Goal: Check status: Check status

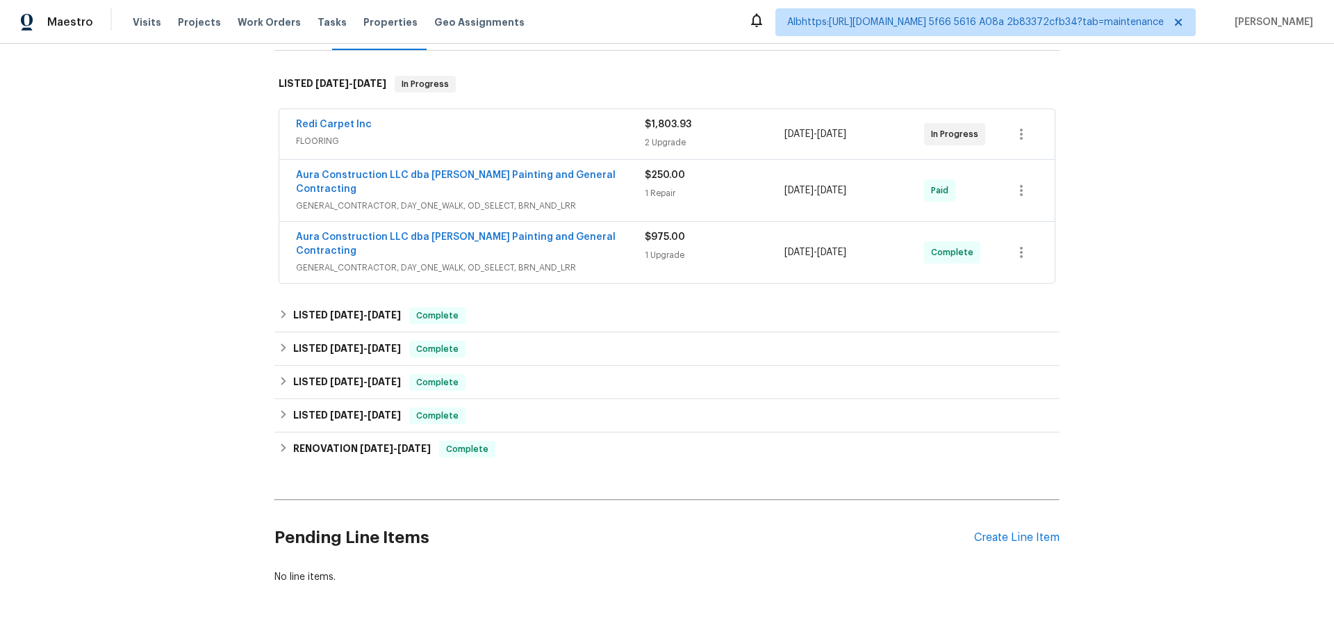
scroll to position [208, 0]
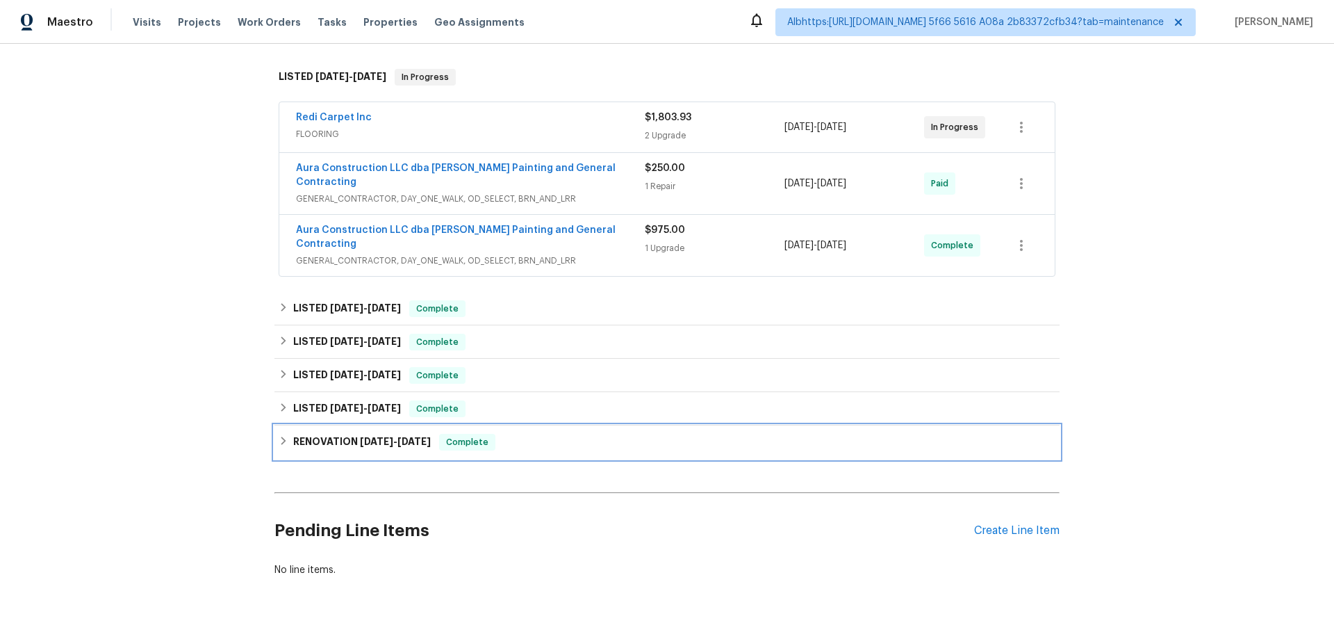
click at [346, 434] on h6 "RENOVATION [DATE] - [DATE]" at bounding box center [362, 442] width 138 height 17
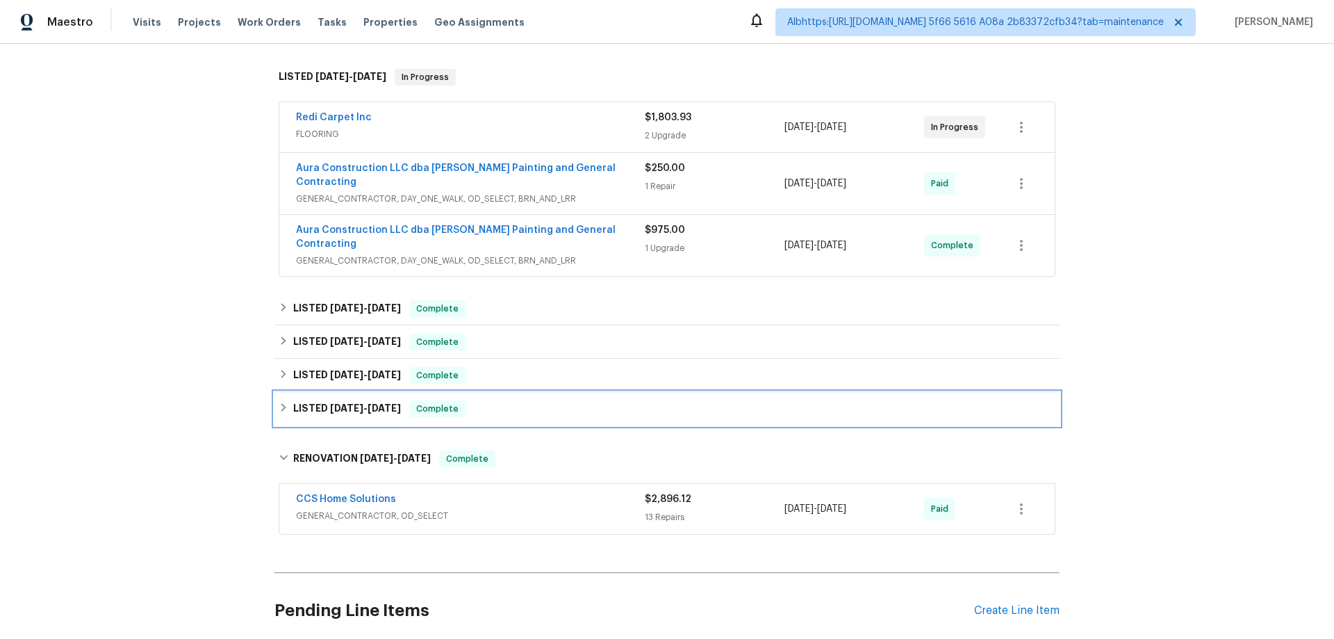
drag, startPoint x: 343, startPoint y: 385, endPoint x: 342, endPoint y: 350, distance: 34.8
click at [343, 403] on span "[DATE]" at bounding box center [346, 408] width 33 height 10
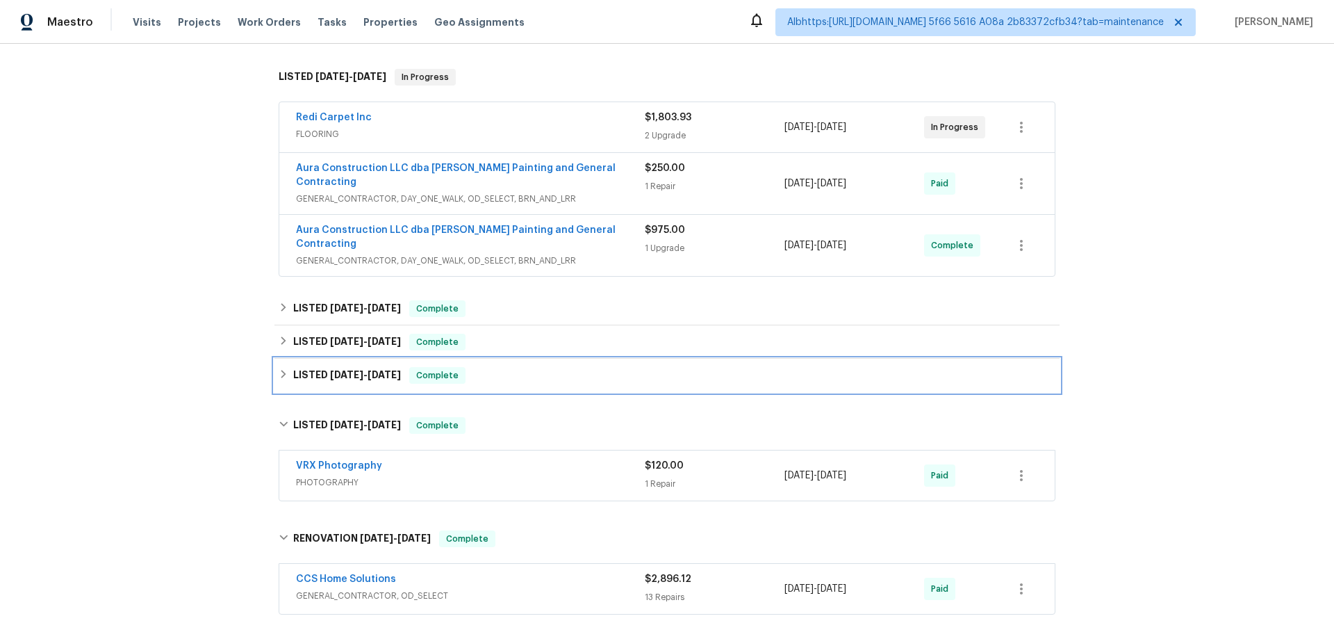
drag, startPoint x: 342, startPoint y: 350, endPoint x: 347, endPoint y: 315, distance: 35.2
click at [341, 370] on span "[DATE]" at bounding box center [346, 375] width 33 height 10
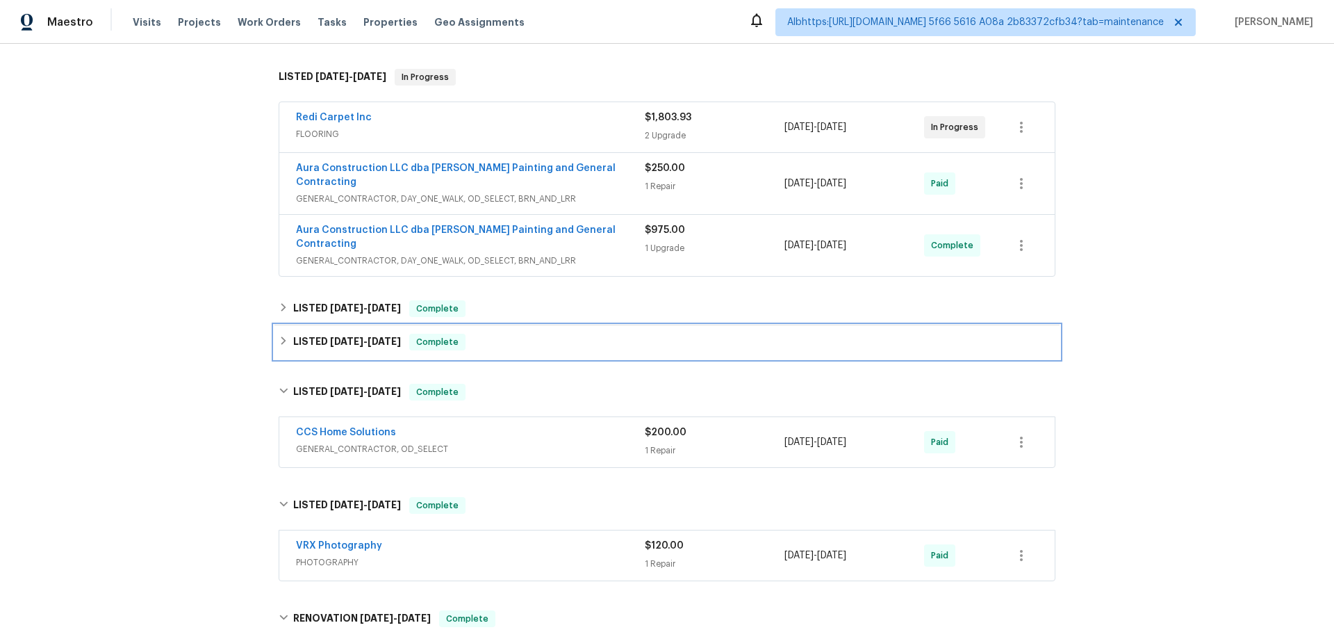
click at [349, 334] on h6 "LISTED 6/24/25 - 6/26/25" at bounding box center [347, 342] width 108 height 17
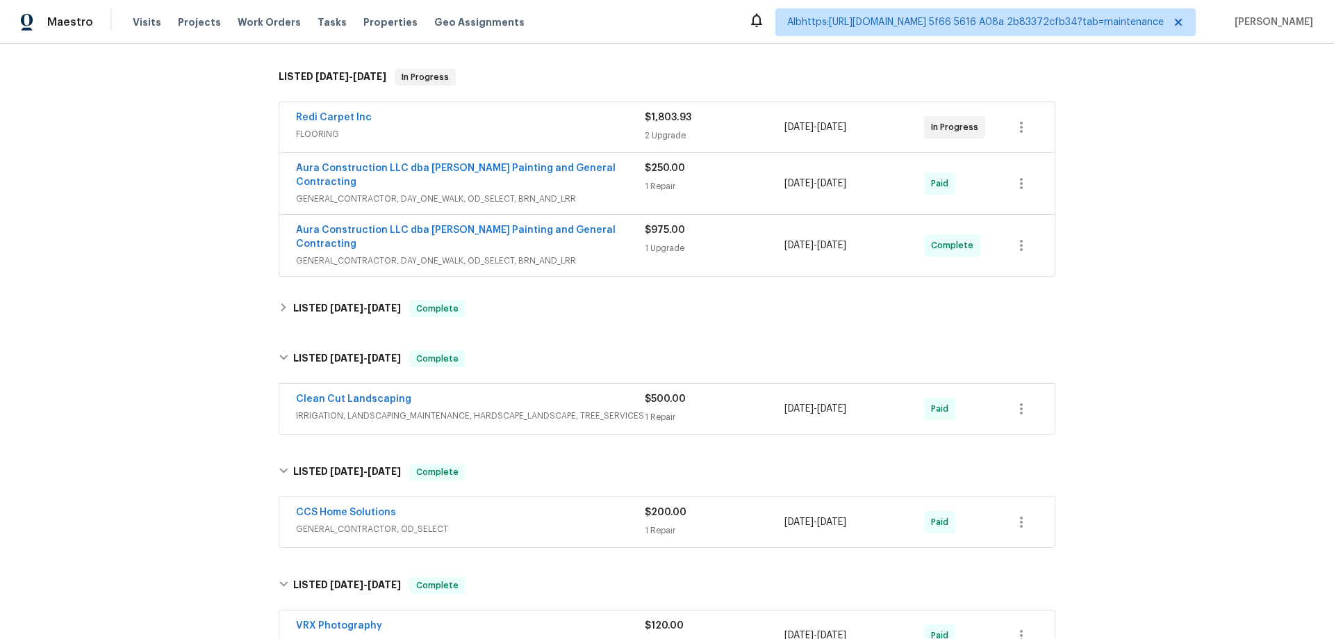
drag, startPoint x: 350, startPoint y: 303, endPoint x: 343, endPoint y: 283, distance: 21.1
click at [346, 295] on div "Back to all projects [STREET_ADDRESS] 3 Beds | 3 Baths | Total: 2401 ft² | Abov…" at bounding box center [666, 379] width 785 height 1055
click at [343, 303] on span "[DATE]" at bounding box center [346, 308] width 33 height 10
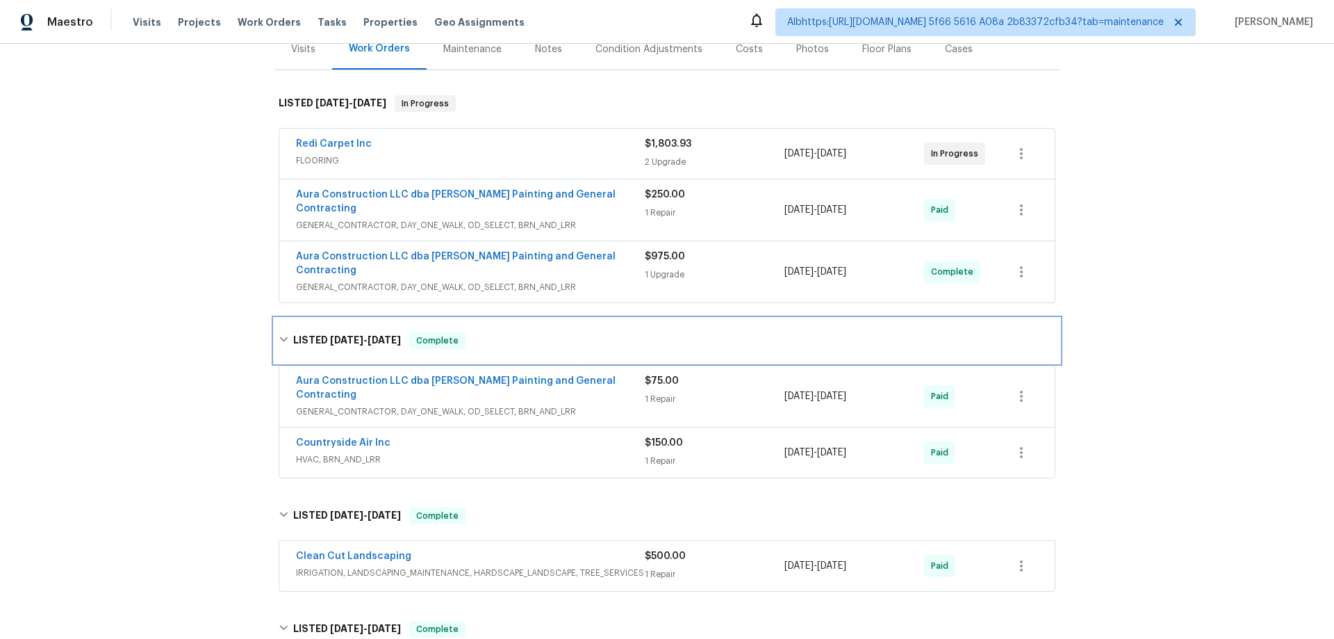
scroll to position [0, 0]
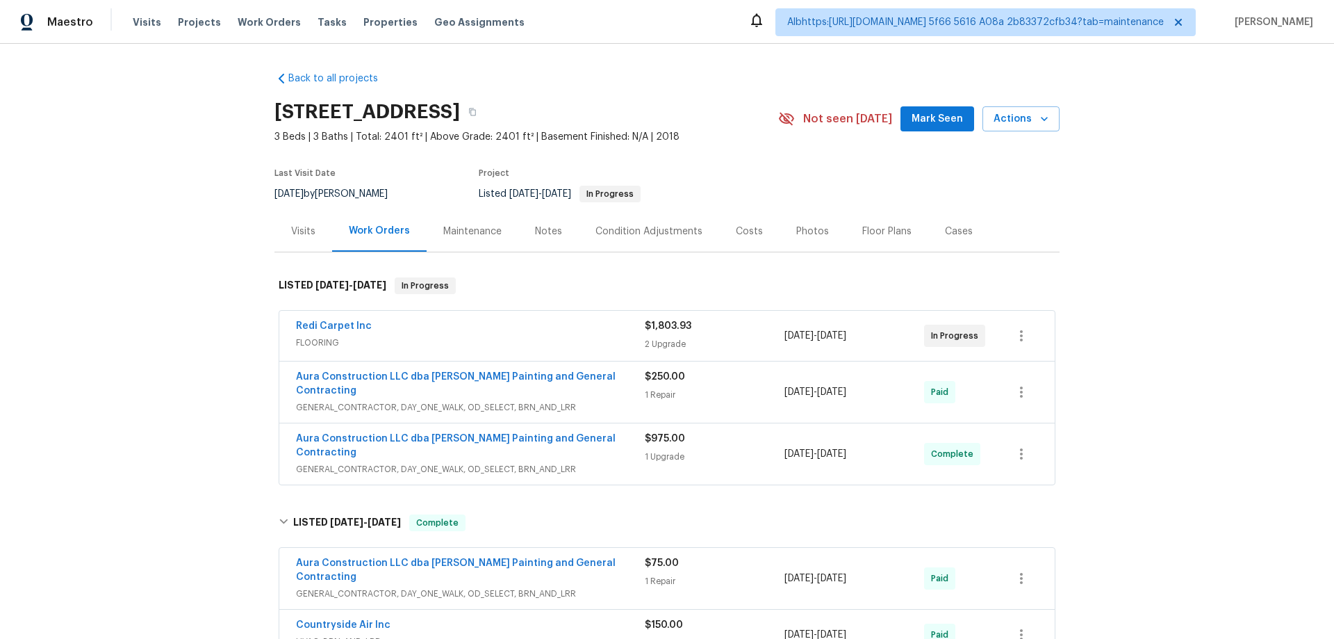
click at [179, 357] on div "Back to all projects [STREET_ADDRESS] 3 Beds | 3 Baths | Total: 2401 ft² | Abov…" at bounding box center [667, 341] width 1334 height 595
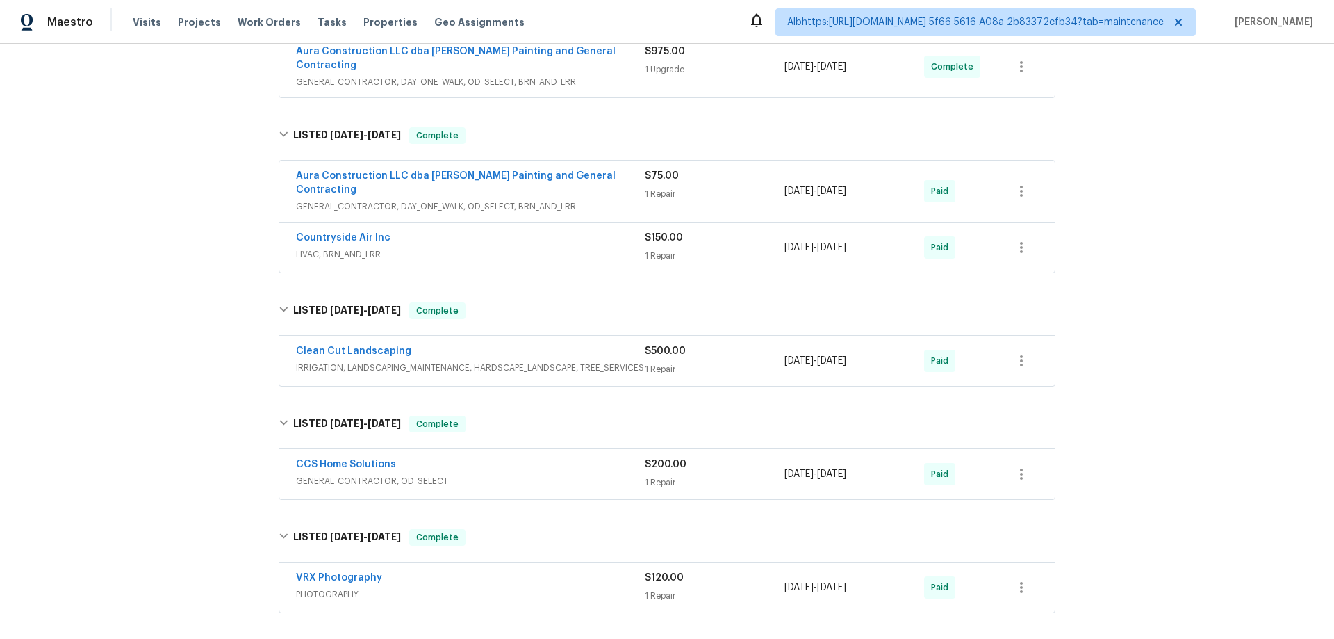
scroll to position [417, 0]
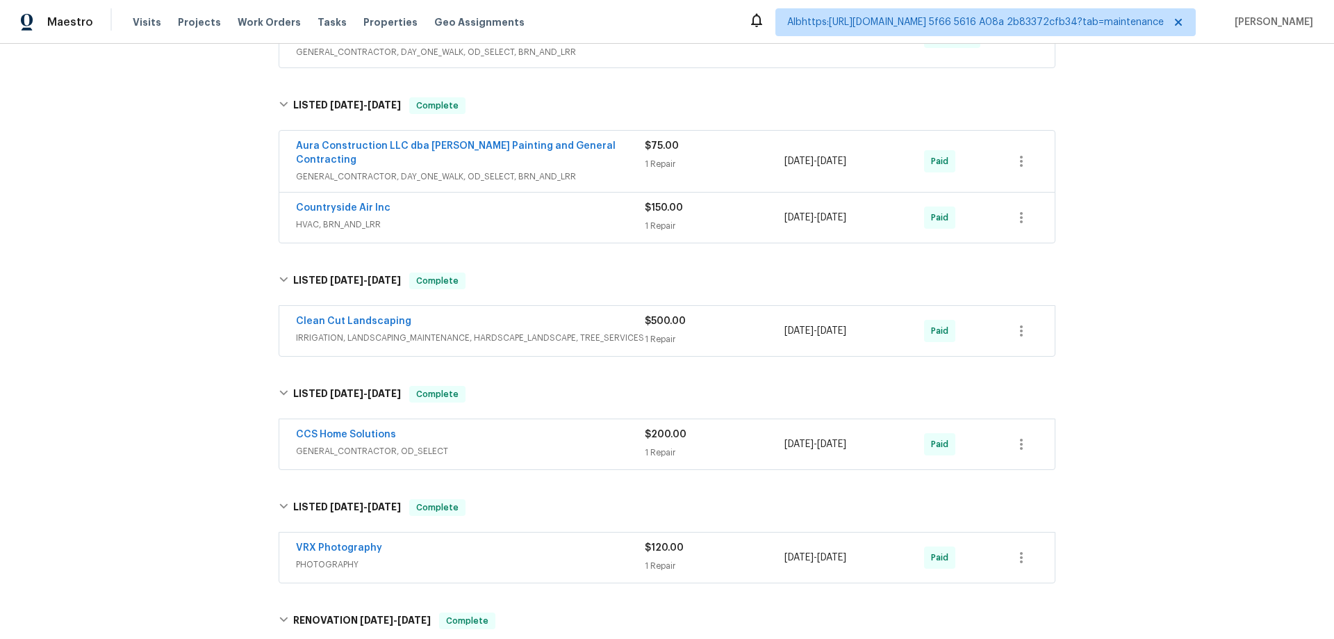
click at [188, 309] on div "Back to all projects [STREET_ADDRESS] 3 Beds | 3 Baths | Total: 2401 ft² | Abov…" at bounding box center [667, 341] width 1334 height 595
click at [163, 322] on div "Back to all projects [STREET_ADDRESS] 3 Beds | 3 Baths | Total: 2401 ft² | Abov…" at bounding box center [667, 341] width 1334 height 595
click at [85, 387] on div "Back to all projects [STREET_ADDRESS] 3 Beds | 3 Baths | Total: 2401 ft² | Abov…" at bounding box center [667, 341] width 1334 height 595
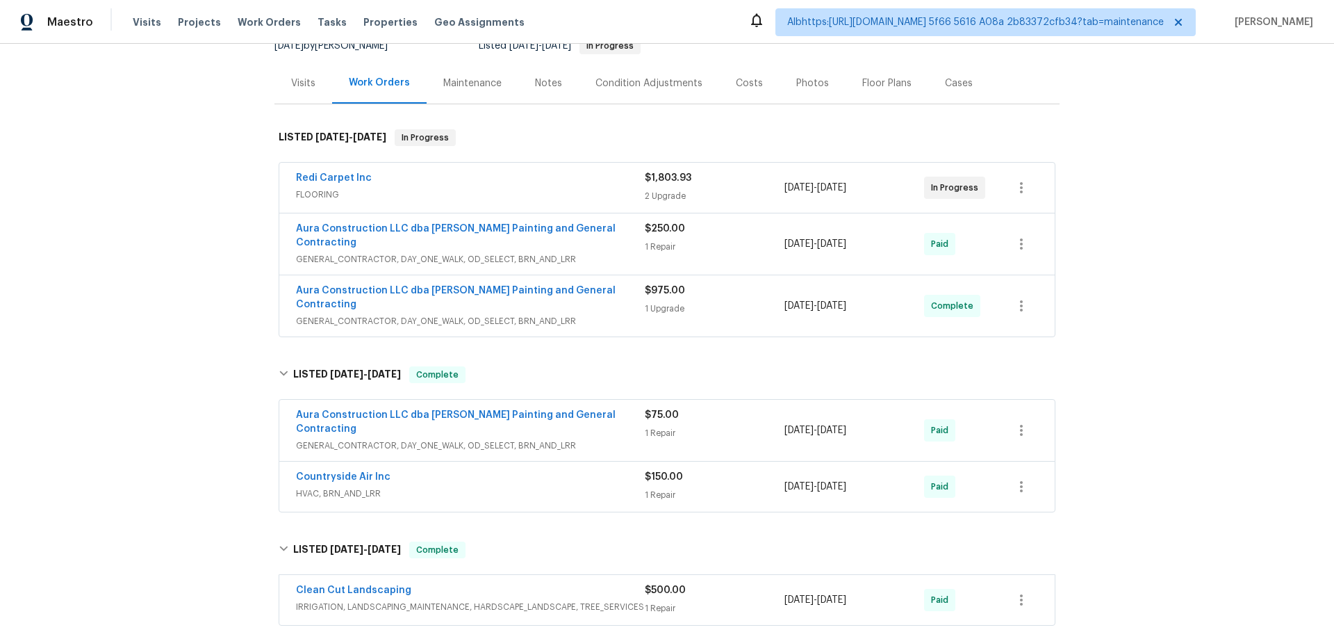
scroll to position [69, 0]
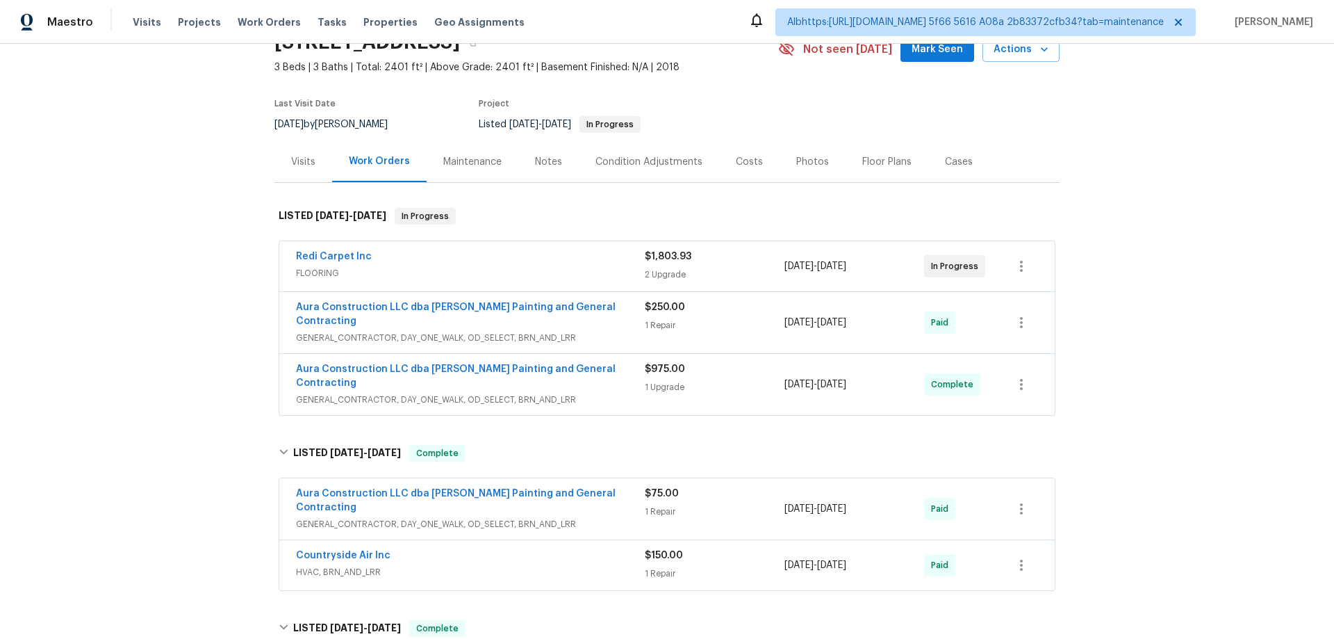
click at [234, 327] on div "Back to all projects 3403 Satin Leaf Ln, Richmond, TX 77469 3 Beds | 3 Baths | …" at bounding box center [667, 341] width 1334 height 595
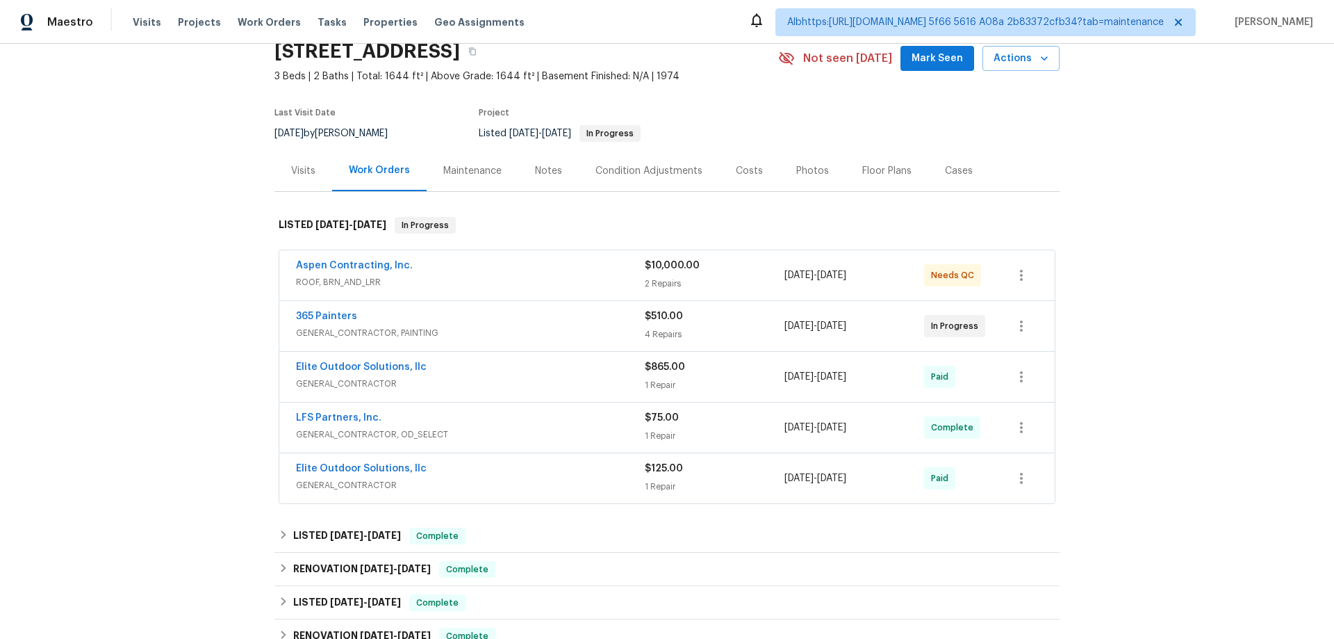
scroll to position [208, 0]
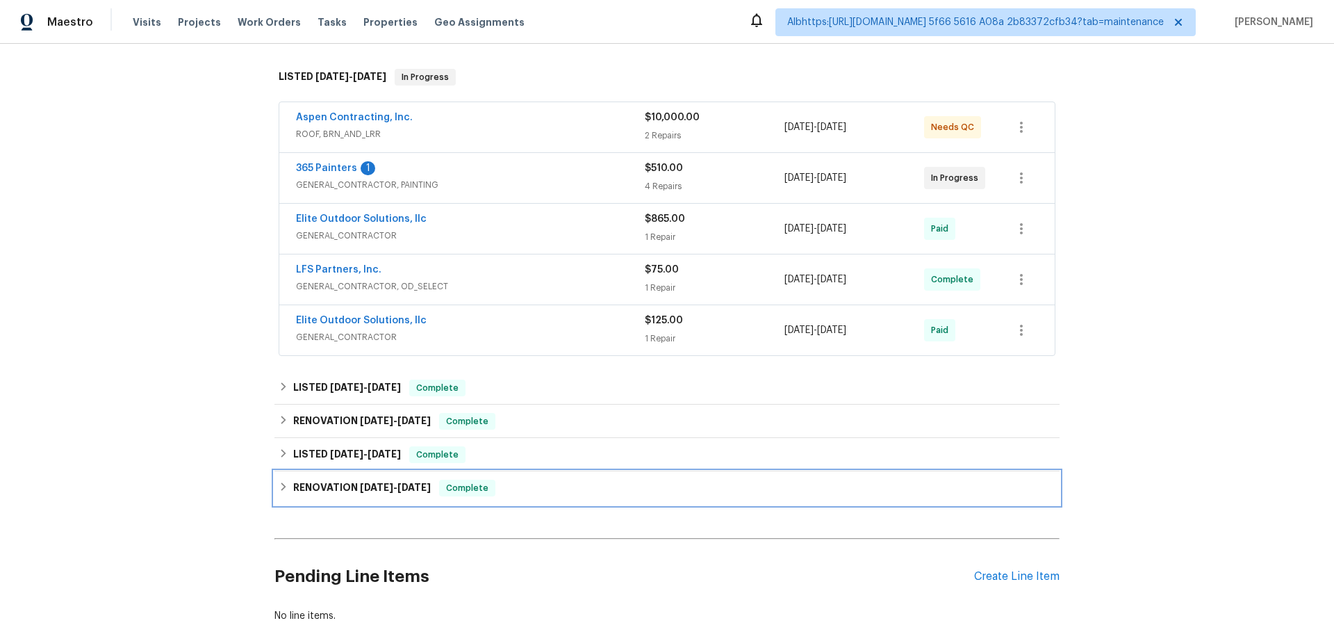
drag, startPoint x: 322, startPoint y: 491, endPoint x: 321, endPoint y: 470, distance: 20.9
click at [322, 490] on h6 "RENOVATION 3/4/25 - 3/12/25" at bounding box center [362, 487] width 138 height 17
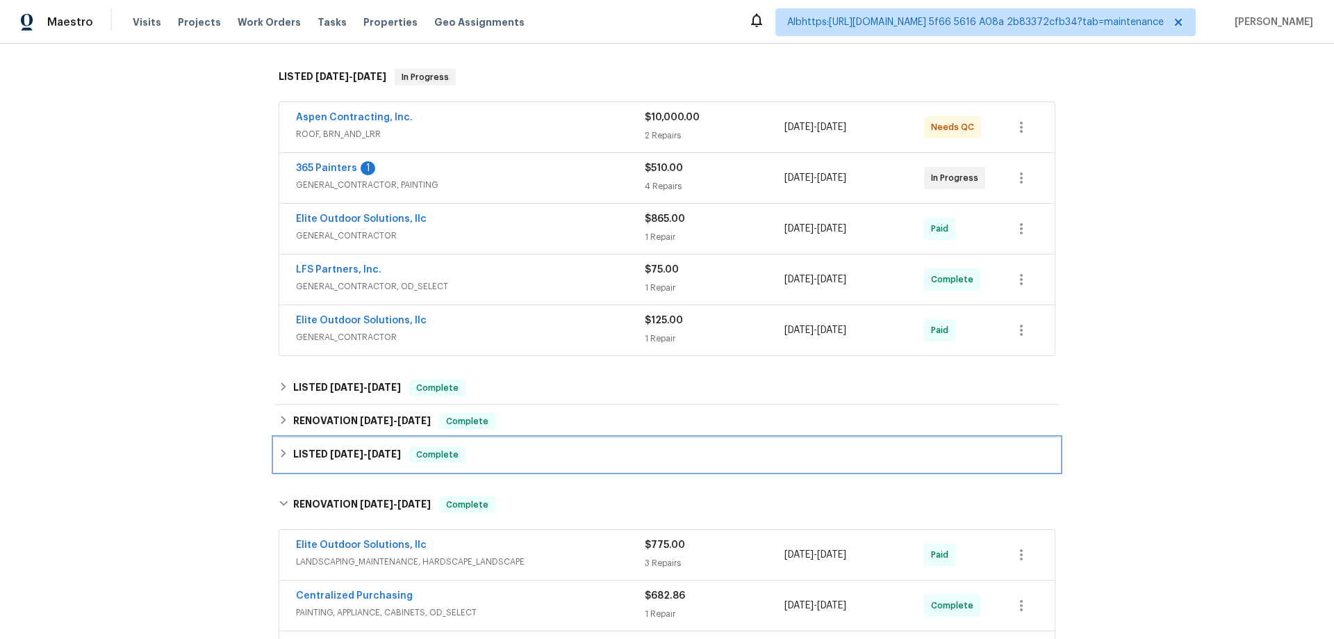
drag, startPoint x: 321, startPoint y: 460, endPoint x: 327, endPoint y: 396, distance: 64.2
click at [321, 456] on h6 "LISTED 3/15/25 - 3/17/25" at bounding box center [347, 454] width 108 height 17
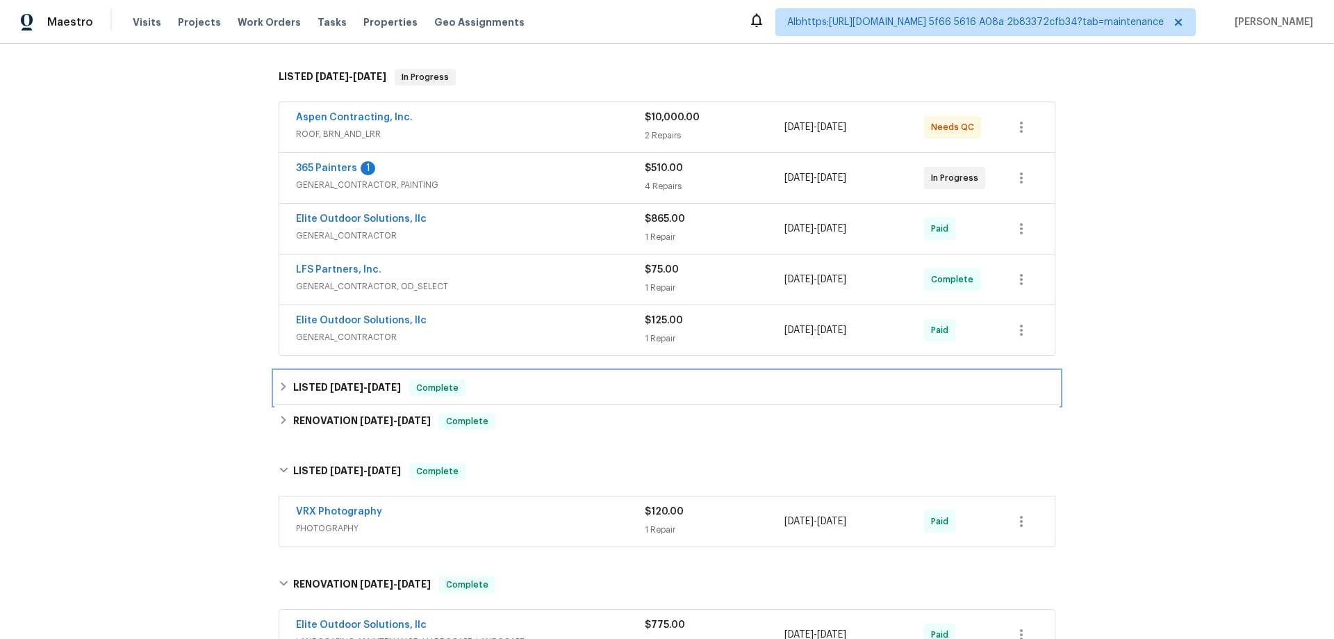
click at [327, 396] on div "LISTED 4/8/25 - 4/8/25 Complete" at bounding box center [666, 387] width 785 height 33
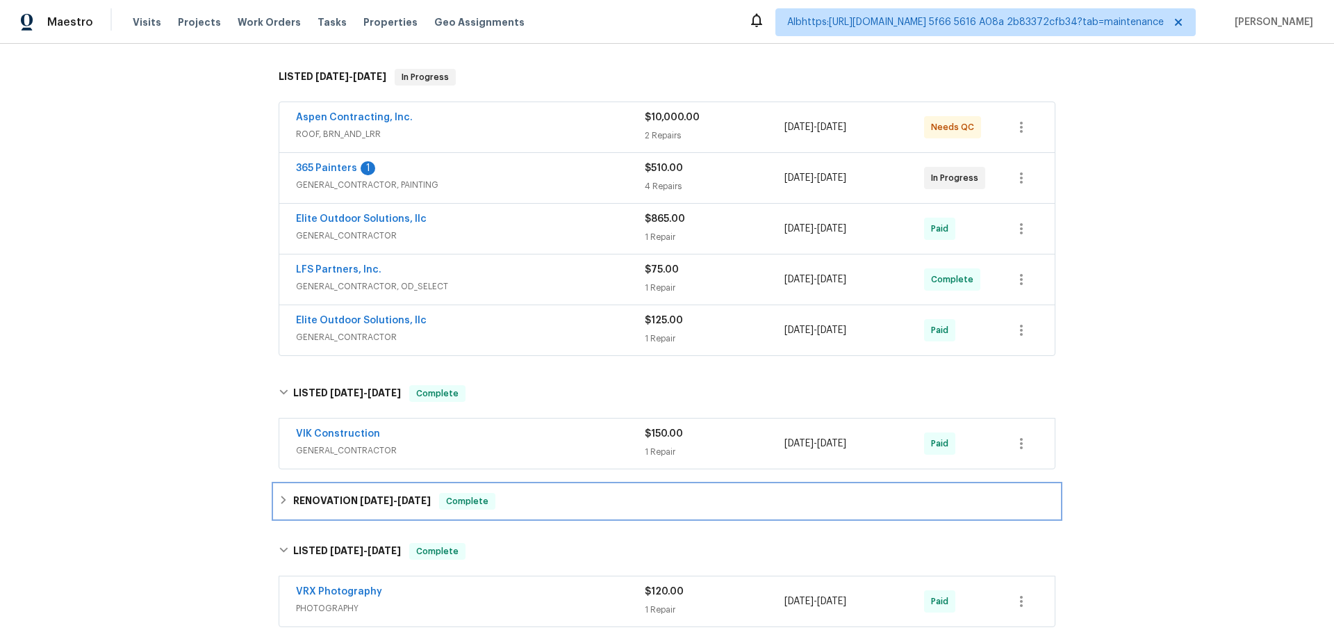
drag, startPoint x: 310, startPoint y: 499, endPoint x: 190, endPoint y: 441, distance: 133.0
click at [302, 496] on h6 "RENOVATION 3/17/25 - 3/17/25" at bounding box center [362, 501] width 138 height 17
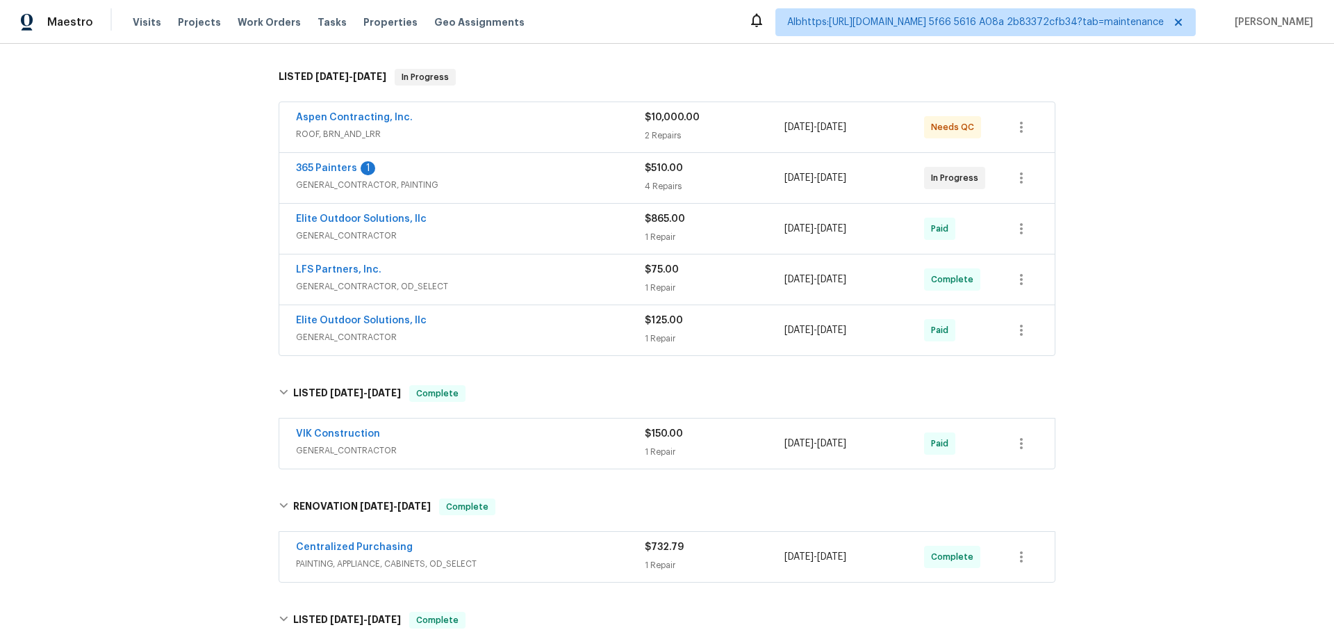
click at [190, 441] on div "Back to all projects 504 American Legion Rd, Greer, SC 29651 3 Beds | 2 Baths |…" at bounding box center [667, 341] width 1334 height 595
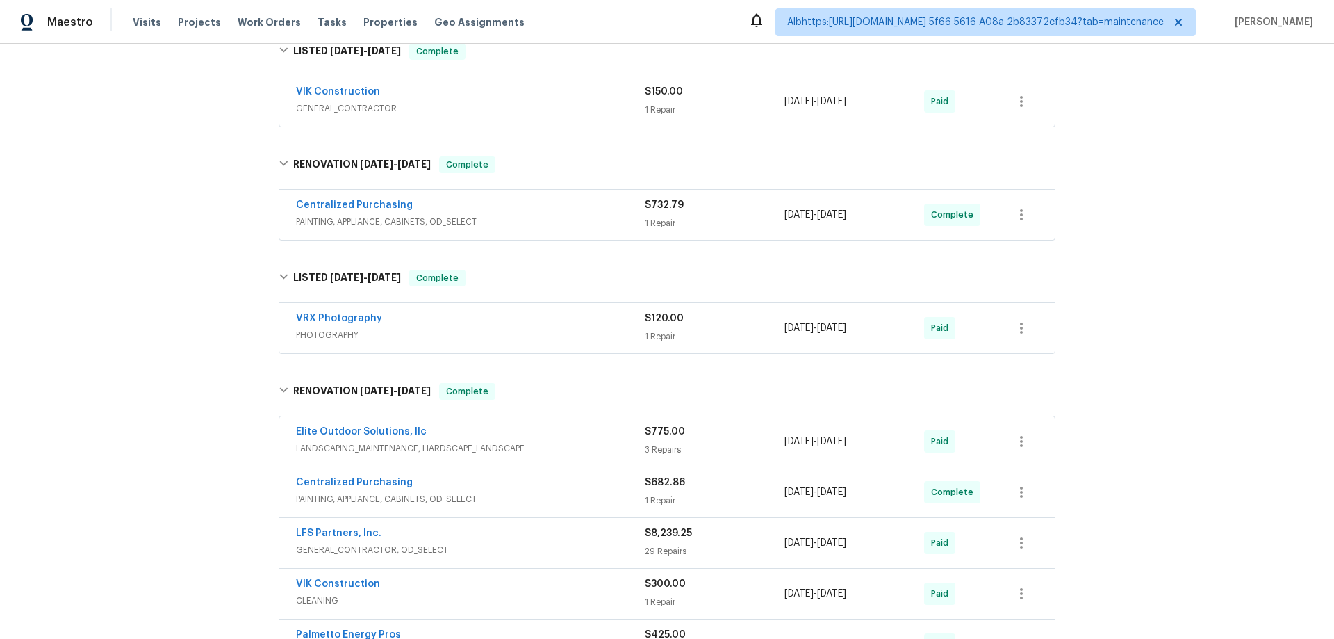
scroll to position [695, 0]
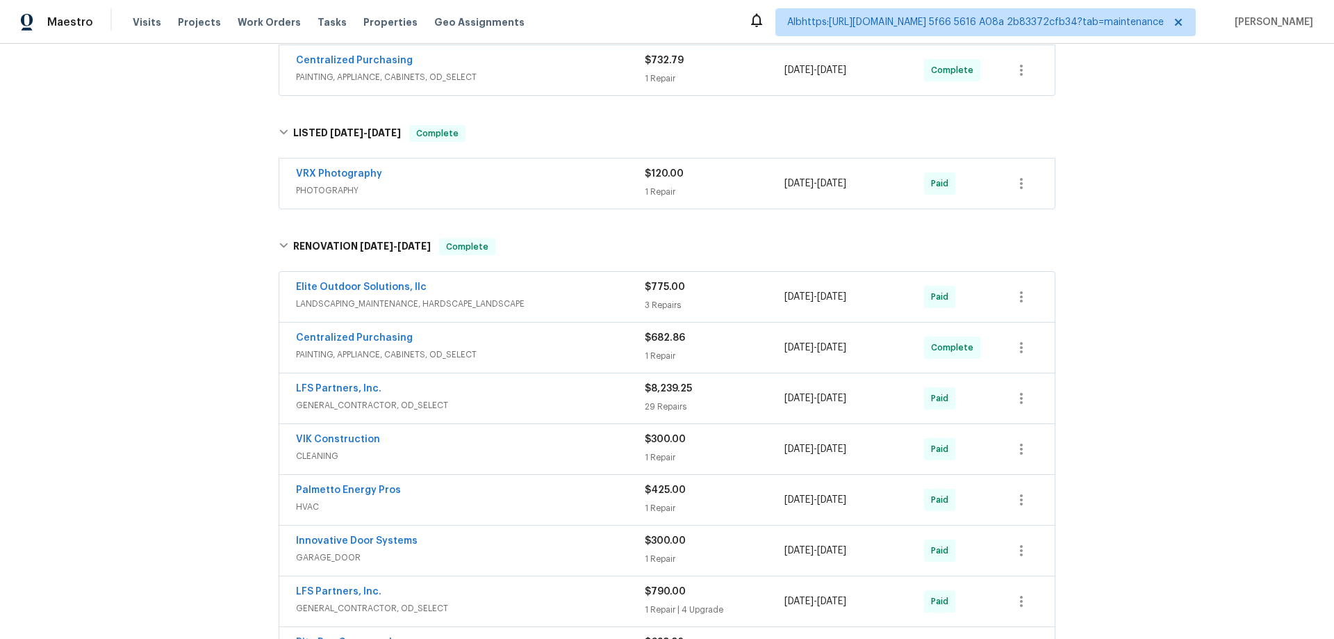
drag, startPoint x: 189, startPoint y: 408, endPoint x: 178, endPoint y: 375, distance: 35.2
click at [189, 409] on div "Back to all projects 504 American Legion Rd, Greer, SC 29651 3 Beds | 2 Baths |…" at bounding box center [667, 341] width 1334 height 595
click at [138, 356] on div "Back to all projects [STREET_ADDRESS] 3 Beds | 2 Baths | Total: 1644 ft² | Abov…" at bounding box center [667, 341] width 1334 height 595
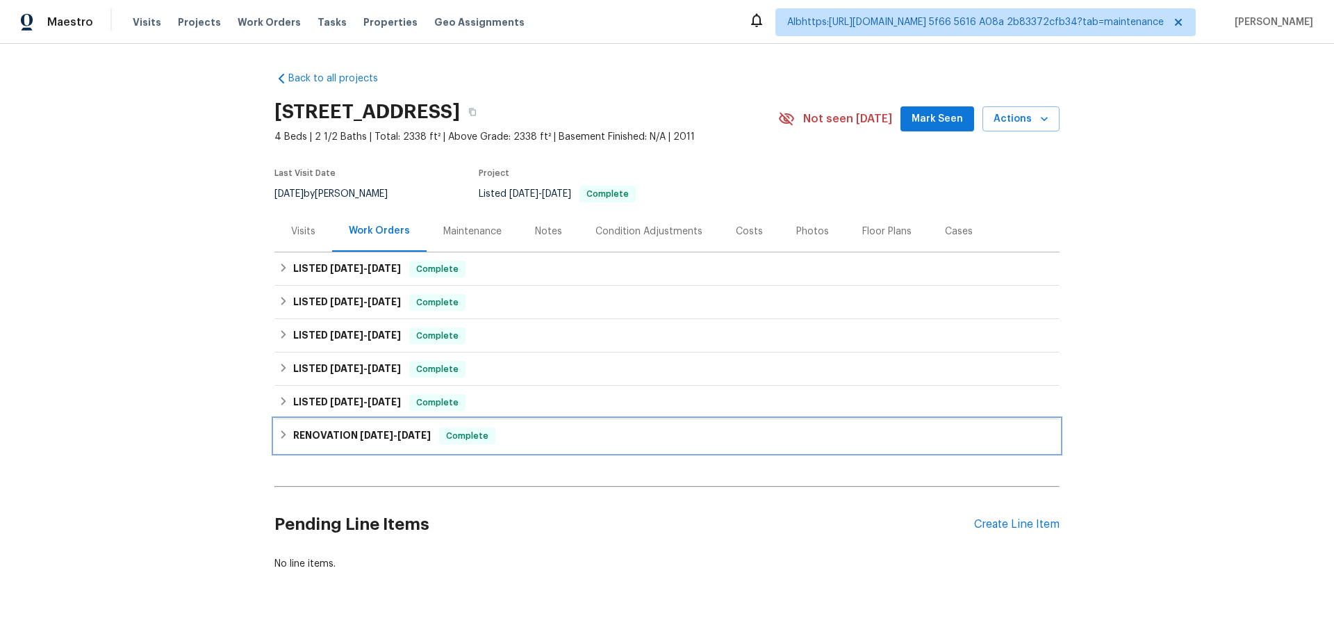
click at [352, 441] on h6 "RENOVATION 4/21/25 - 5/5/25" at bounding box center [362, 435] width 138 height 17
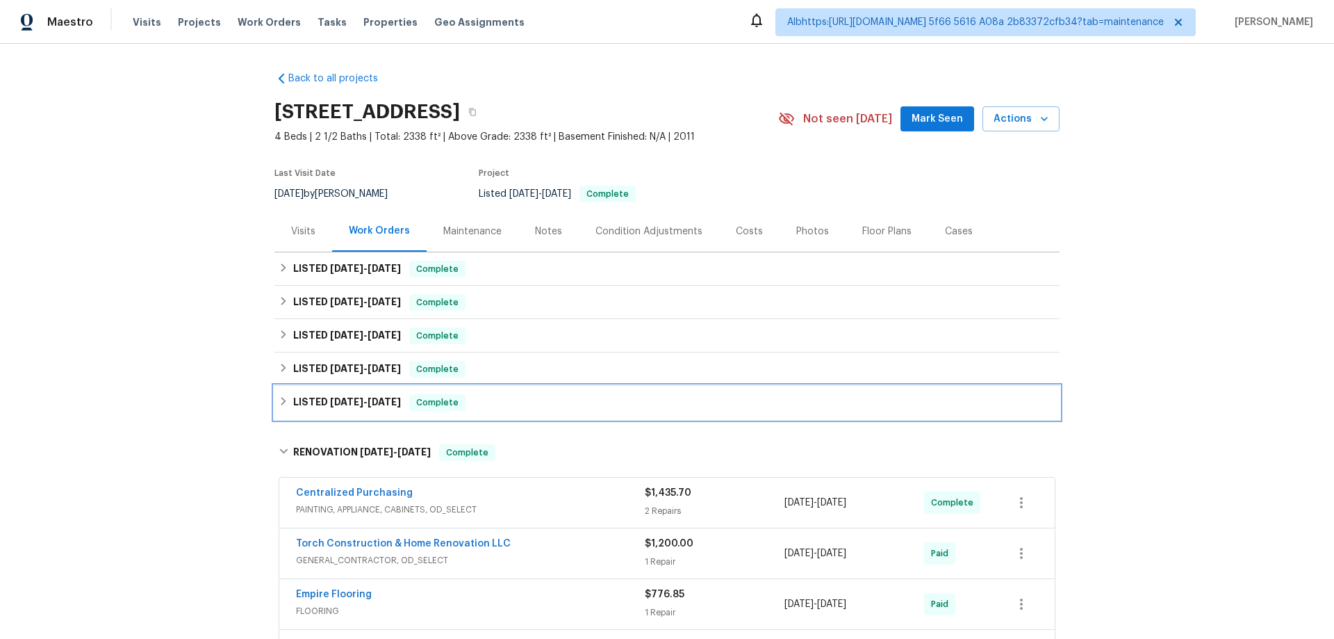
click at [343, 411] on div "LISTED 5/2/25 - 5/3/25 Complete" at bounding box center [666, 402] width 785 height 33
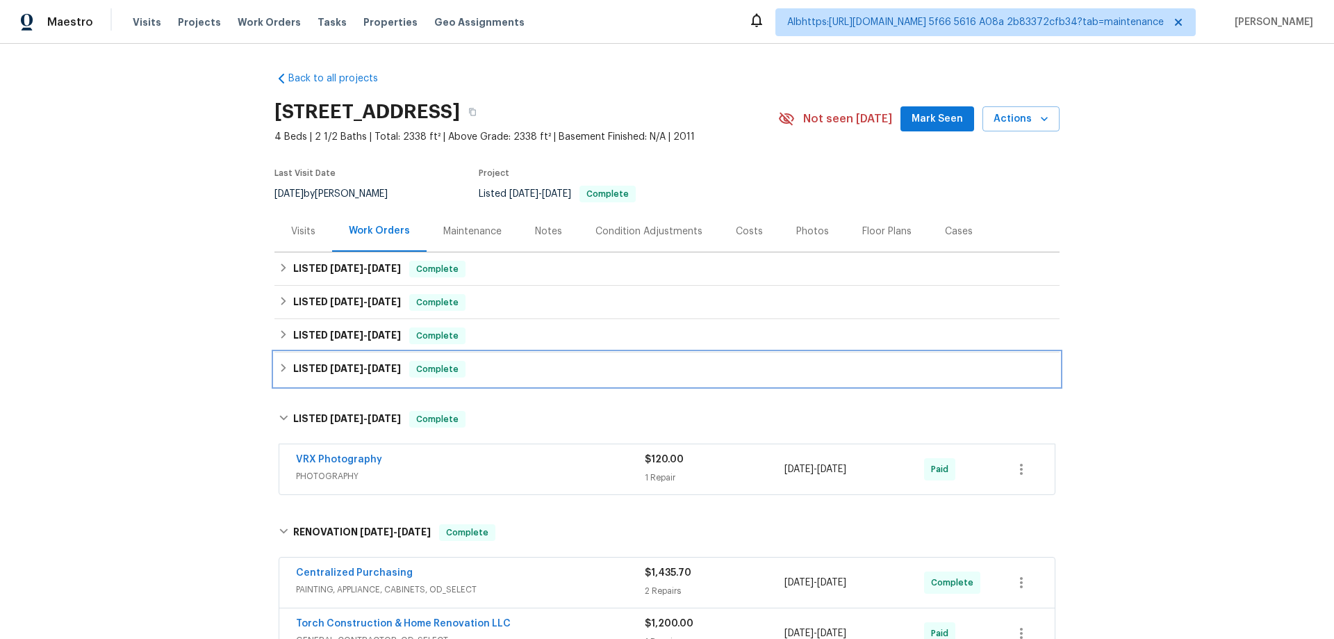
click at [345, 373] on h6 "LISTED 5/31/25 - 6/4/25" at bounding box center [347, 369] width 108 height 17
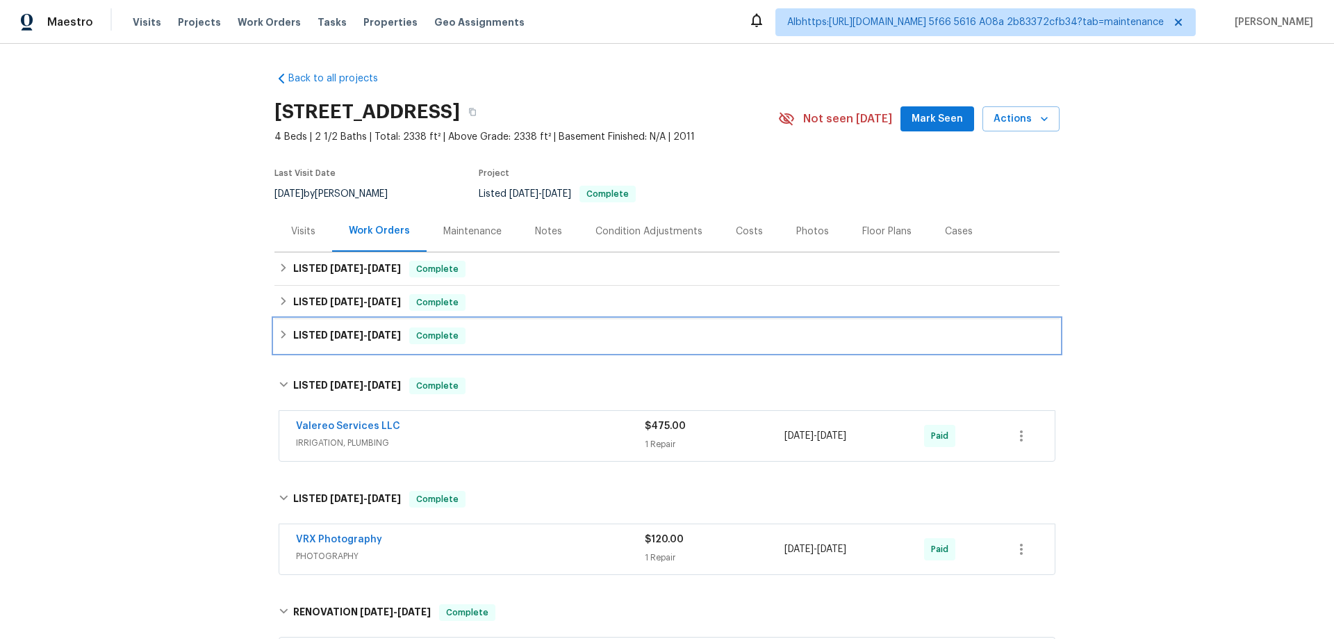
drag, startPoint x: 350, startPoint y: 343, endPoint x: 346, endPoint y: 331, distance: 12.3
click at [350, 343] on h6 "LISTED 6/10/25 - 8/28/25" at bounding box center [347, 335] width 108 height 17
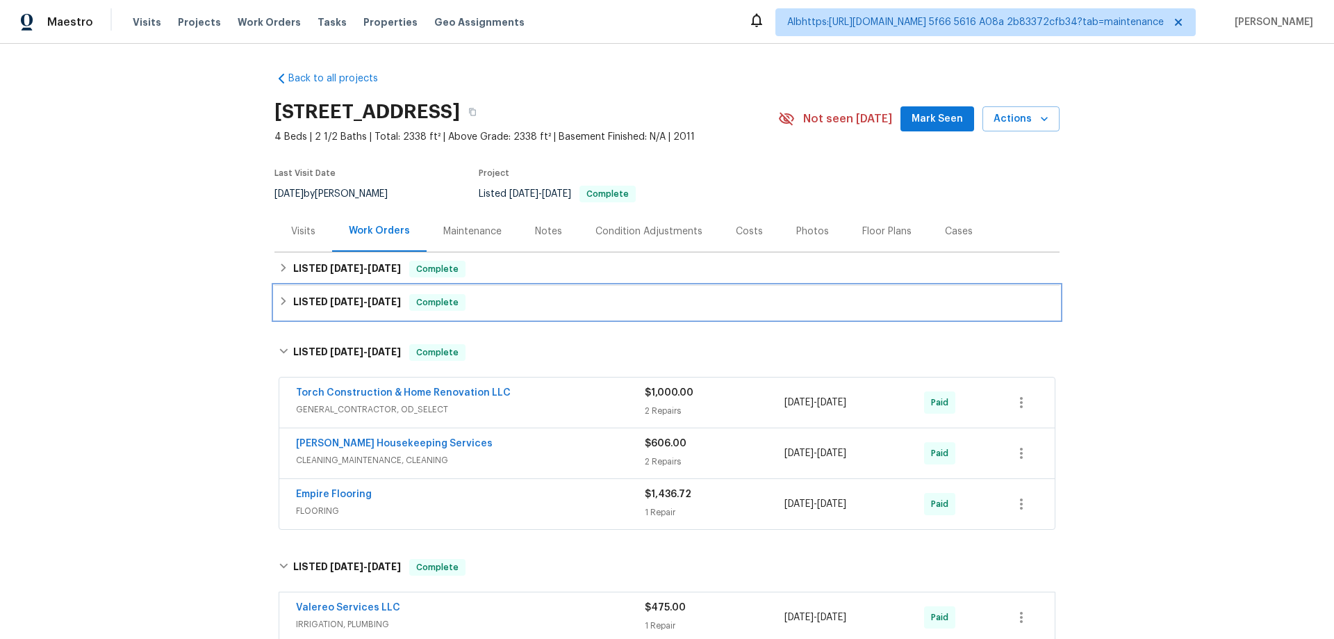
click at [345, 307] on h6 "LISTED 9/3/25 - 9/12/25" at bounding box center [347, 302] width 108 height 17
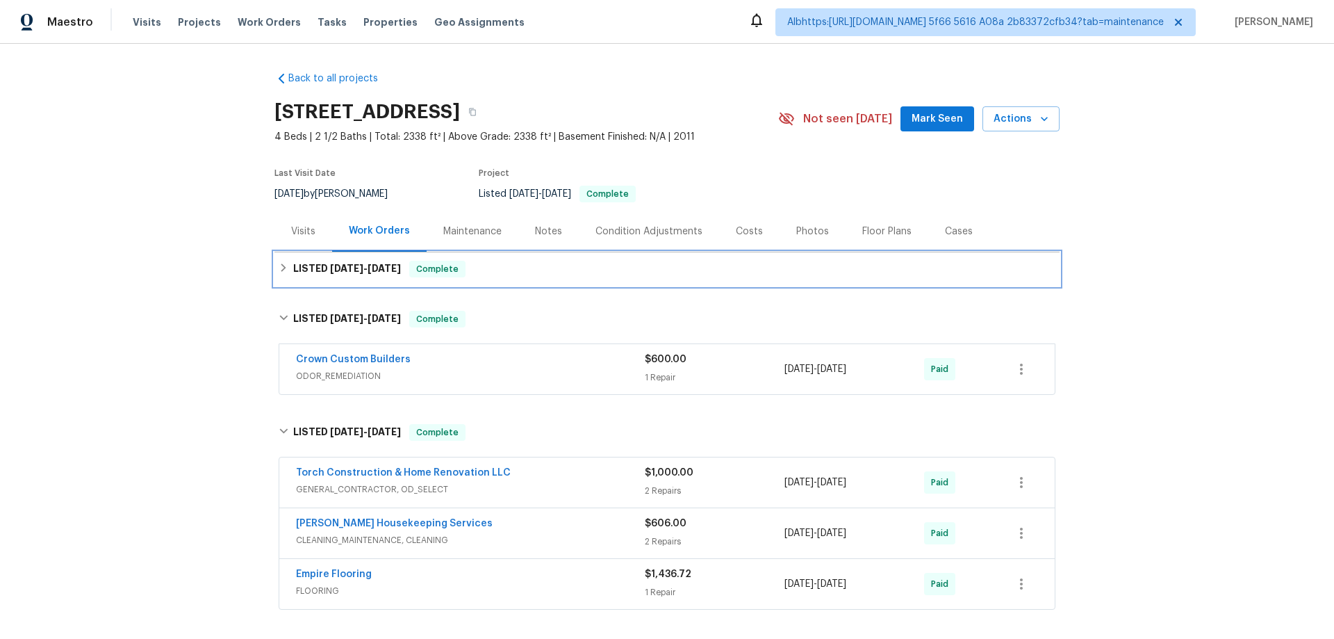
click at [346, 276] on h6 "LISTED 9/11/25 - 9/12/25" at bounding box center [347, 269] width 108 height 17
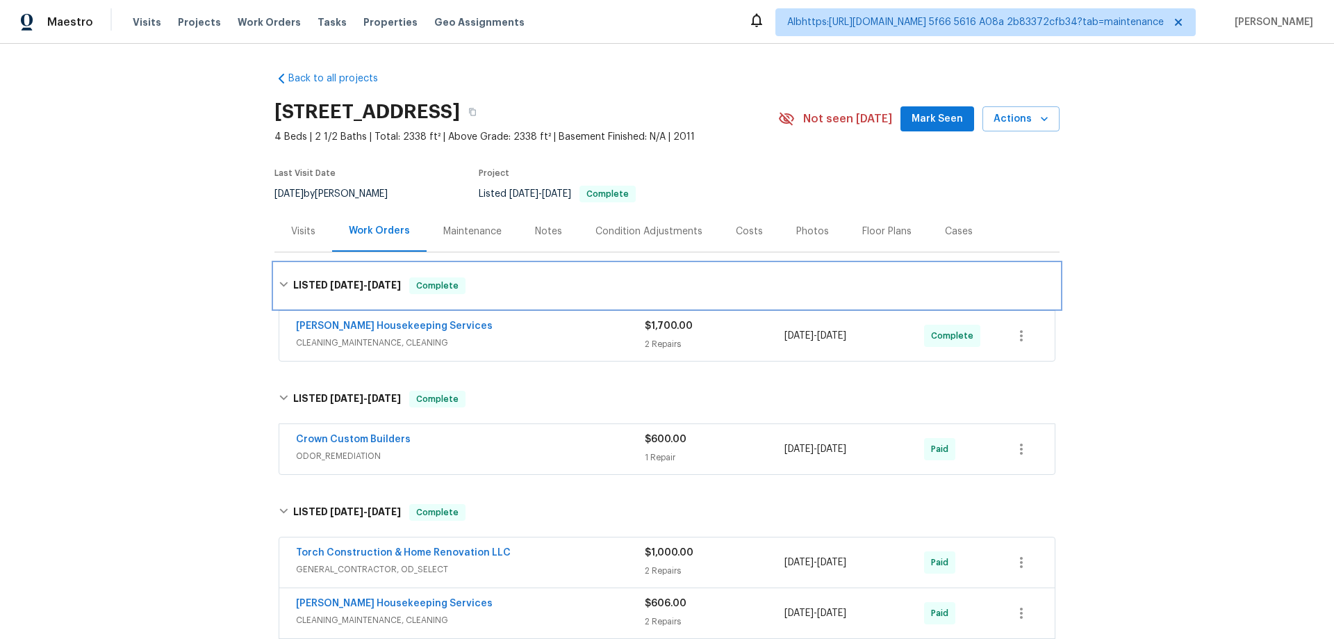
scroll to position [278, 0]
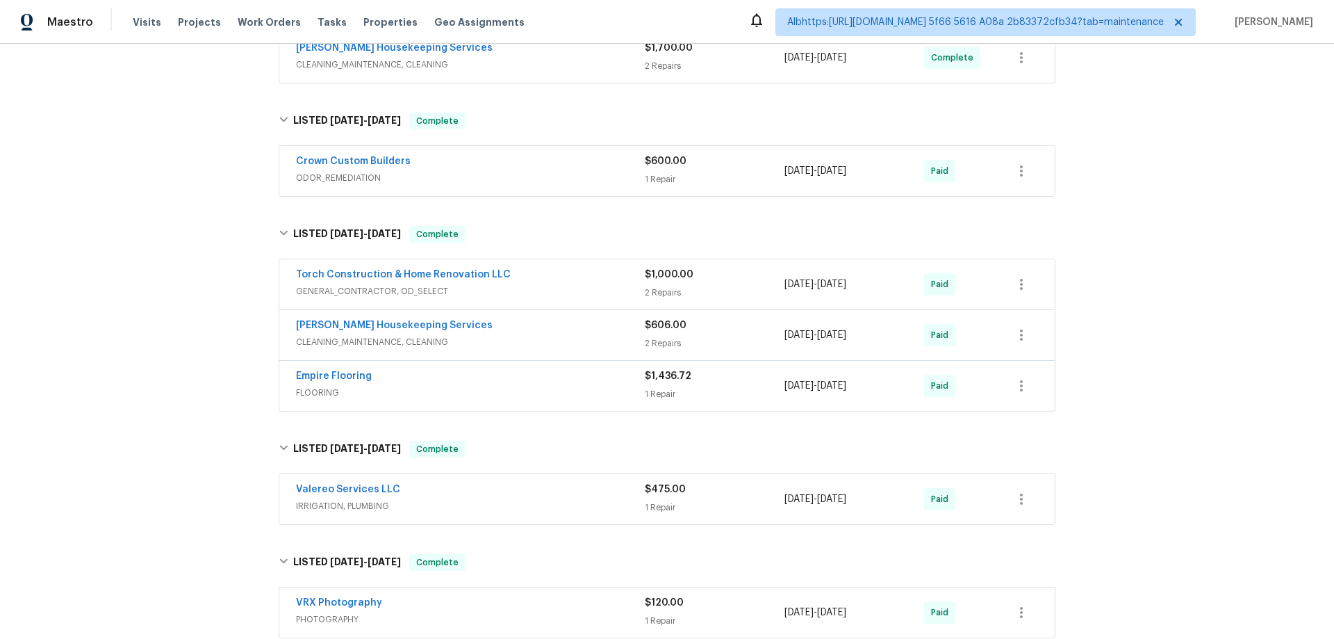
click at [215, 384] on div "Back to all projects 9909 Birch Tree Dr, Temple, TX 76502 4 Beds | 2 1/2 Baths …" at bounding box center [667, 341] width 1334 height 595
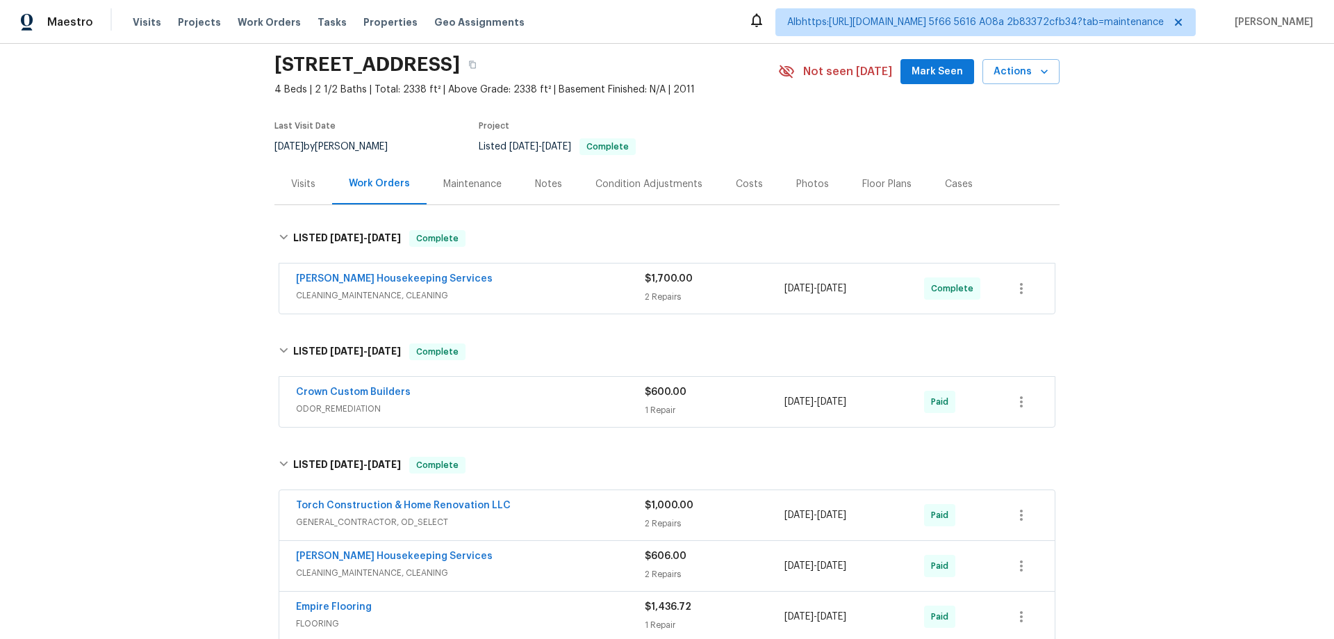
scroll to position [347, 0]
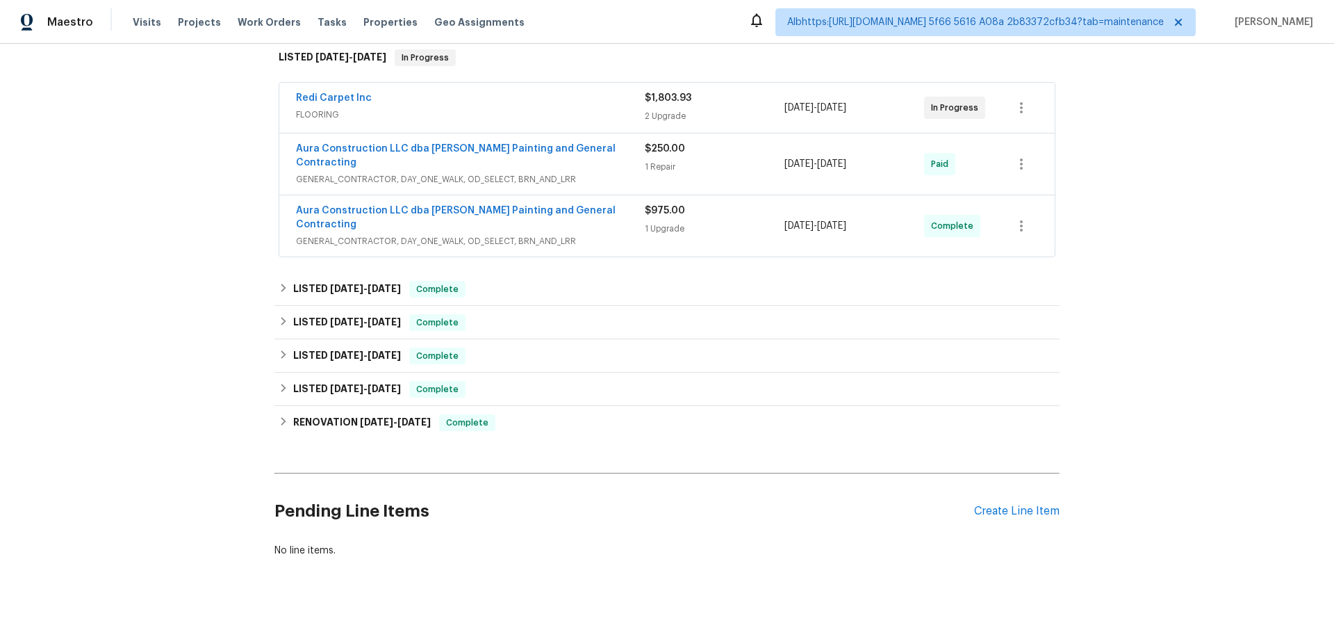
scroll to position [229, 0]
click at [313, 380] on div "LISTED [DATE] - [DATE] Complete" at bounding box center [666, 387] width 785 height 33
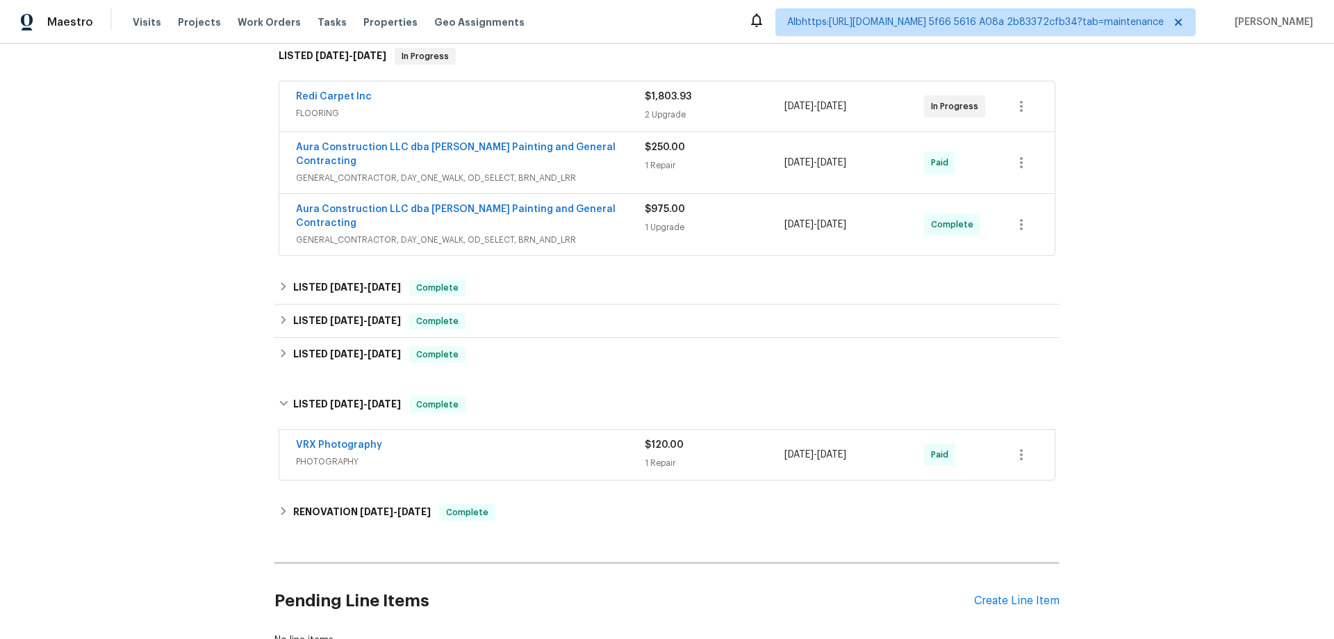
drag, startPoint x: 315, startPoint y: 358, endPoint x: 347, endPoint y: 322, distance: 48.2
click at [314, 358] on div "Back to all projects [STREET_ADDRESS] 3 Beds | 3 Baths | Total: 2401 ft² | Abov…" at bounding box center [666, 244] width 785 height 827
drag, startPoint x: 351, startPoint y: 322, endPoint x: 338, endPoint y: 308, distance: 19.7
click at [351, 338] on div "LISTED [DATE] - [DATE] Complete" at bounding box center [666, 354] width 785 height 33
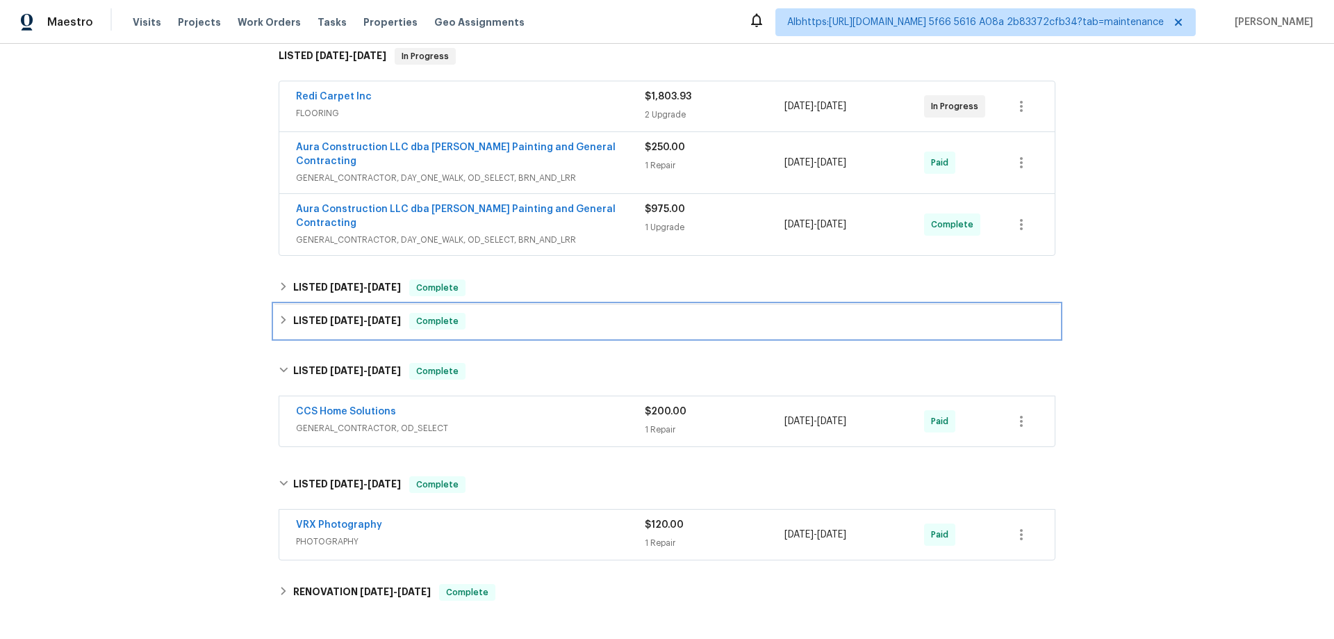
click at [337, 304] on div "LISTED [DATE] - [DATE] Complete" at bounding box center [666, 320] width 785 height 33
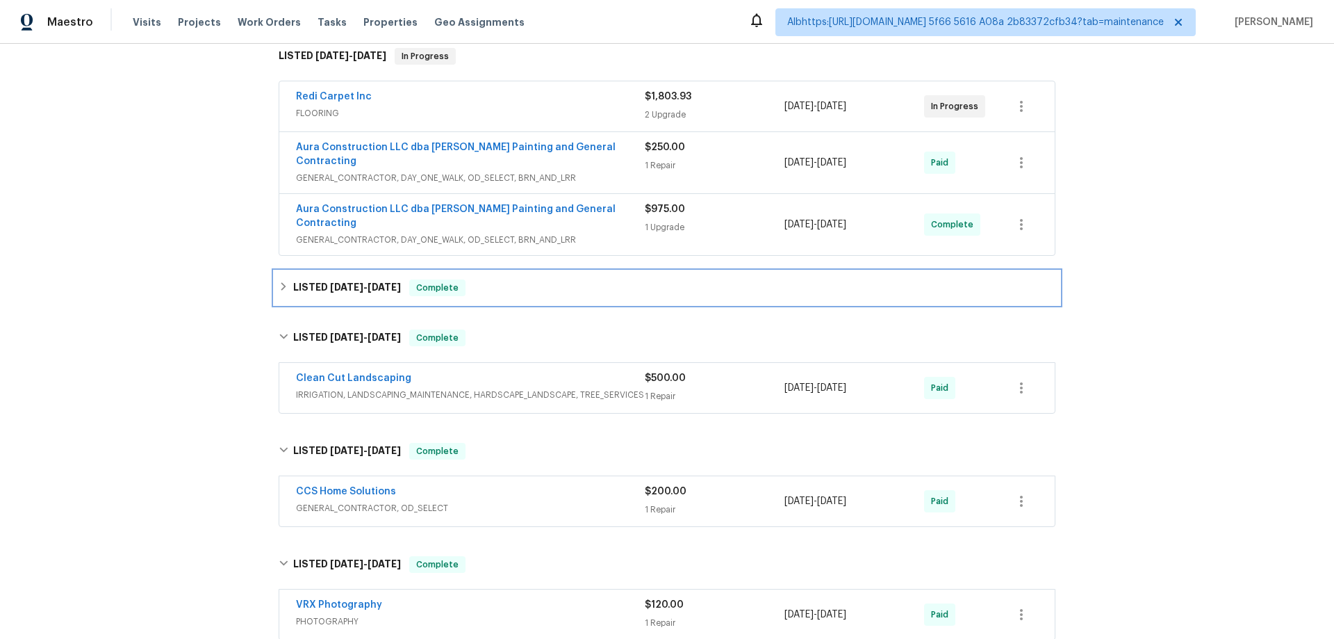
click at [335, 282] on span "[DATE]" at bounding box center [346, 287] width 33 height 10
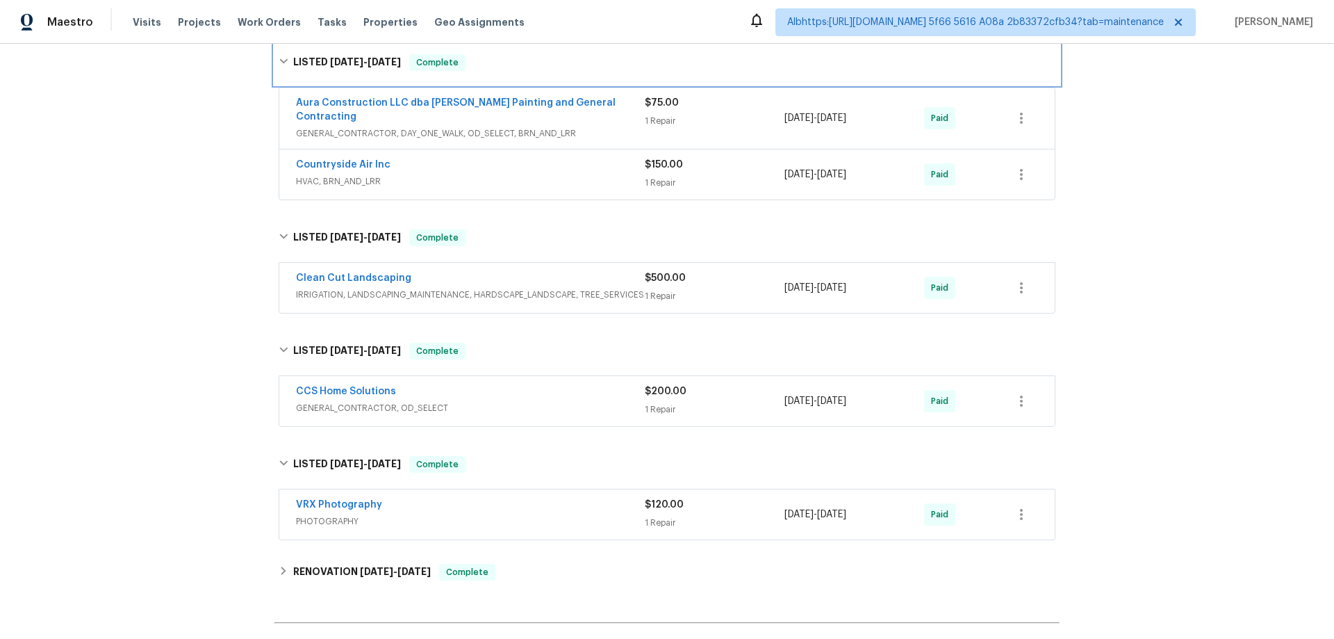
scroll to position [575, 0]
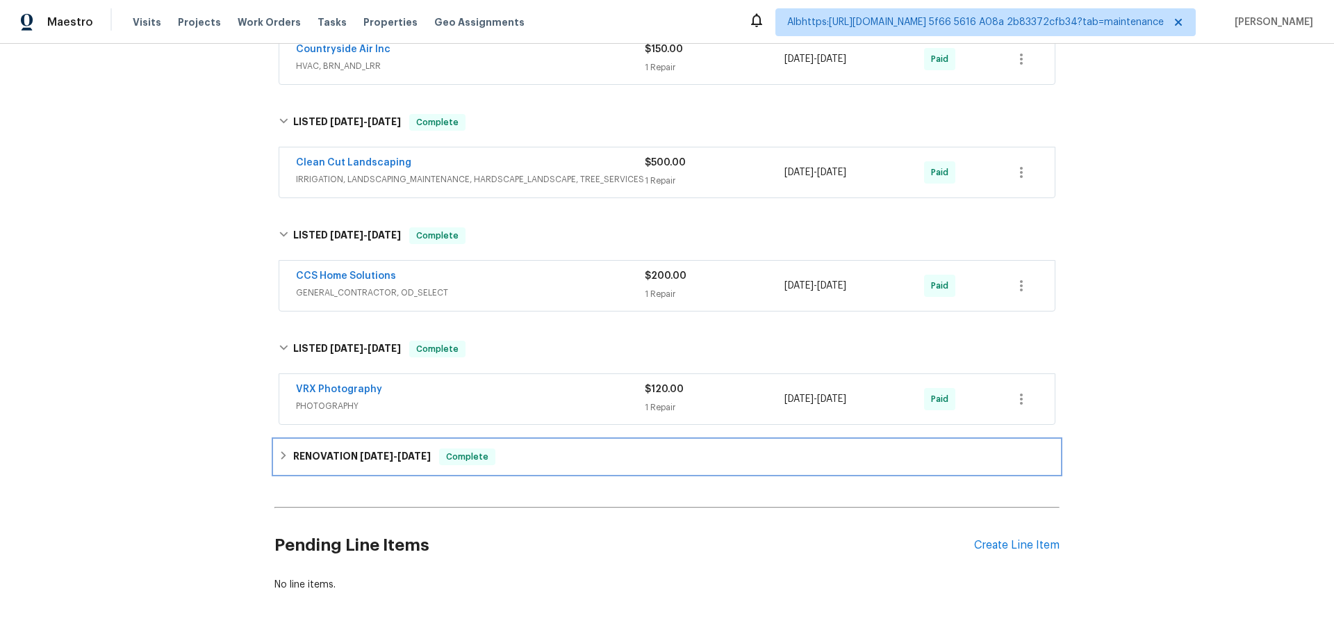
drag, startPoint x: 350, startPoint y: 426, endPoint x: 236, endPoint y: 367, distance: 128.4
click at [347, 448] on h6 "RENOVATION [DATE] - [DATE]" at bounding box center [362, 456] width 138 height 17
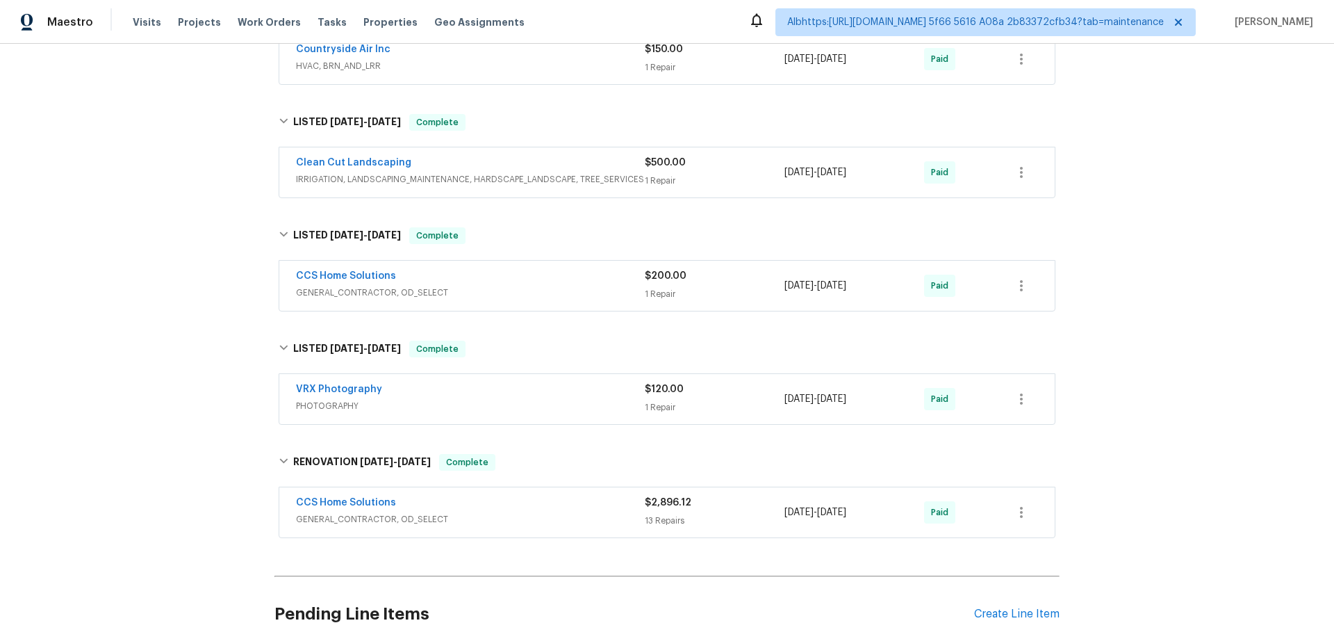
click at [229, 361] on div "Back to all projects 3403 Satin Leaf Ln, Richmond, TX 77469 3 Beds | 3 Baths | …" at bounding box center [667, 341] width 1334 height 595
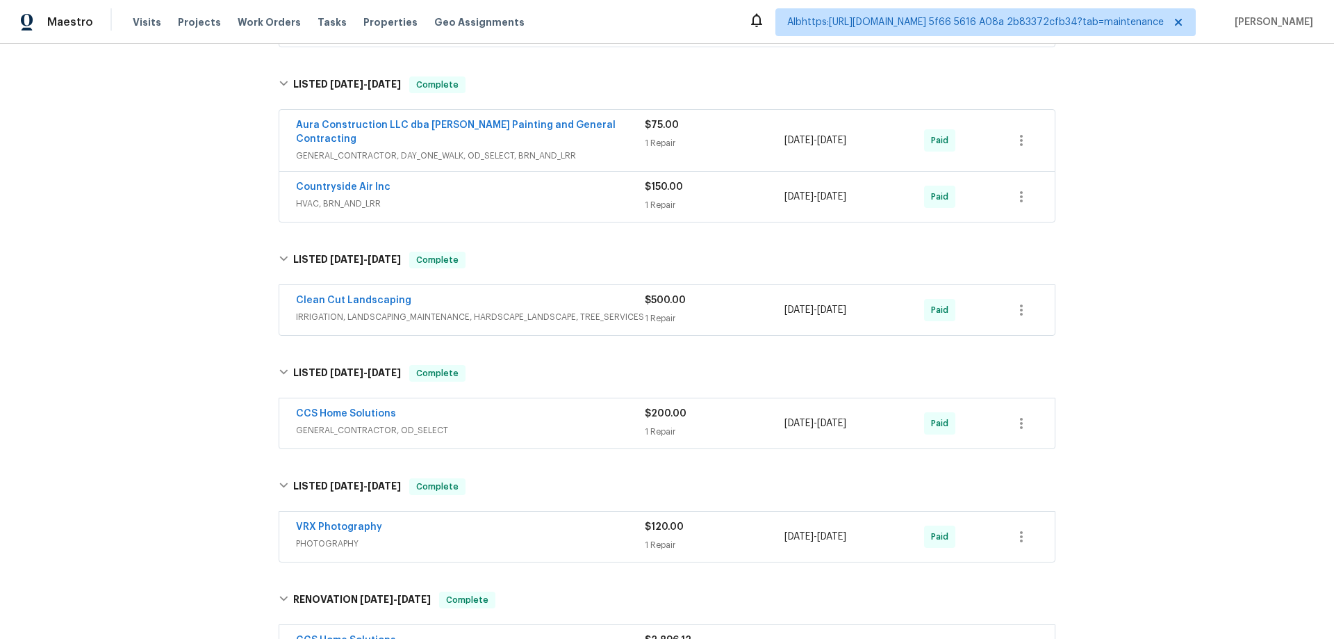
scroll to position [436, 0]
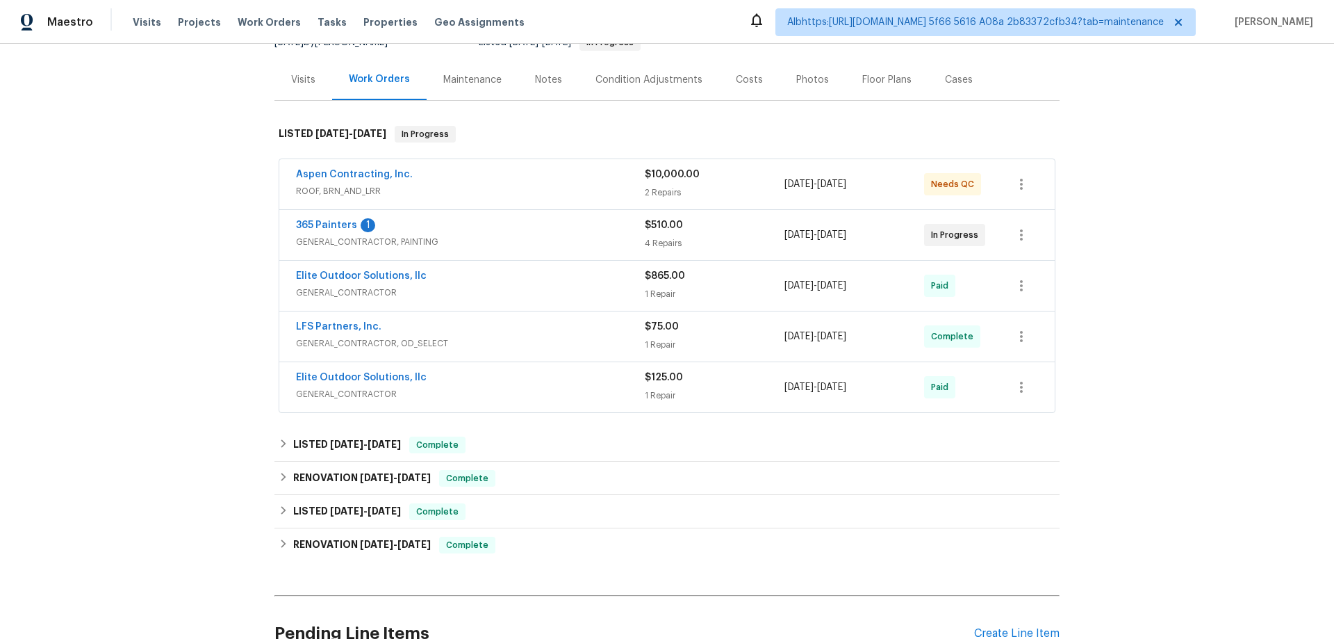
scroll to position [208, 0]
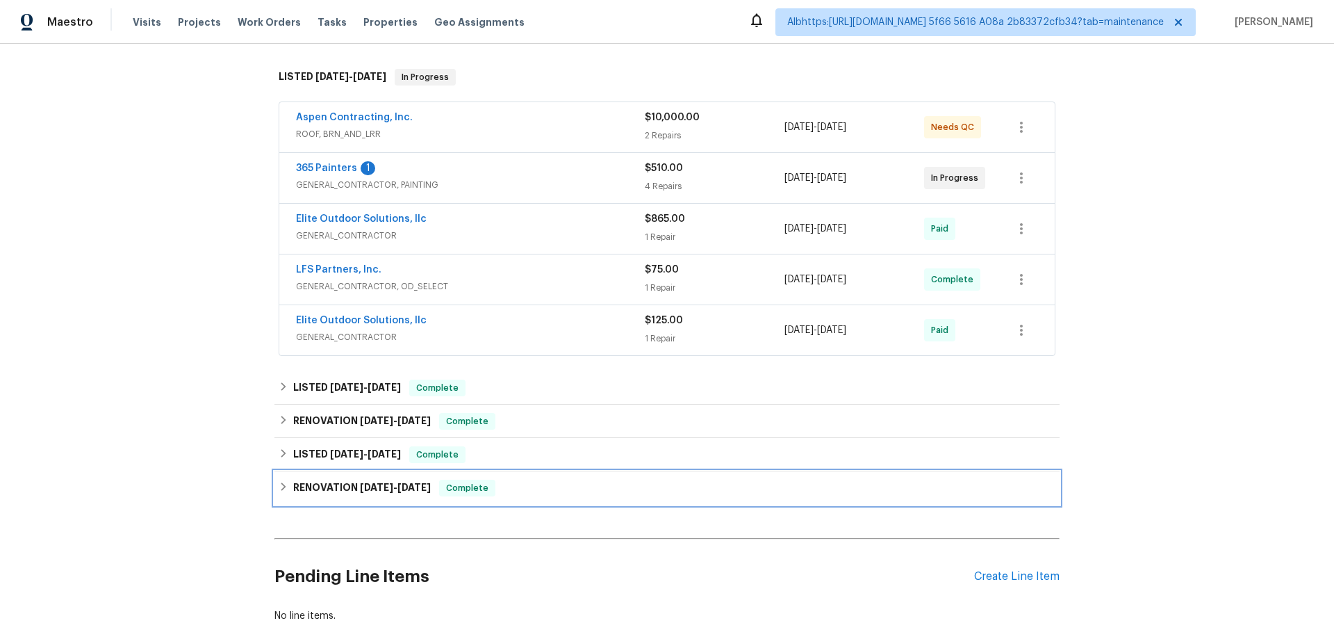
click at [299, 488] on h6 "RENOVATION [DATE] - [DATE]" at bounding box center [362, 487] width 138 height 17
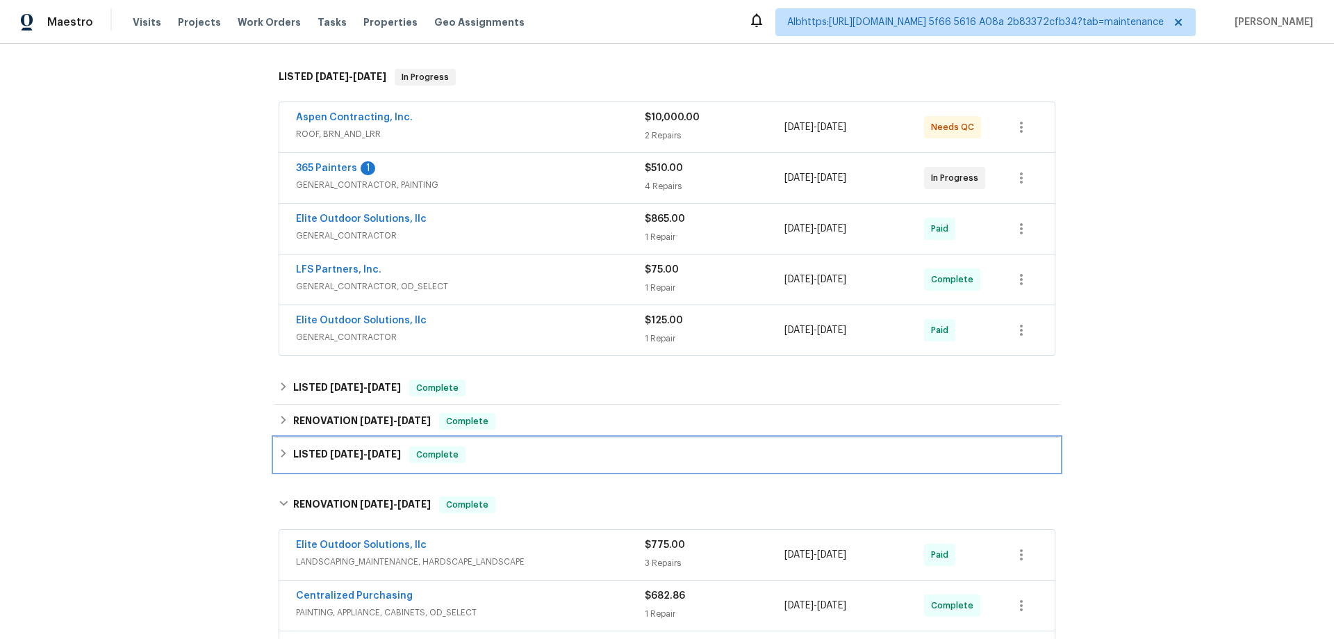
click at [302, 453] on h6 "LISTED [DATE] - [DATE]" at bounding box center [347, 454] width 108 height 17
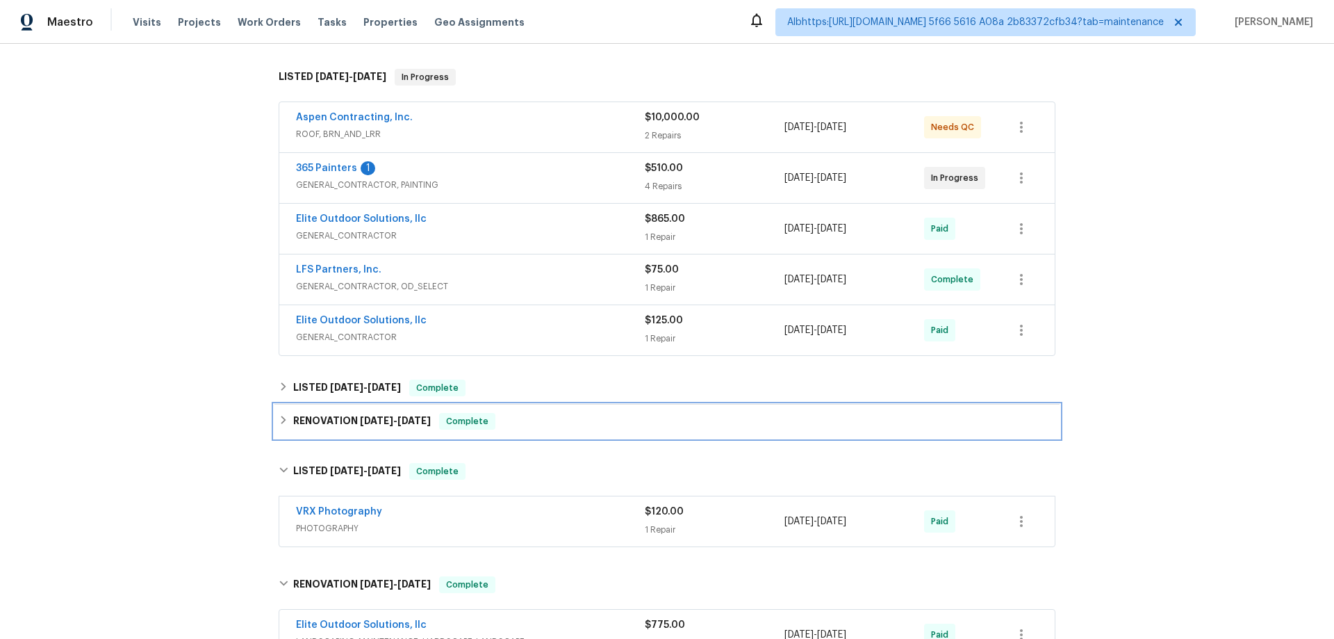
drag, startPoint x: 302, startPoint y: 422, endPoint x: 300, endPoint y: 413, distance: 9.8
click at [301, 422] on h6 "RENOVATION [DATE] - [DATE]" at bounding box center [362, 421] width 138 height 17
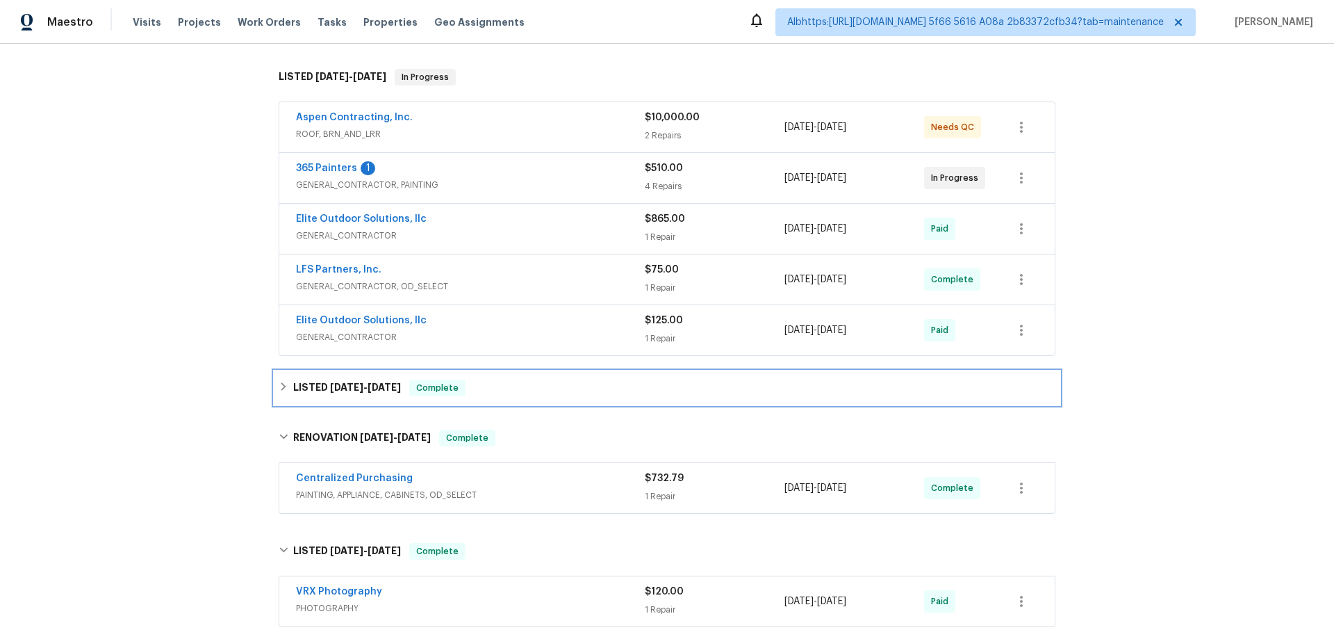
click at [291, 376] on div "LISTED [DATE] - [DATE] Complete" at bounding box center [666, 387] width 785 height 33
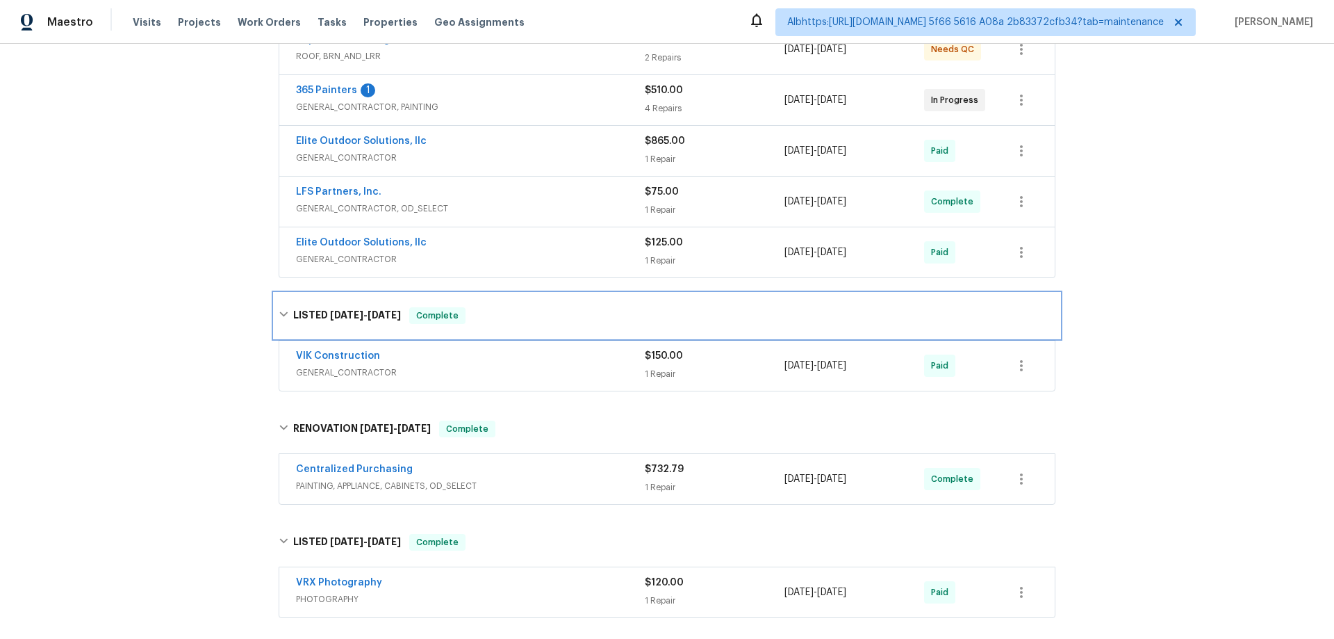
scroll to position [556, 0]
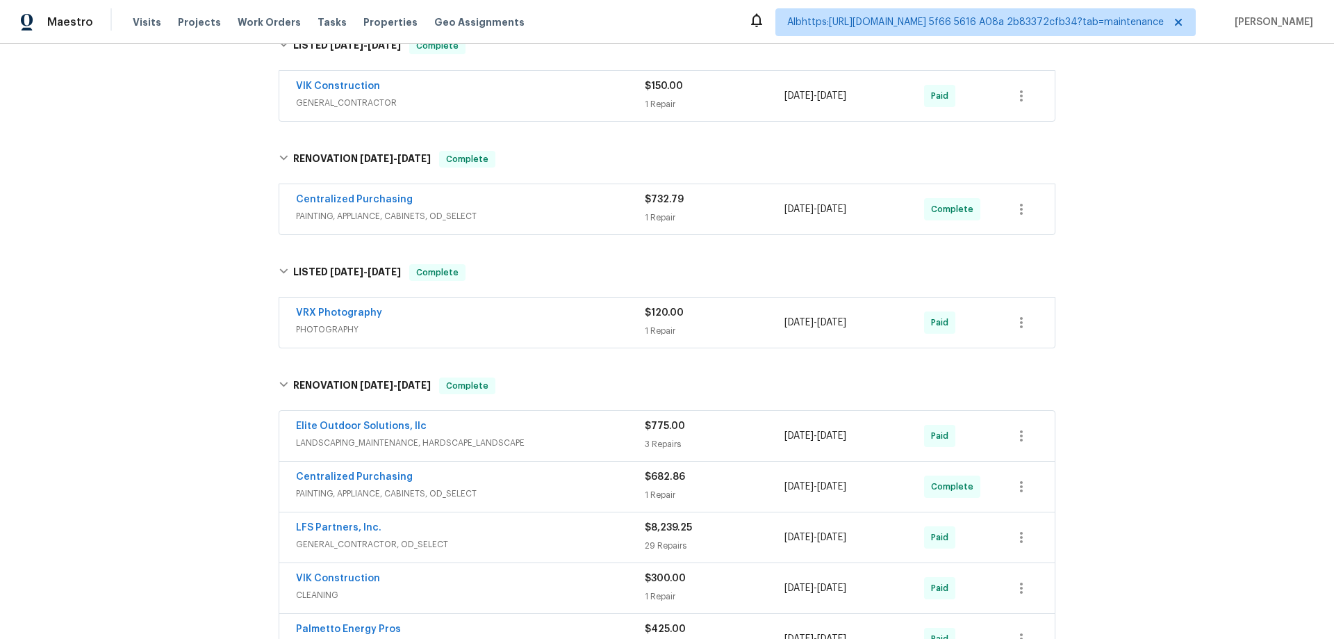
drag, startPoint x: 204, startPoint y: 419, endPoint x: 197, endPoint y: 422, distance: 7.2
click at [202, 420] on div "Back to all projects 504 American Legion Rd, Greer, SC 29651 3 Beds | 2 Baths |…" at bounding box center [667, 341] width 1334 height 595
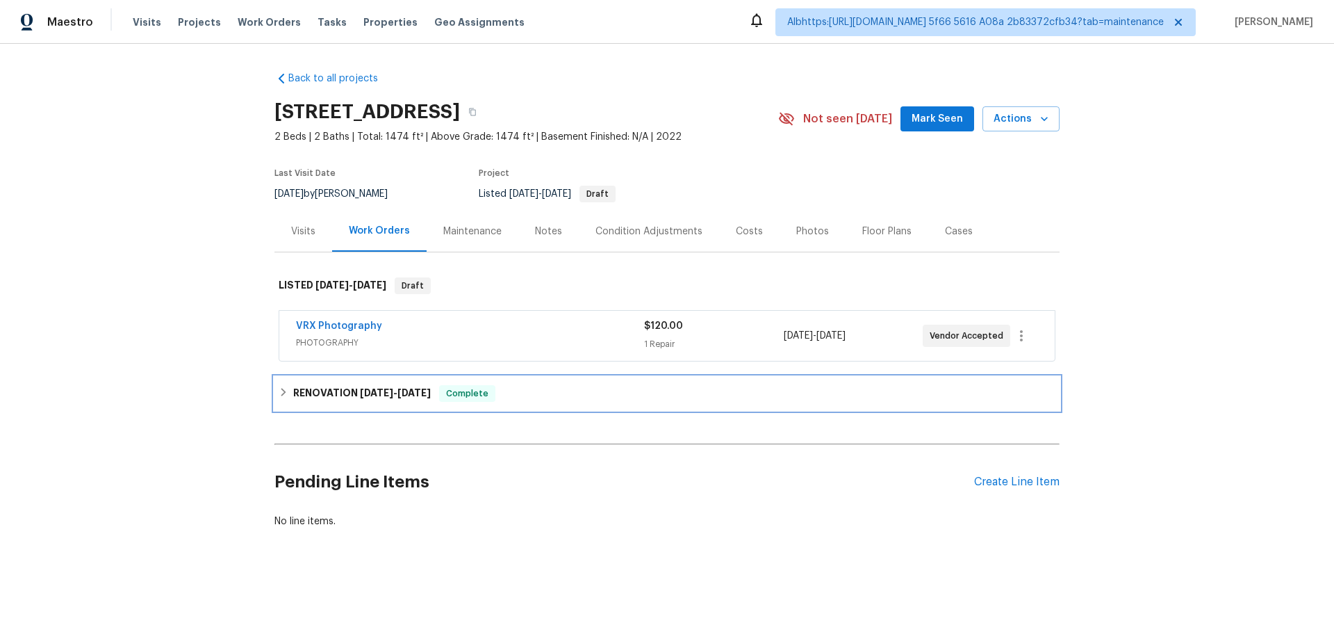
drag, startPoint x: 355, startPoint y: 391, endPoint x: 223, endPoint y: 350, distance: 138.4
click at [360, 391] on span "9/22/25" at bounding box center [376, 393] width 33 height 10
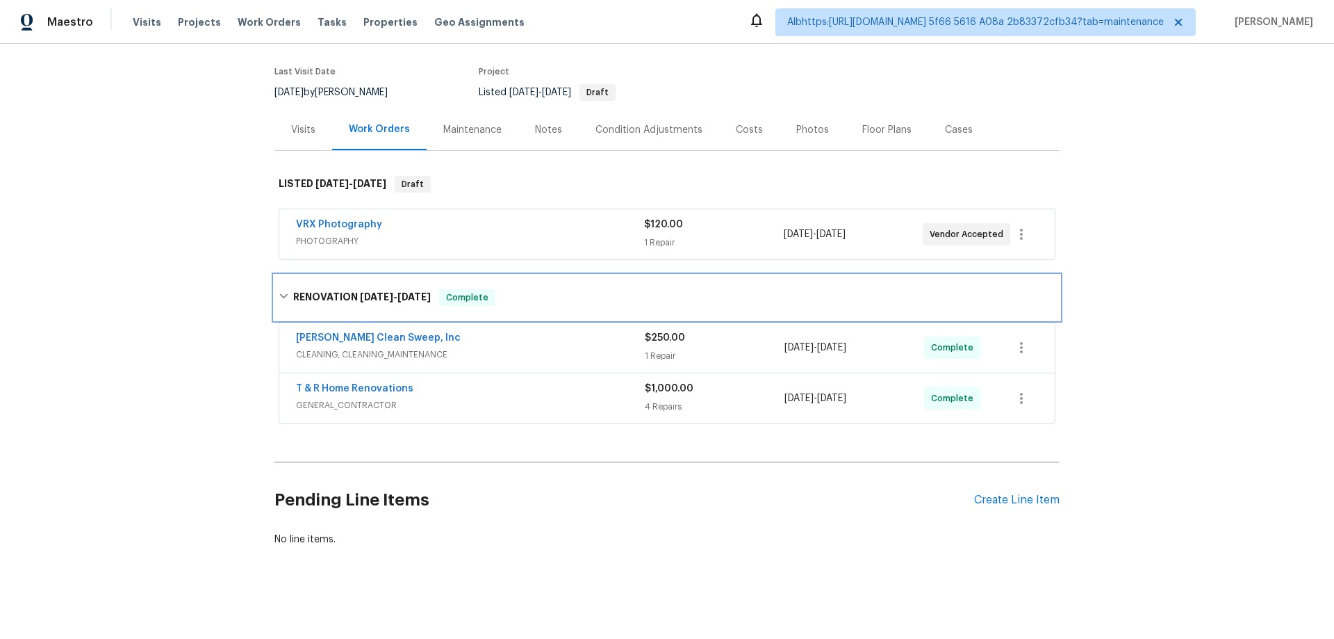
scroll to position [103, 0]
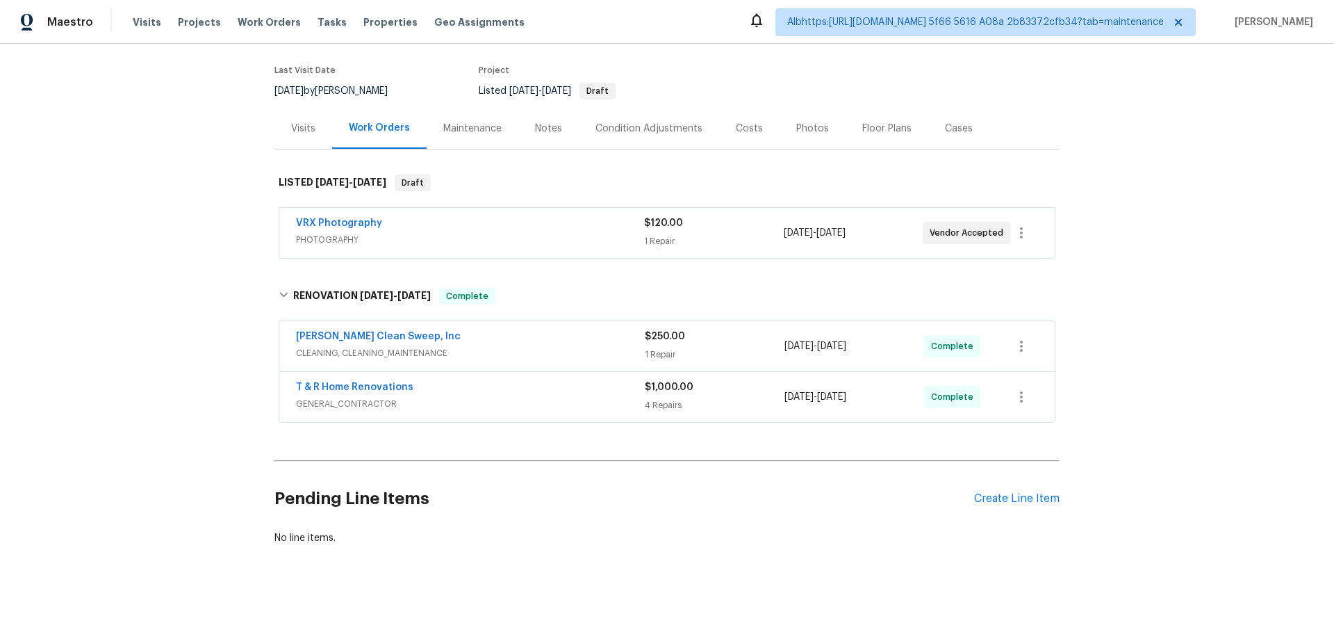
click at [174, 355] on div "Back to all projects 167 Prestwyck Ln, Elyria, OH 44035 2 Beds | 2 Baths | Tota…" at bounding box center [667, 341] width 1334 height 595
click at [198, 415] on div "Back to all projects 167 Prestwyck Ln, Elyria, OH 44035 2 Beds | 2 Baths | Tota…" at bounding box center [667, 341] width 1334 height 595
click at [188, 308] on div "Back to all projects 167 Prestwyck Ln, Elyria, OH 44035 2 Beds | 2 Baths | Tota…" at bounding box center [667, 341] width 1334 height 595
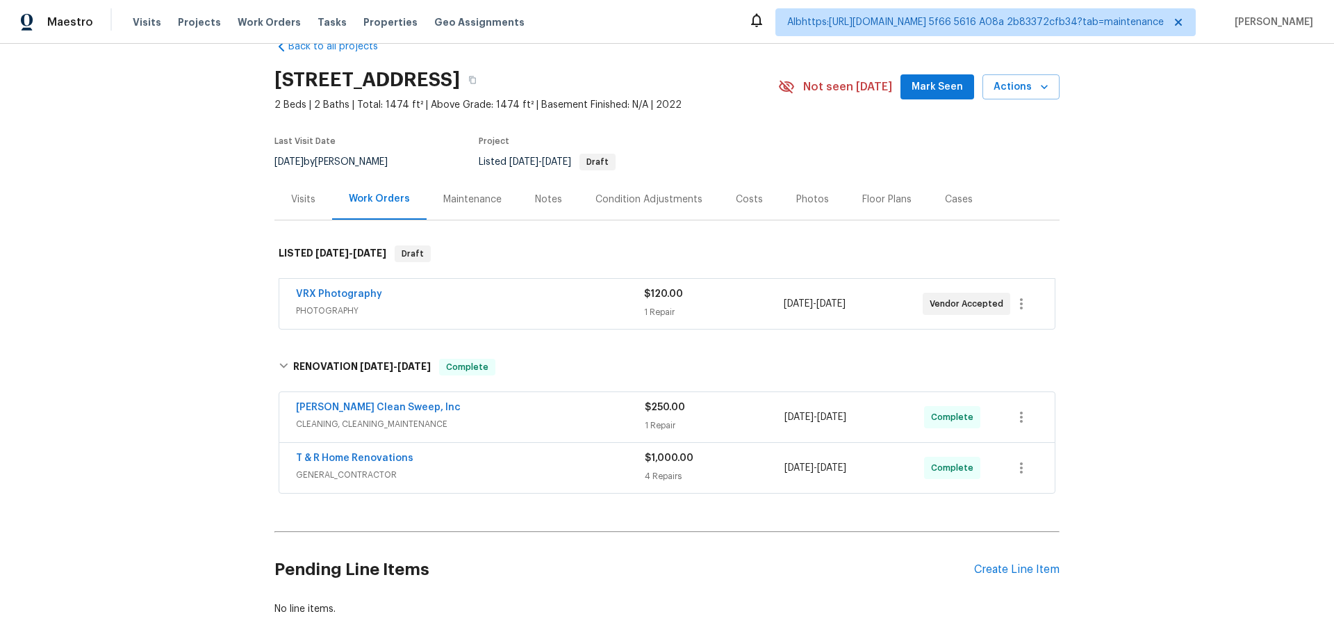
scroll to position [0, 0]
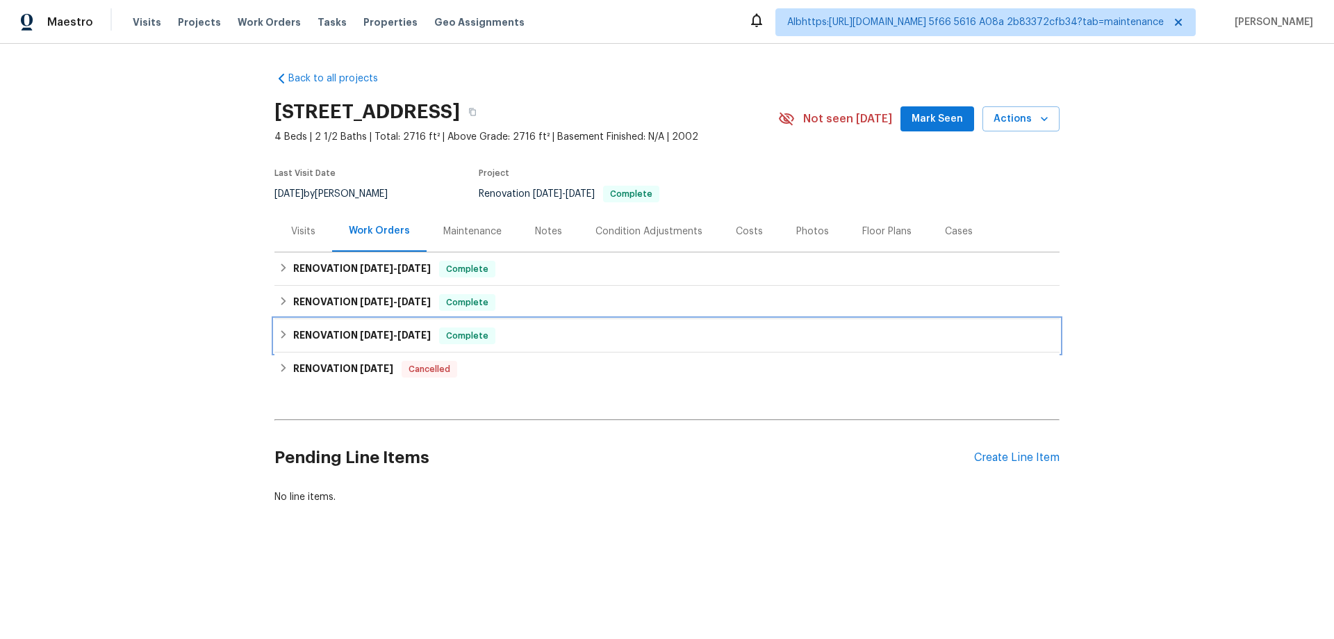
drag, startPoint x: 346, startPoint y: 324, endPoint x: 347, endPoint y: 302, distance: 23.0
click at [345, 323] on div "RENOVATION 8/28/25 - 9/22/25 Complete" at bounding box center [666, 335] width 785 height 33
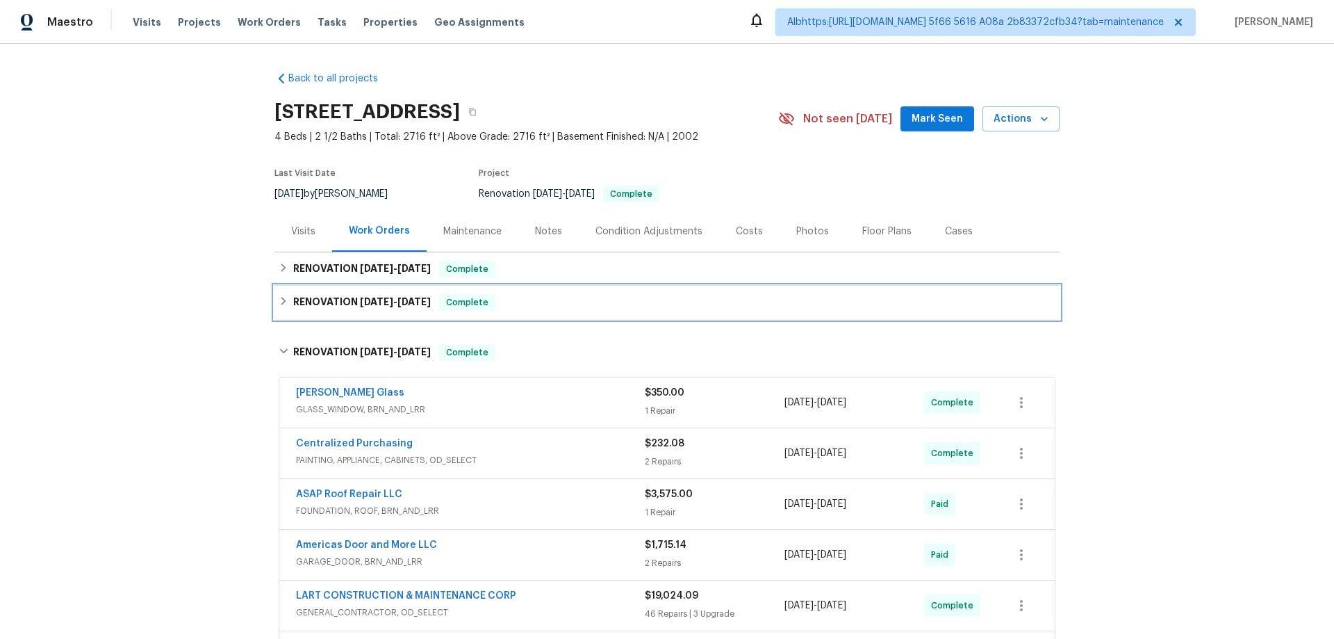
click at [348, 300] on h6 "RENOVATION 8/28/25 - 9/17/25" at bounding box center [362, 302] width 138 height 17
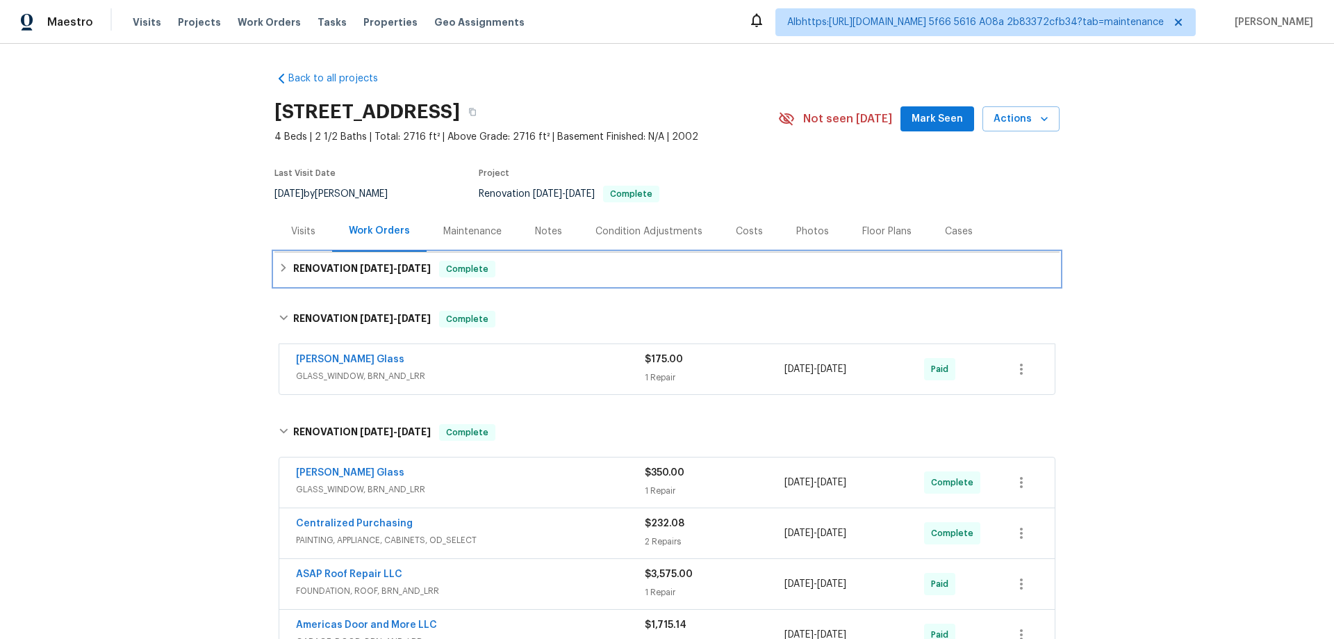
click at [352, 272] on h6 "RENOVATION 8/28/25 - 9/17/25" at bounding box center [362, 269] width 138 height 17
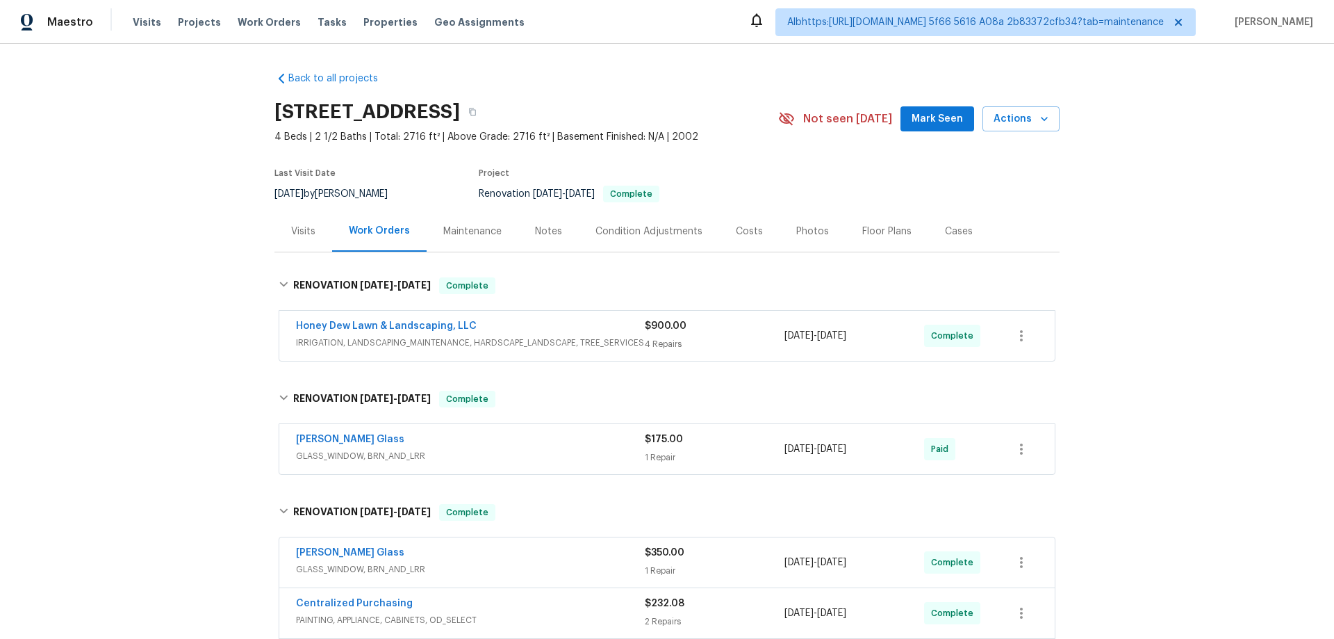
click at [105, 346] on div "Back to all projects 2222 Princess Snow Cir, Katy, TX 77493 4 Beds | 2 1/2 Bath…" at bounding box center [667, 341] width 1334 height 595
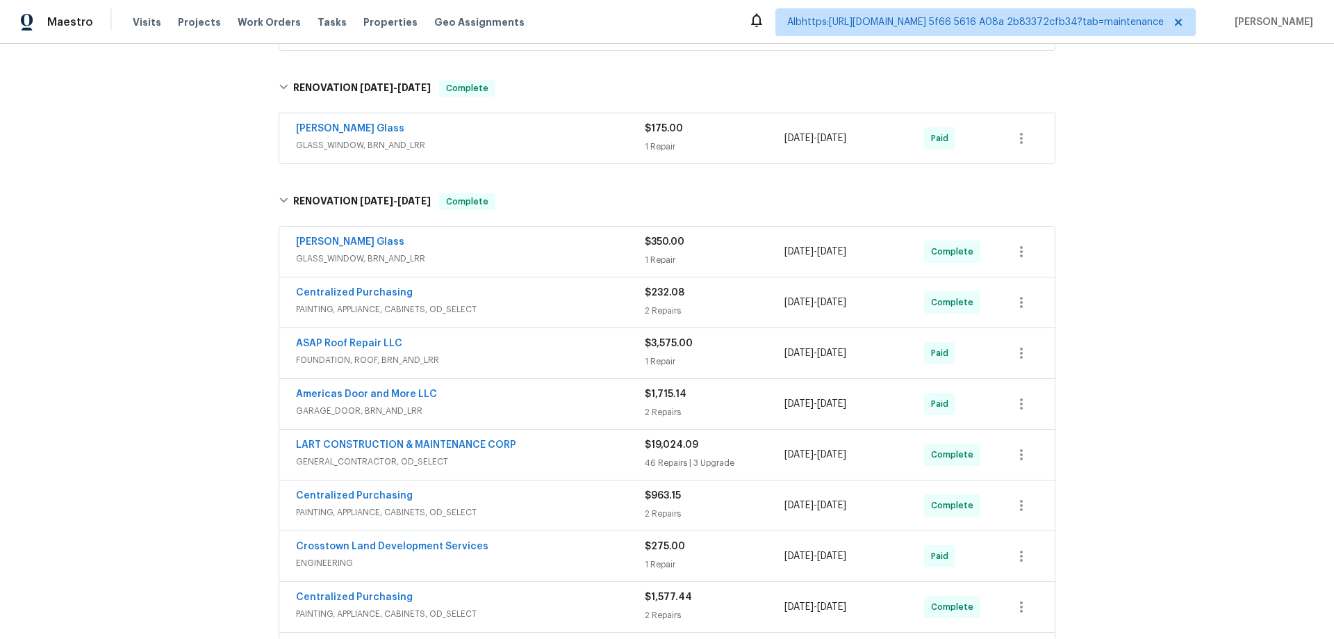
scroll to position [556, 0]
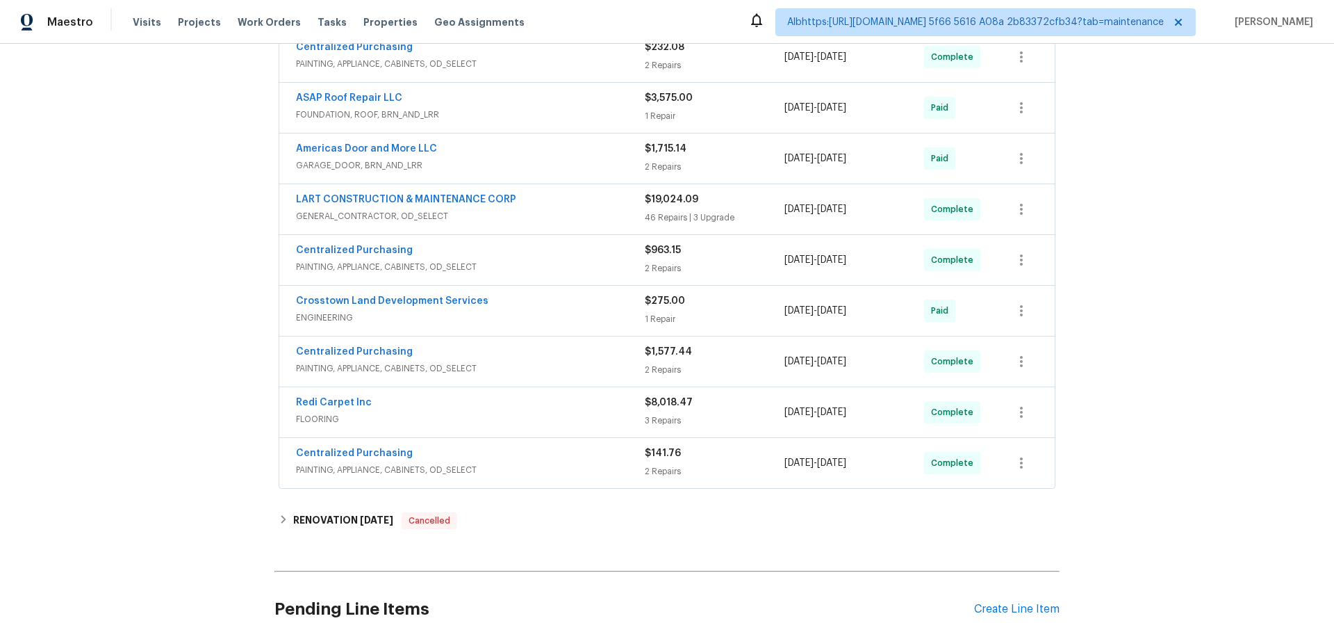
drag, startPoint x: 214, startPoint y: 325, endPoint x: 197, endPoint y: 319, distance: 17.8
click at [213, 326] on div "Back to all projects 2222 Princess Snow Cir, Katy, TX 77493 4 Beds | 2 1/2 Bath…" at bounding box center [667, 341] width 1334 height 595
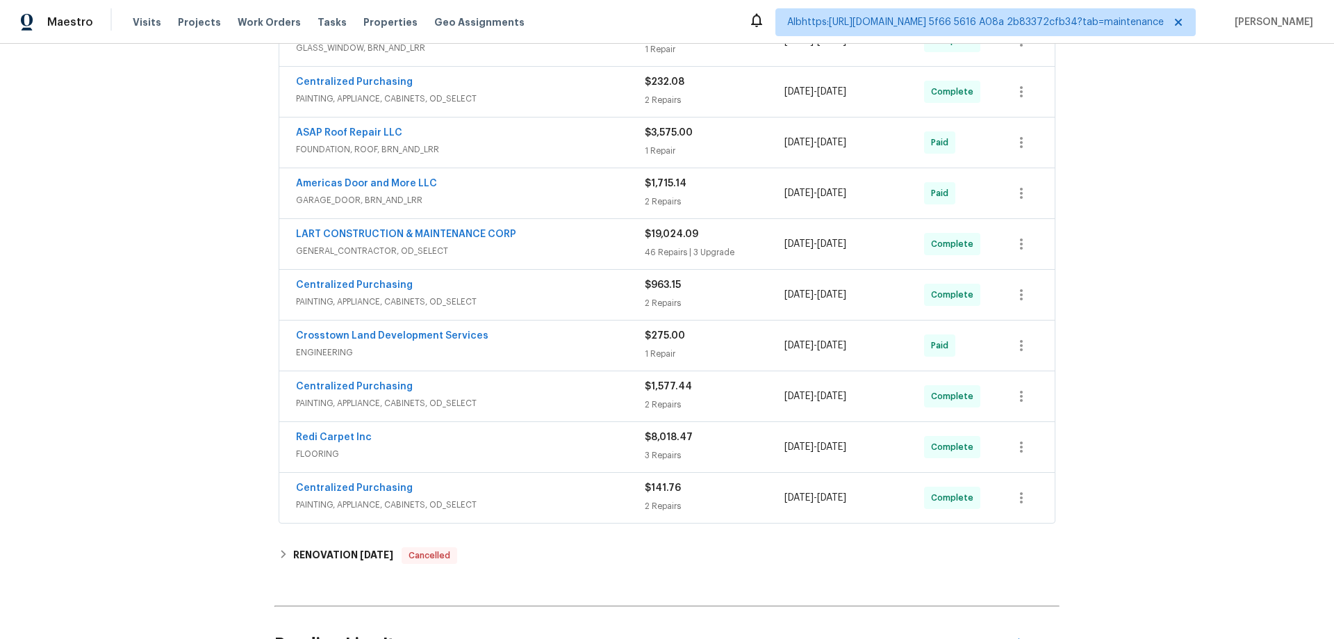
scroll to position [0, 0]
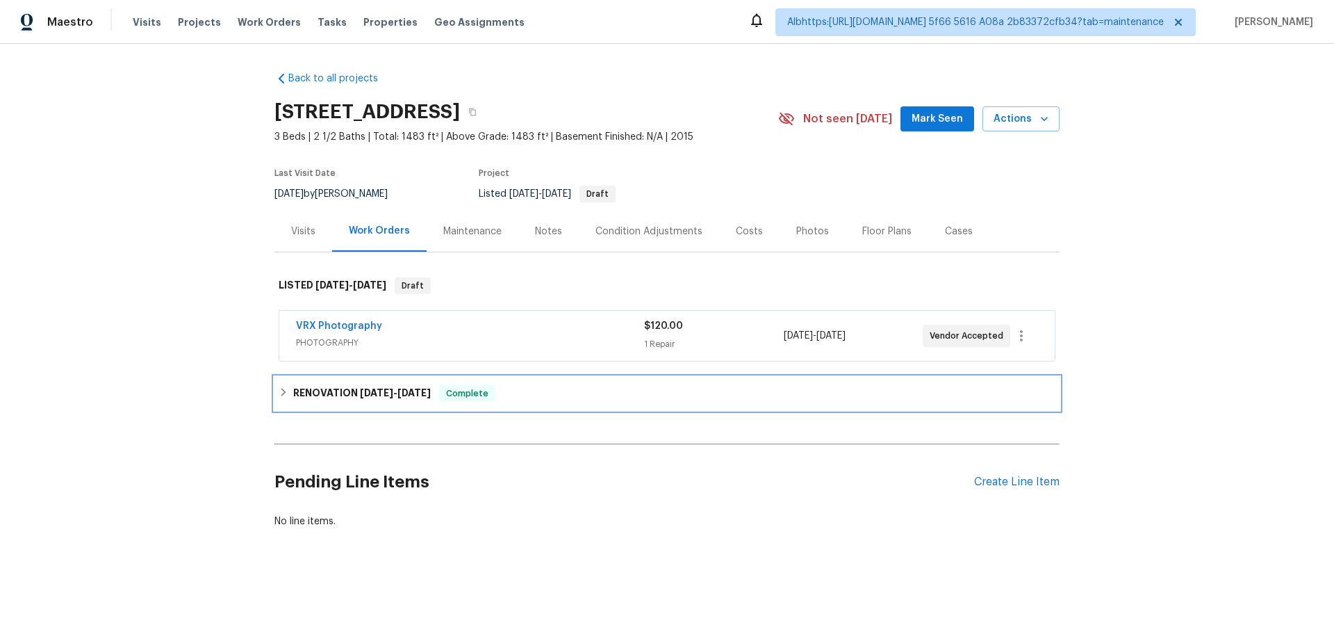
click at [299, 401] on h6 "RENOVATION 9/15/25 - 9/30/25" at bounding box center [362, 393] width 138 height 17
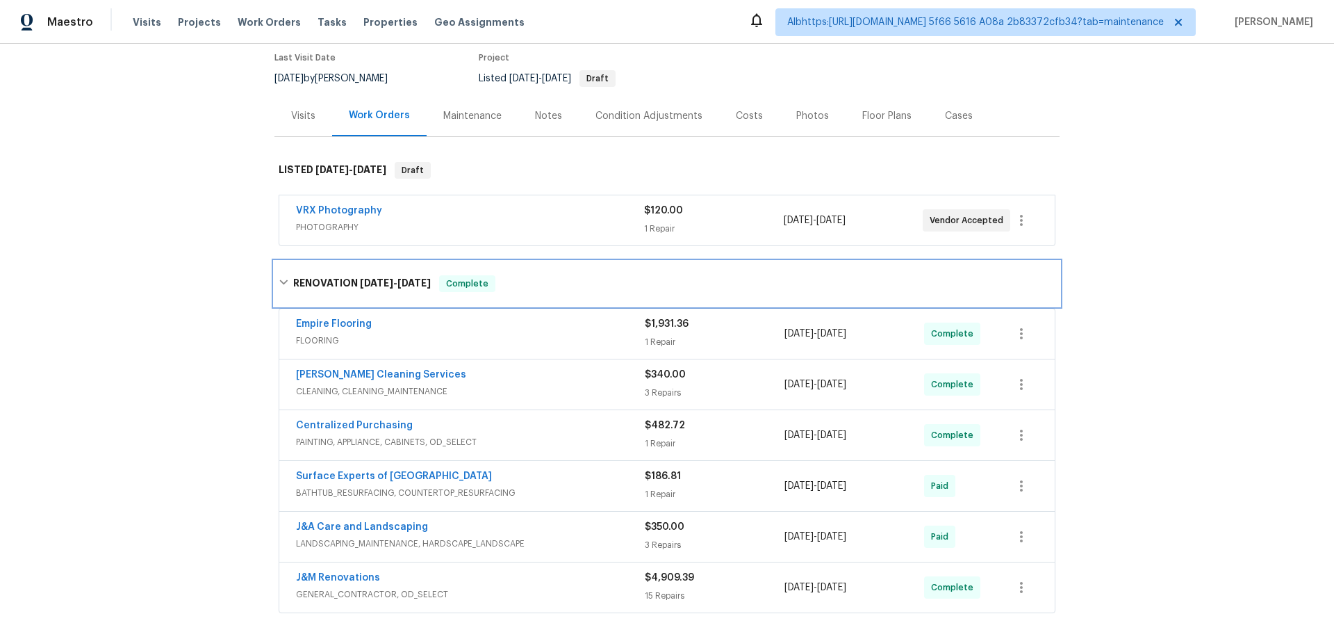
scroll to position [239, 0]
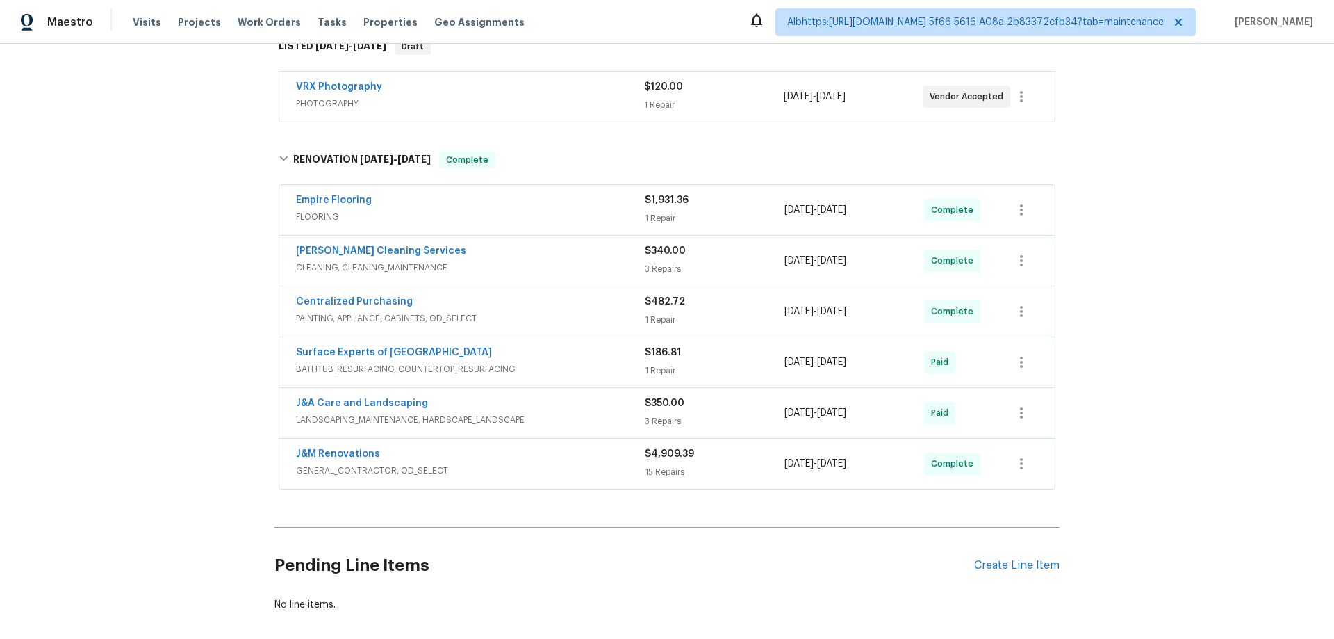
click at [197, 393] on div "Back to all projects 113 Habersham Ct, Lexington, NC 27295 3 Beds | 2 1/2 Baths…" at bounding box center [667, 341] width 1334 height 595
click at [135, 305] on div "Back to all projects 113 Habersham Ct, Lexington, NC 27295 3 Beds | 2 1/2 Baths…" at bounding box center [667, 341] width 1334 height 595
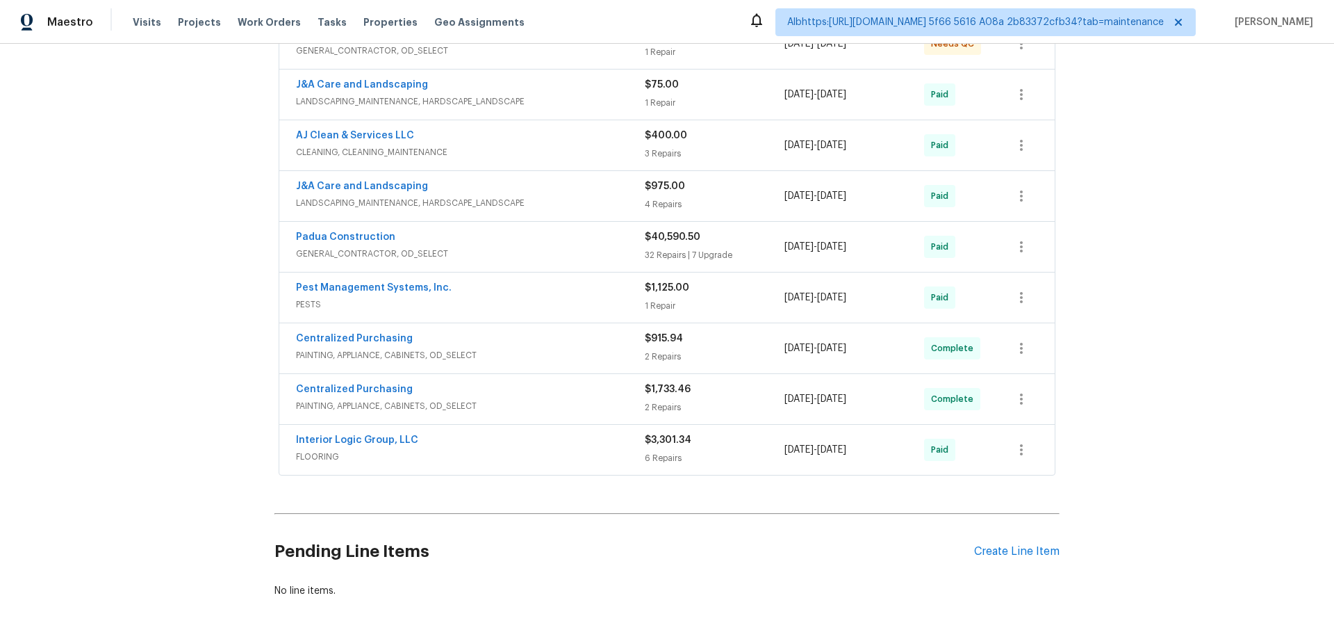
scroll to position [347, 0]
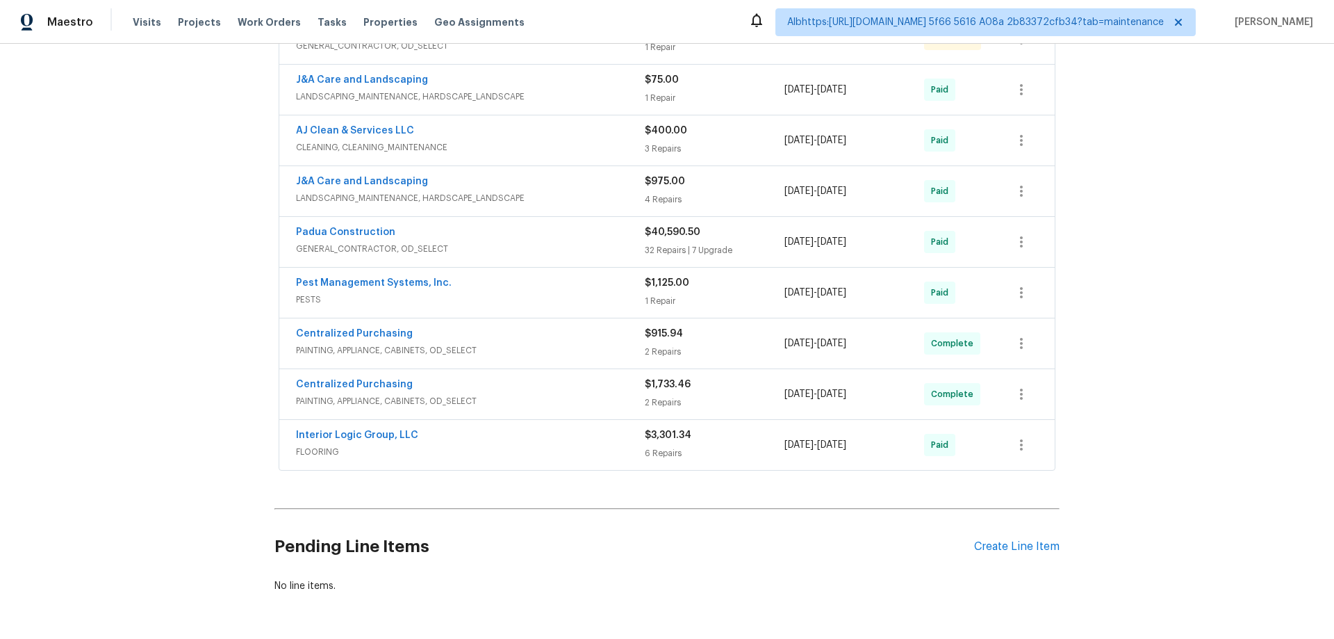
click at [233, 261] on div "Back to all projects 516 Wentworth Dr, Graham, NC 27253 3 Beds | 1 1/2 Baths | …" at bounding box center [667, 341] width 1334 height 595
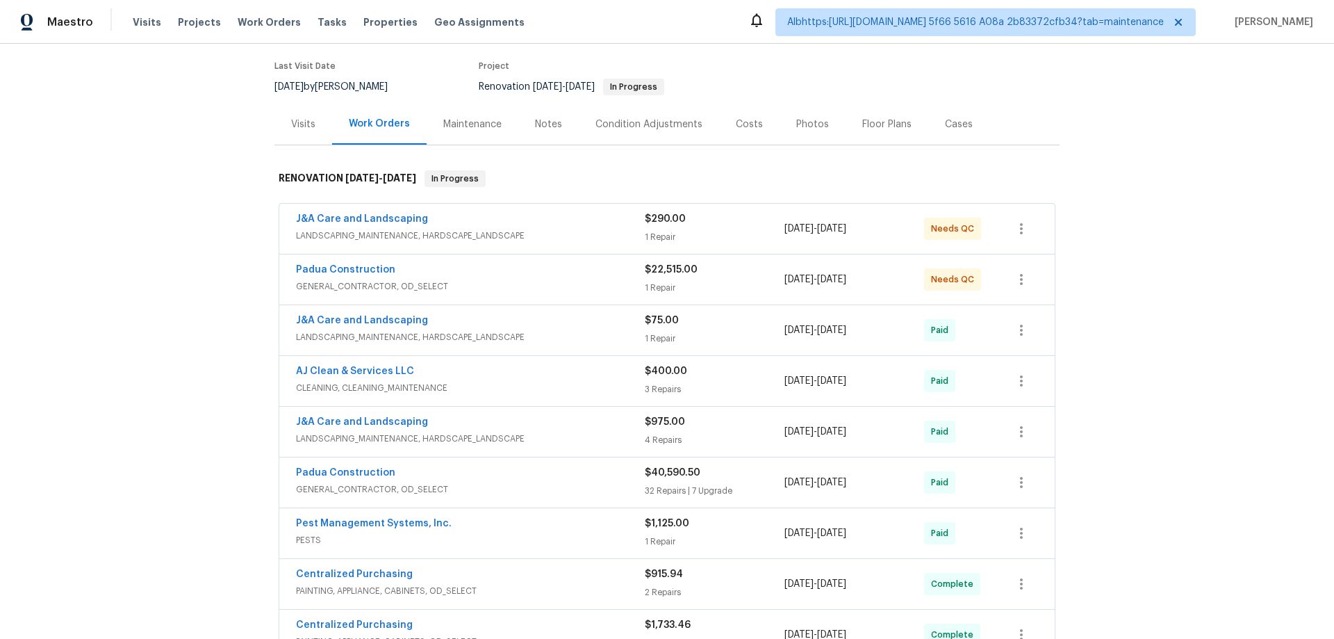
scroll to position [406, 0]
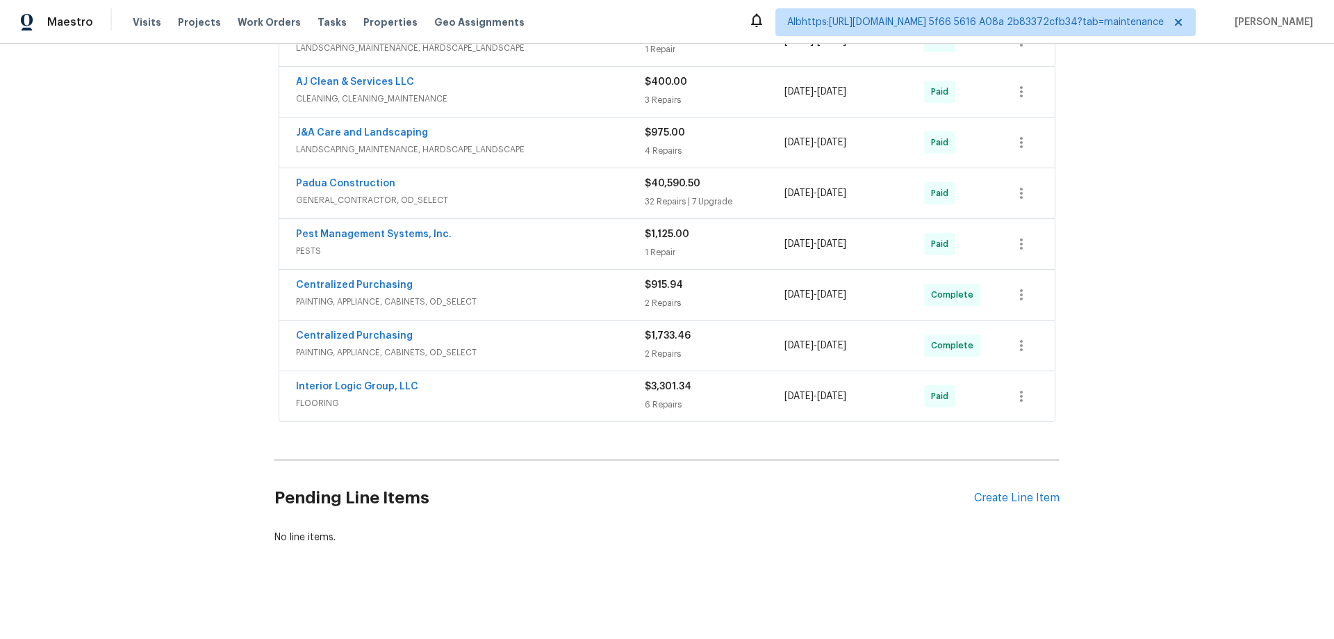
click at [206, 315] on div "Back to all projects [STREET_ADDRESS][PERSON_NAME] 3 Beds | 1 1/2 Baths | Total…" at bounding box center [667, 341] width 1334 height 595
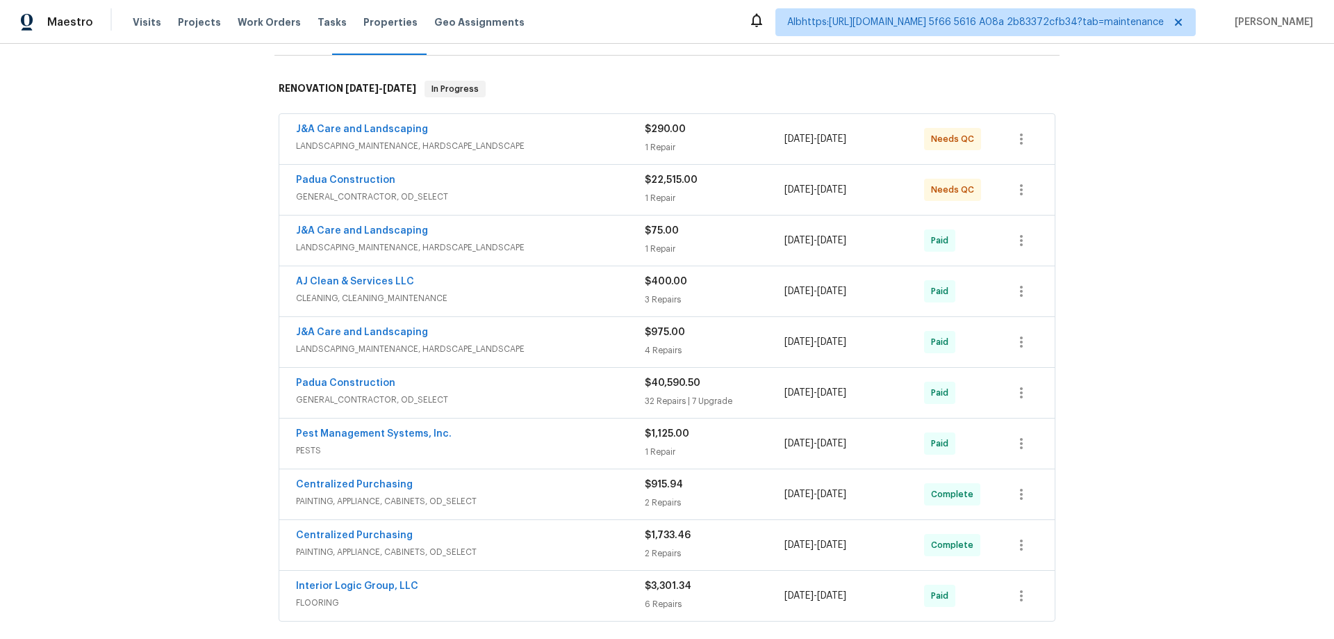
scroll to position [278, 0]
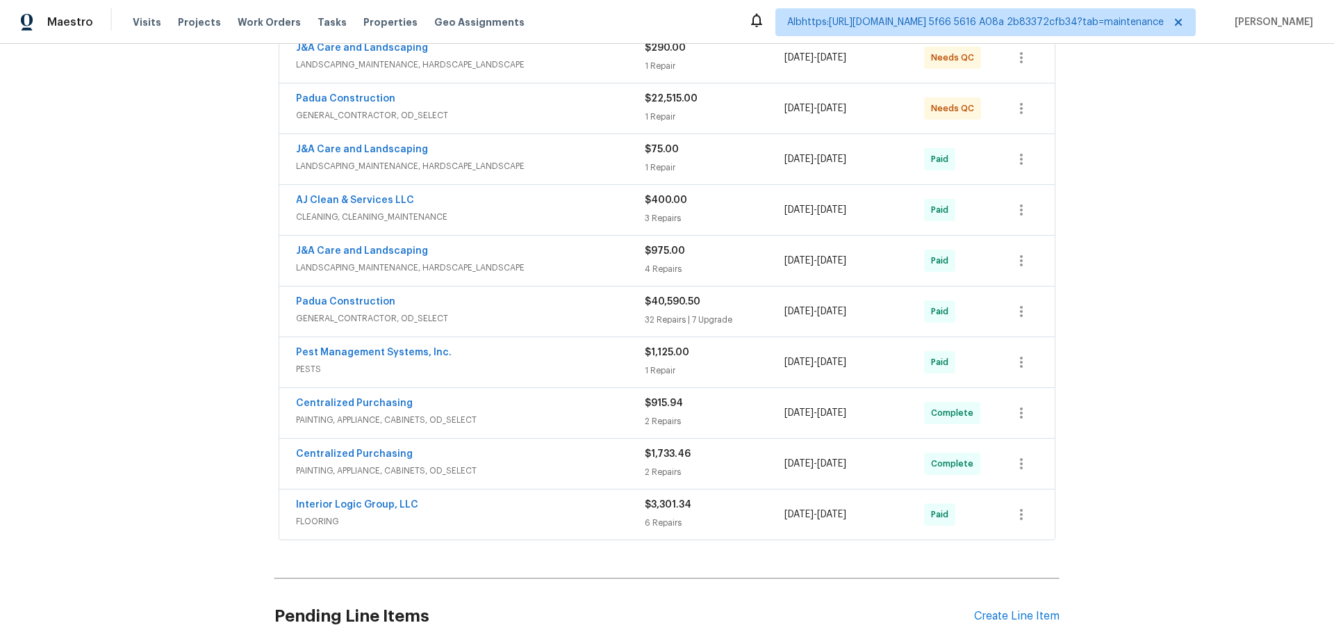
click at [156, 329] on div "Back to all projects 516 Wentworth Dr, Graham, NC 27253 3 Beds | 1 1/2 Baths | …" at bounding box center [667, 341] width 1334 height 595
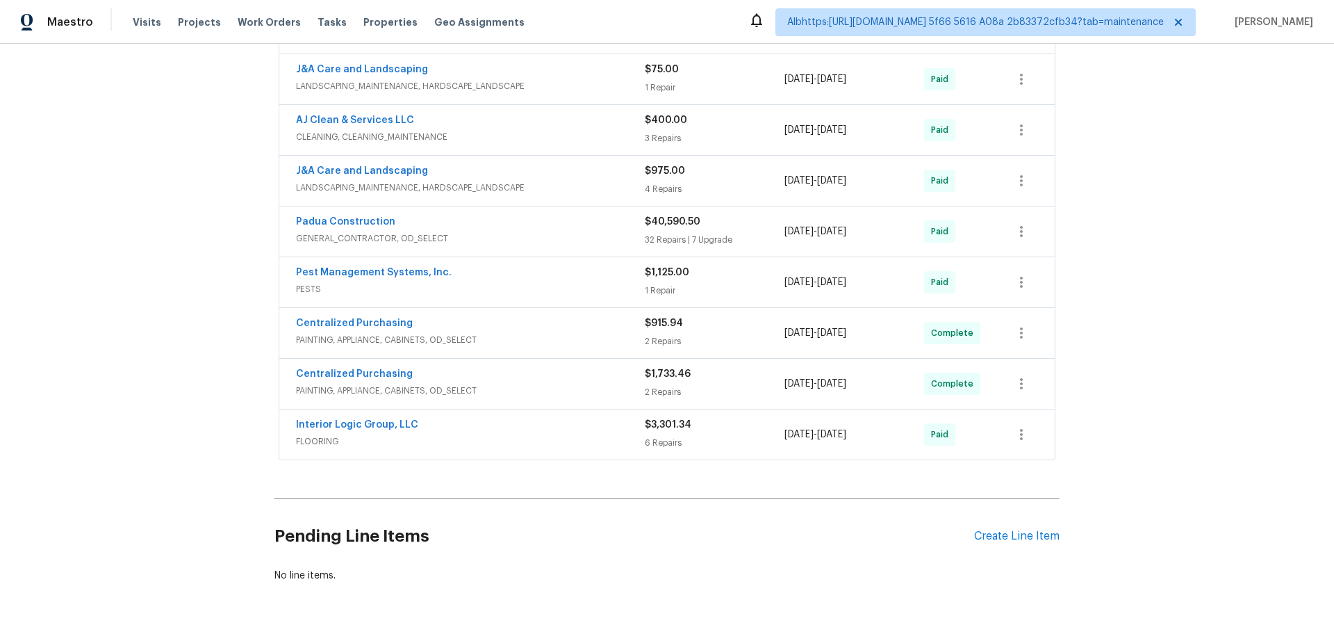
scroll to position [406, 0]
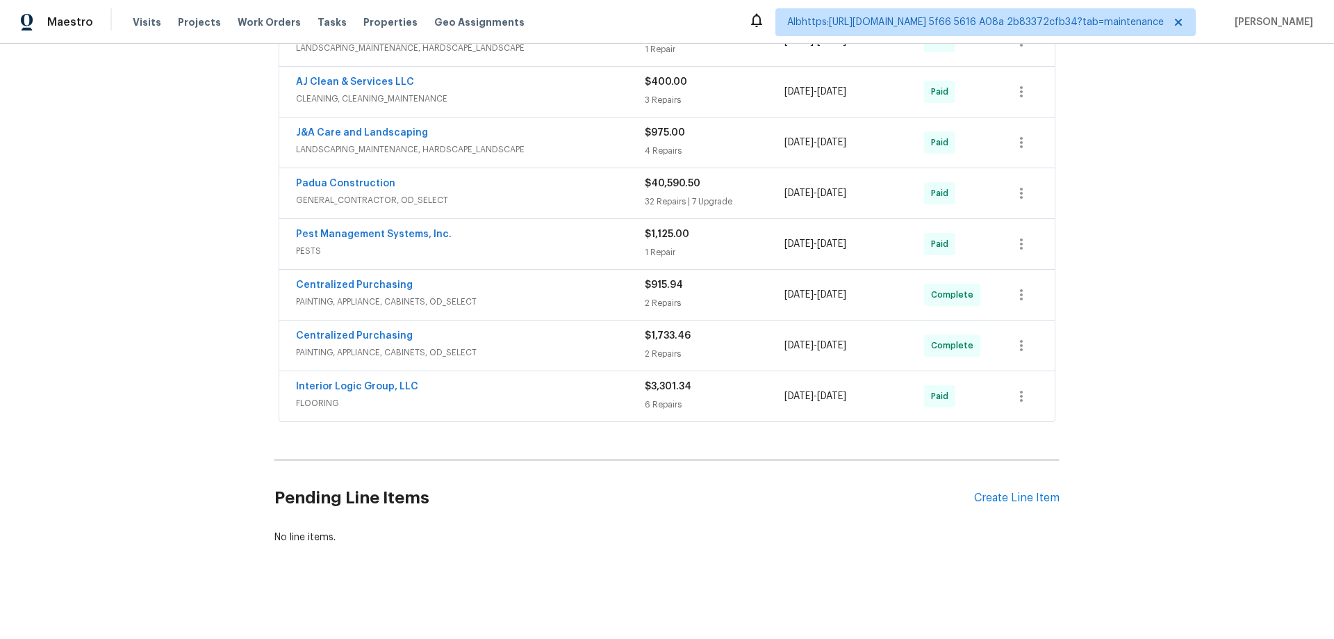
click at [169, 350] on div "Back to all projects 516 Wentworth Dr, Graham, NC 27253 3 Beds | 1 1/2 Baths | …" at bounding box center [667, 341] width 1334 height 595
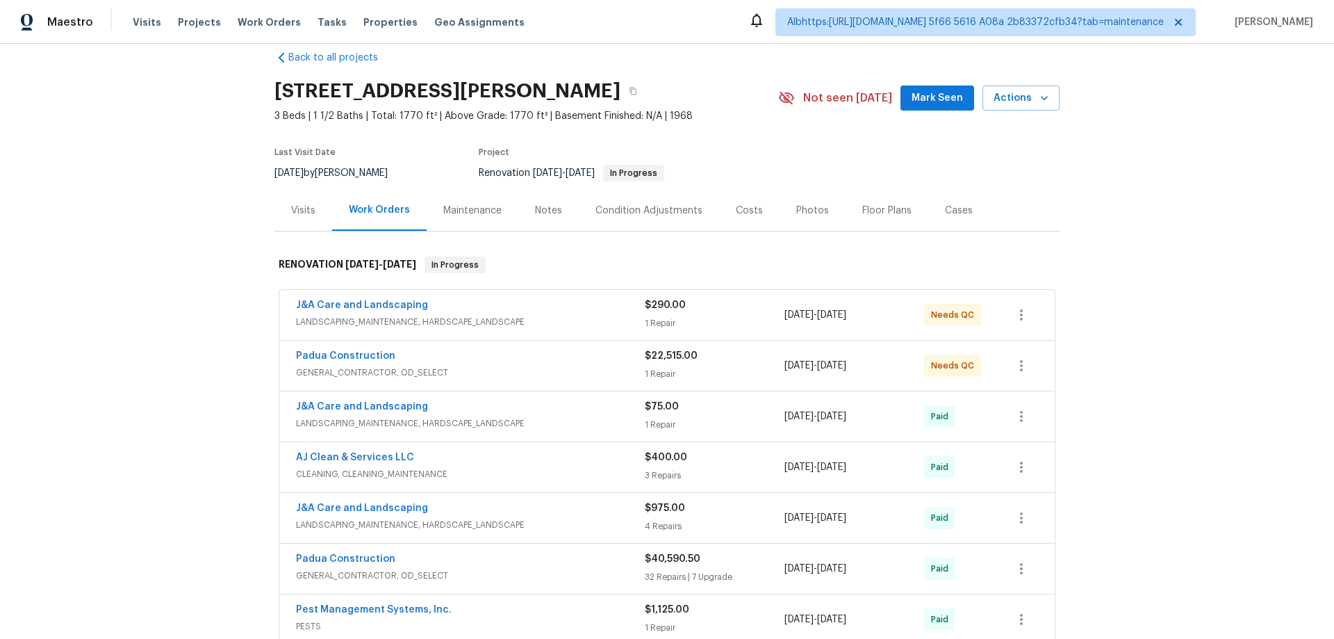
scroll to position [0, 0]
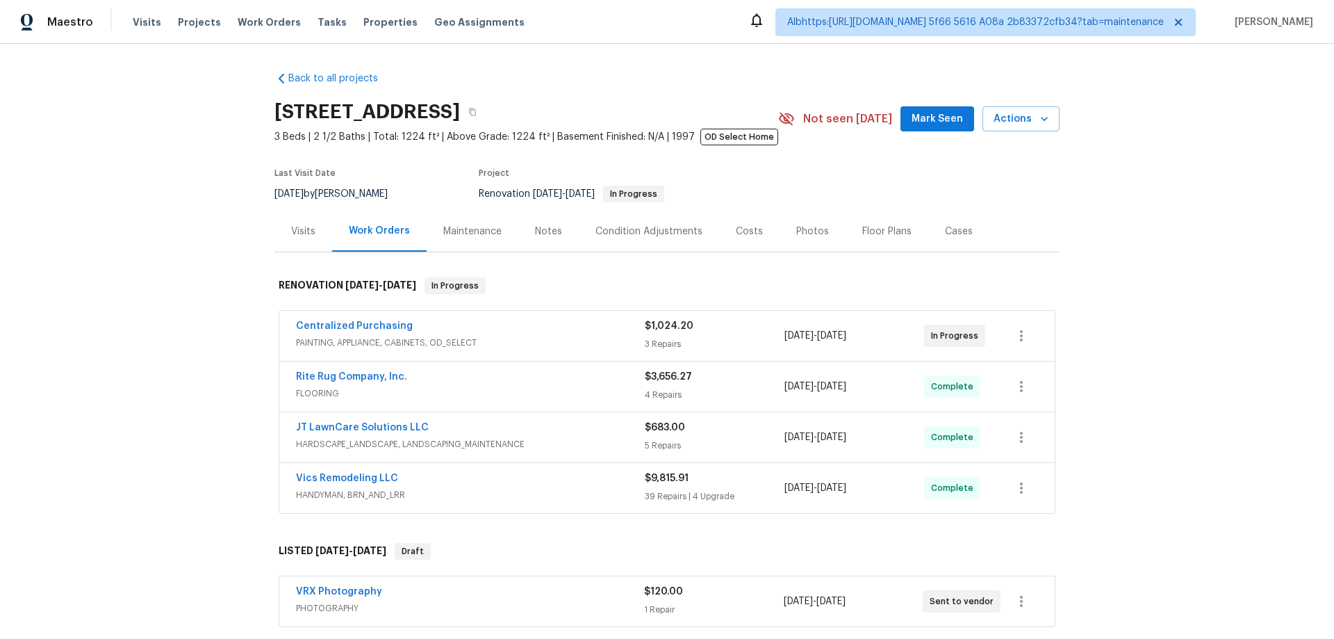
click at [211, 339] on div "Back to all projects [STREET_ADDRESS] 3 Beds | 2 1/2 Baths | Total: 1224 ft² | …" at bounding box center [667, 341] width 1334 height 595
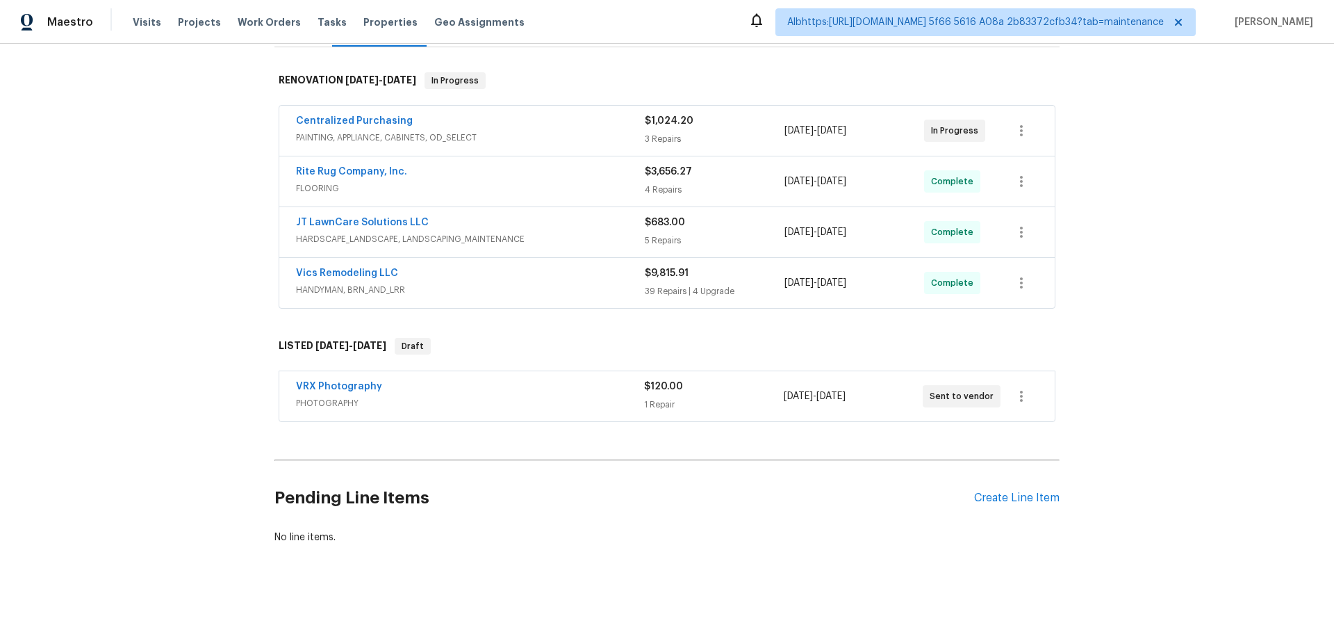
scroll to position [215, 0]
click at [144, 391] on div "Back to all projects [STREET_ADDRESS] 3 Beds | 2 1/2 Baths | Total: 1224 ft² | …" at bounding box center [667, 341] width 1334 height 595
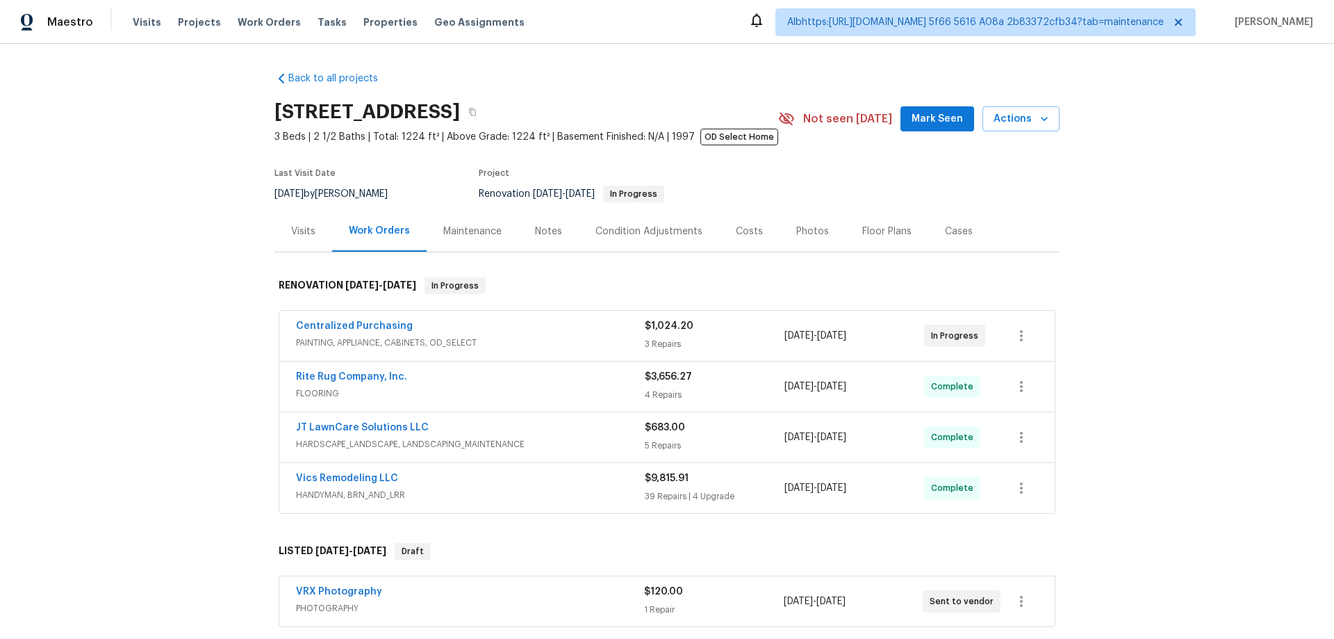
click at [236, 344] on div "Back to all projects 7287 Candlestone Dr, Reynoldsburg, OH 43068 3 Beds | 2 1/2…" at bounding box center [667, 341] width 1334 height 595
click at [204, 243] on div "Back to all projects 7287 Candlestone Dr, Reynoldsburg, OH 43068 3 Beds | 2 1/2…" at bounding box center [667, 341] width 1334 height 595
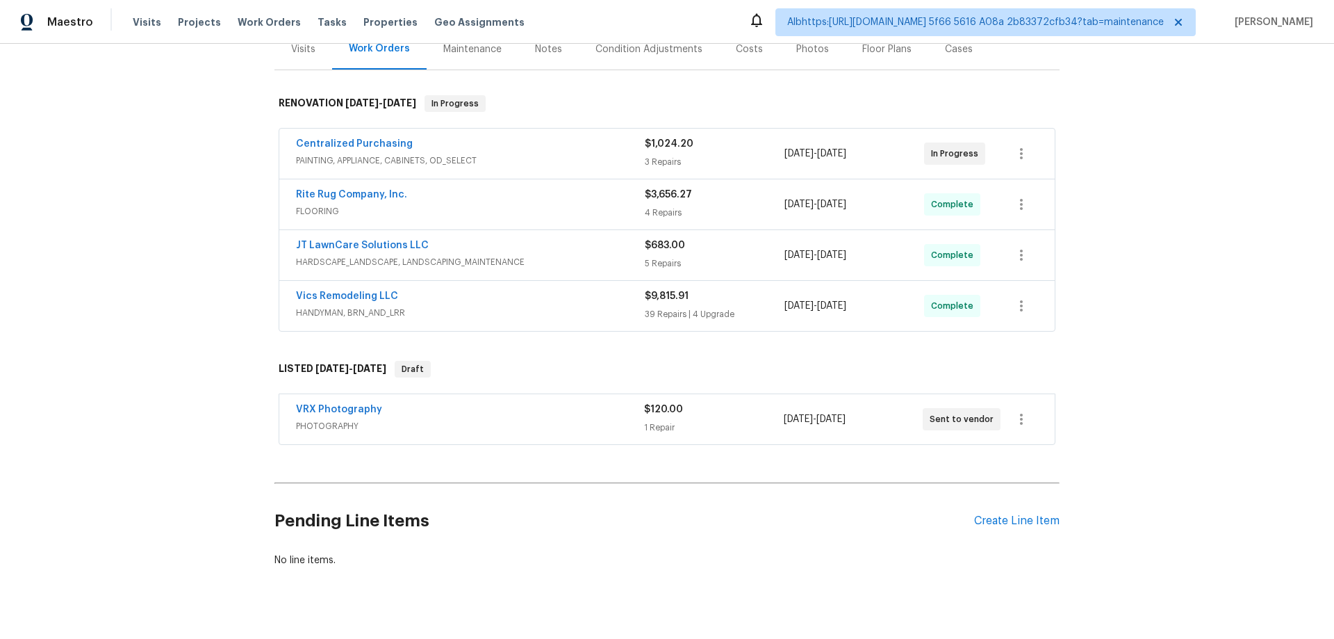
scroll to position [208, 0]
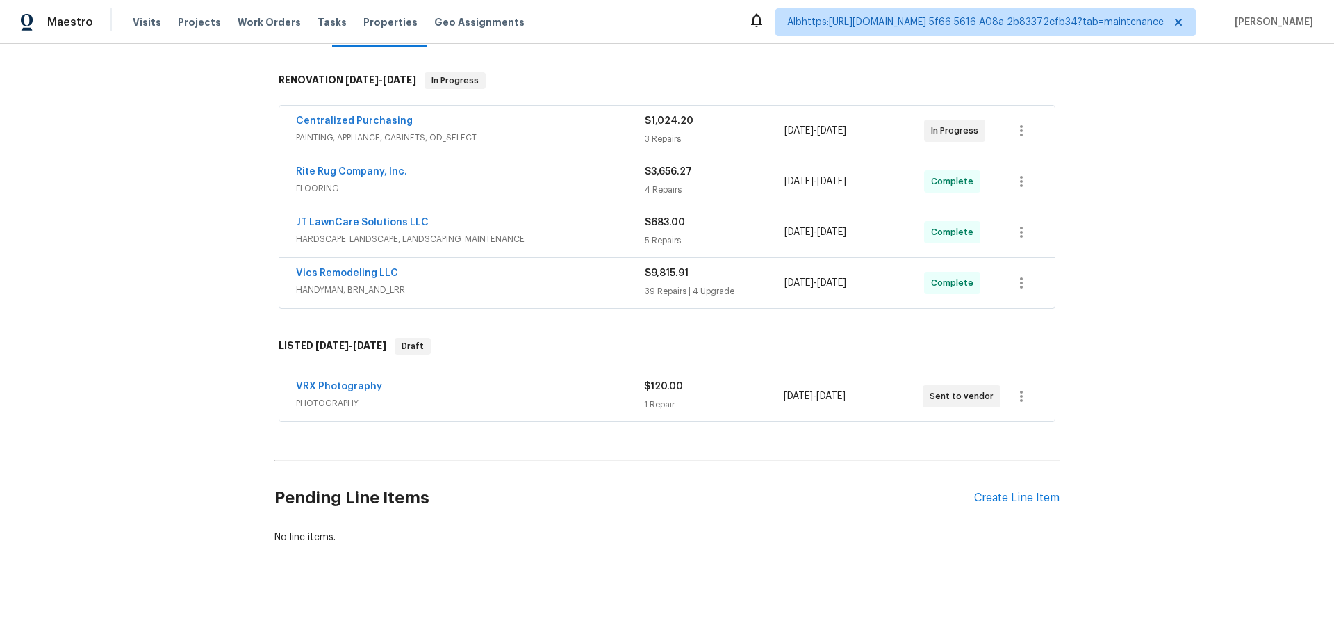
click at [163, 363] on div "Back to all projects 7287 Candlestone Dr, Reynoldsburg, OH 43068 3 Beds | 2 1/2…" at bounding box center [667, 341] width 1334 height 595
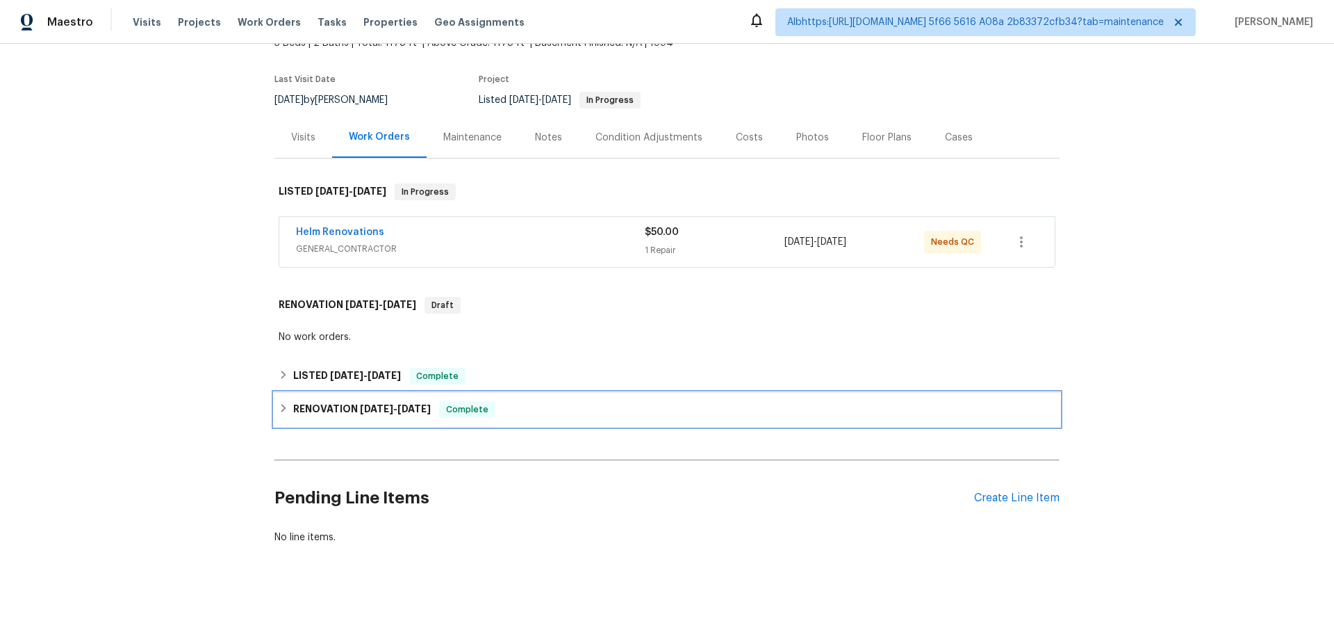
drag, startPoint x: 324, startPoint y: 409, endPoint x: 322, endPoint y: 375, distance: 33.4
click at [324, 408] on div "RENOVATION [DATE] - [DATE] Complete" at bounding box center [666, 409] width 785 height 33
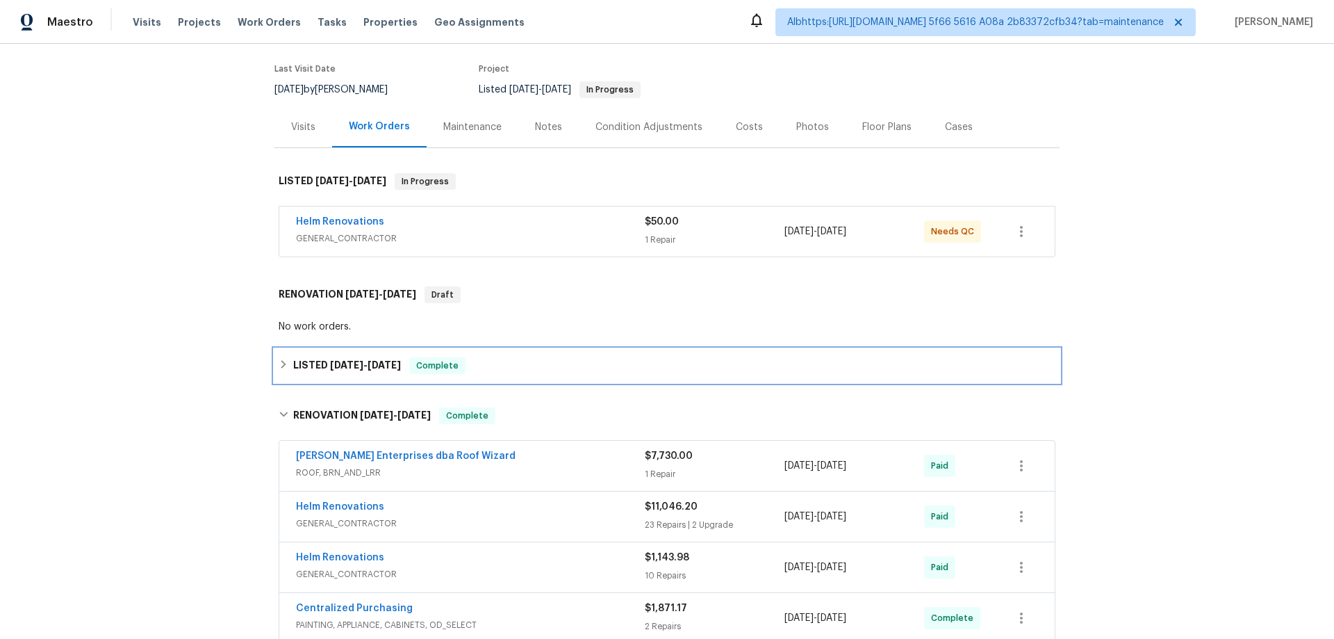
click at [320, 370] on h6 "LISTED [DATE] - [DATE]" at bounding box center [347, 365] width 108 height 17
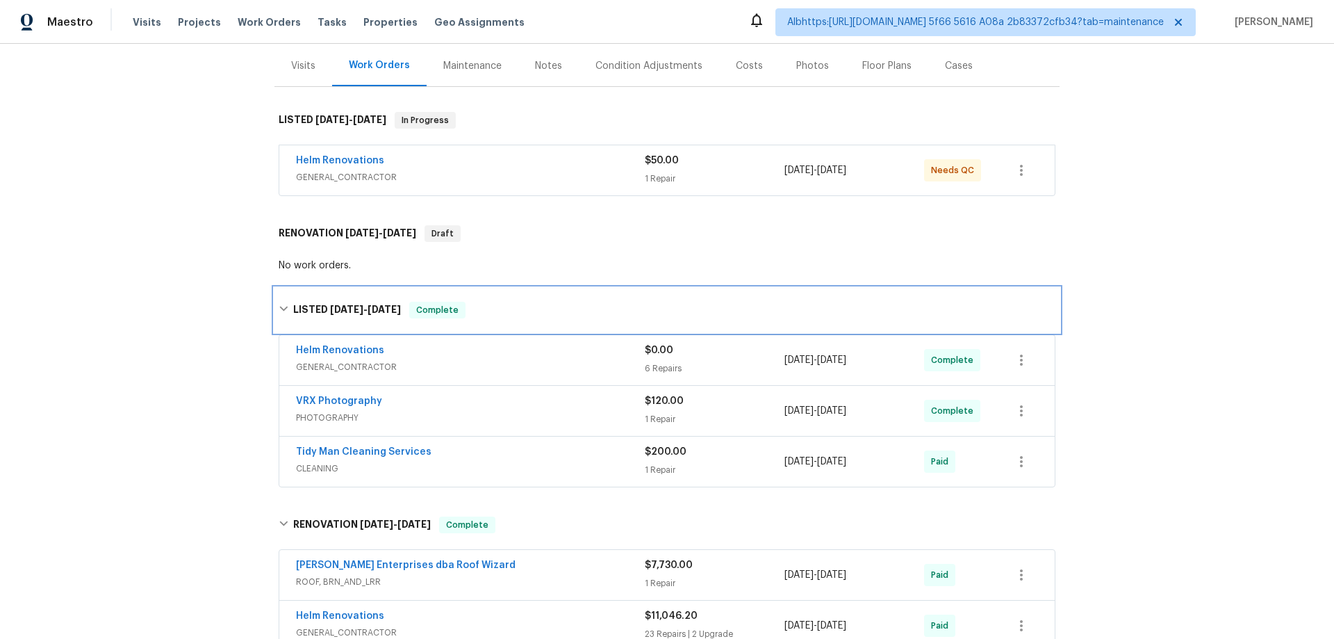
scroll to position [313, 0]
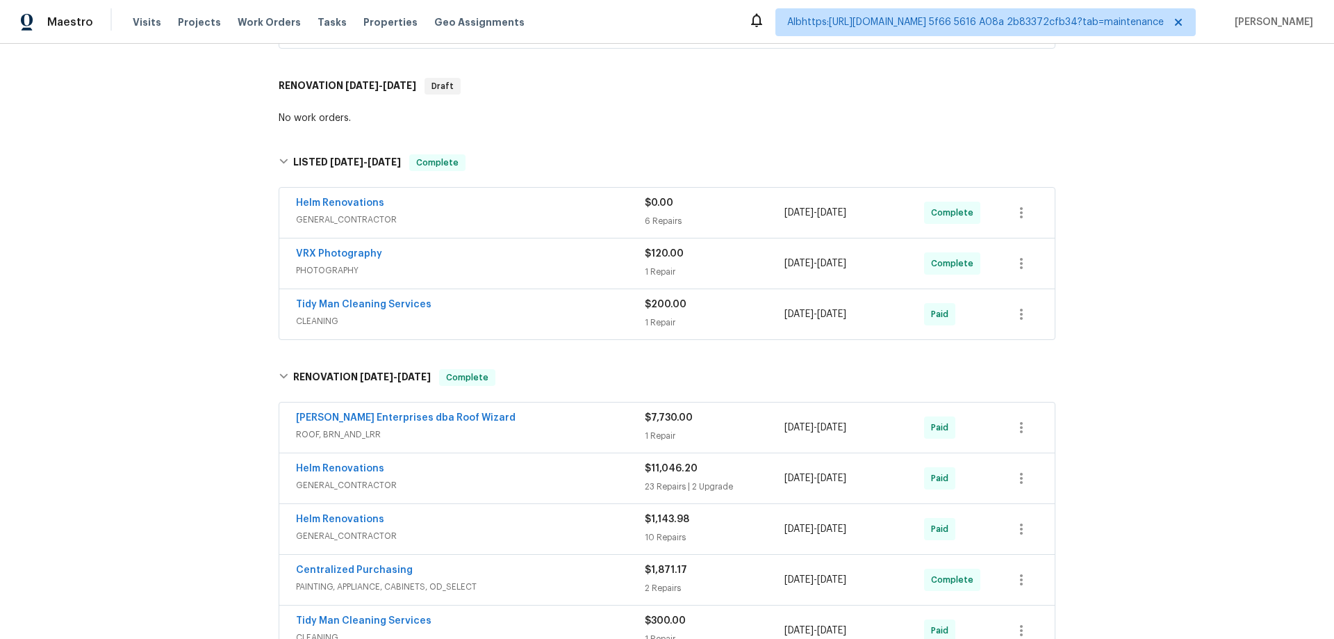
click at [174, 359] on div "Back to all projects [STREET_ADDRESS][PERSON_NAME] 3 Beds | 2 Baths | Total: 11…" at bounding box center [667, 341] width 1334 height 595
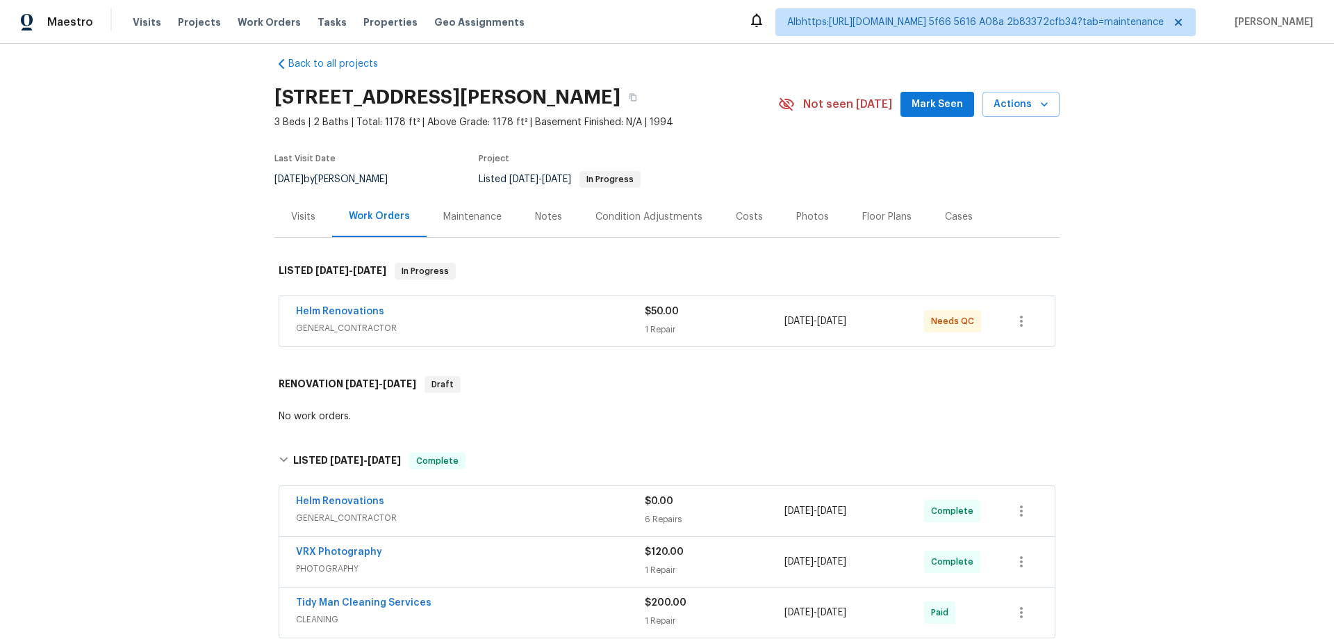
scroll to position [0, 0]
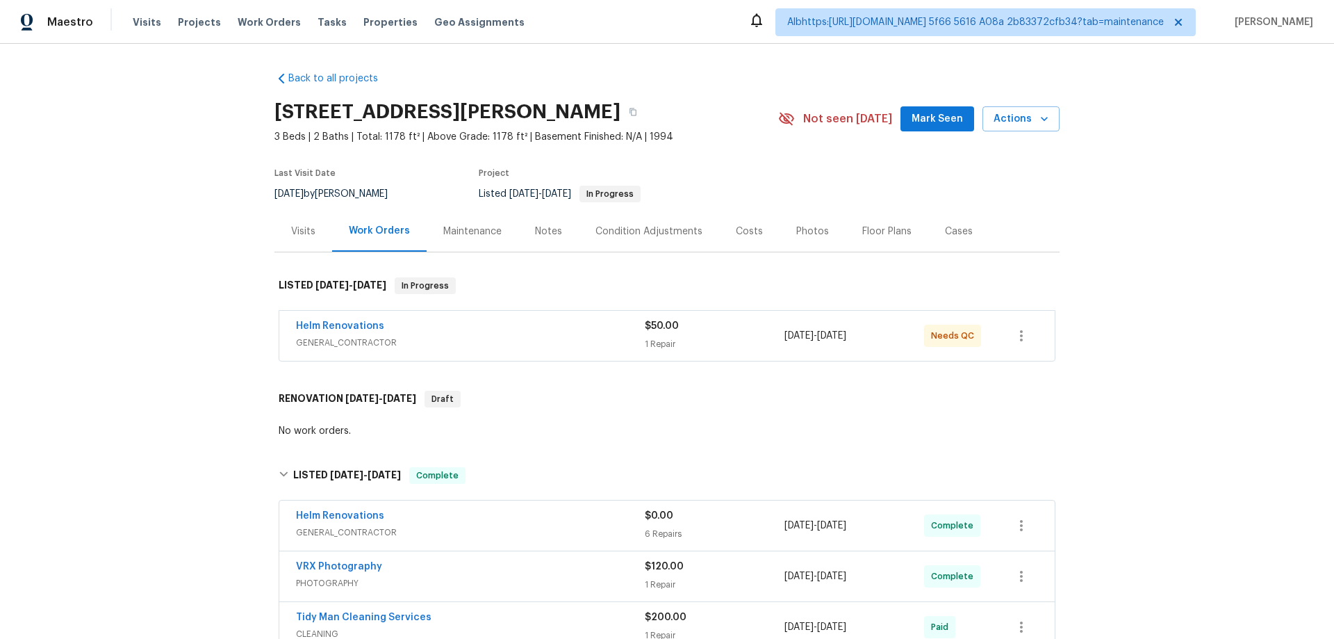
click at [161, 385] on div "Back to all projects [STREET_ADDRESS][PERSON_NAME] 3 Beds | 2 Baths | Total: 11…" at bounding box center [667, 341] width 1334 height 595
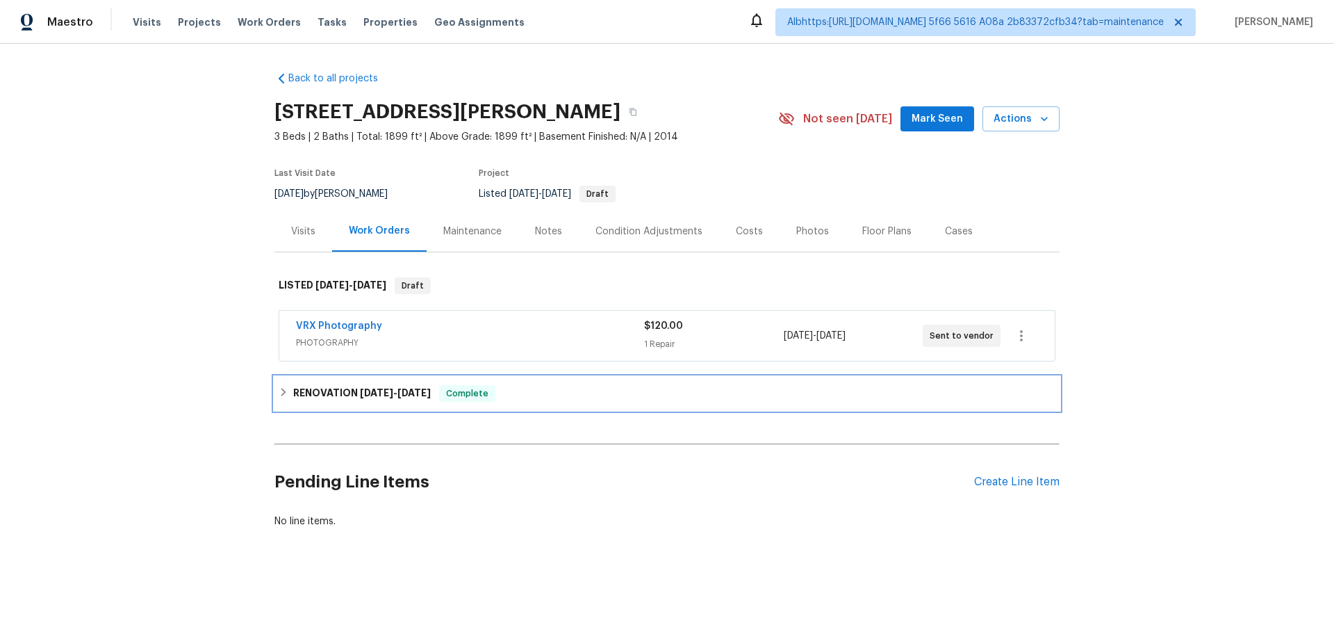
click at [398, 402] on div "RENOVATION 9/22/25 - 9/25/25 Complete" at bounding box center [666, 393] width 785 height 33
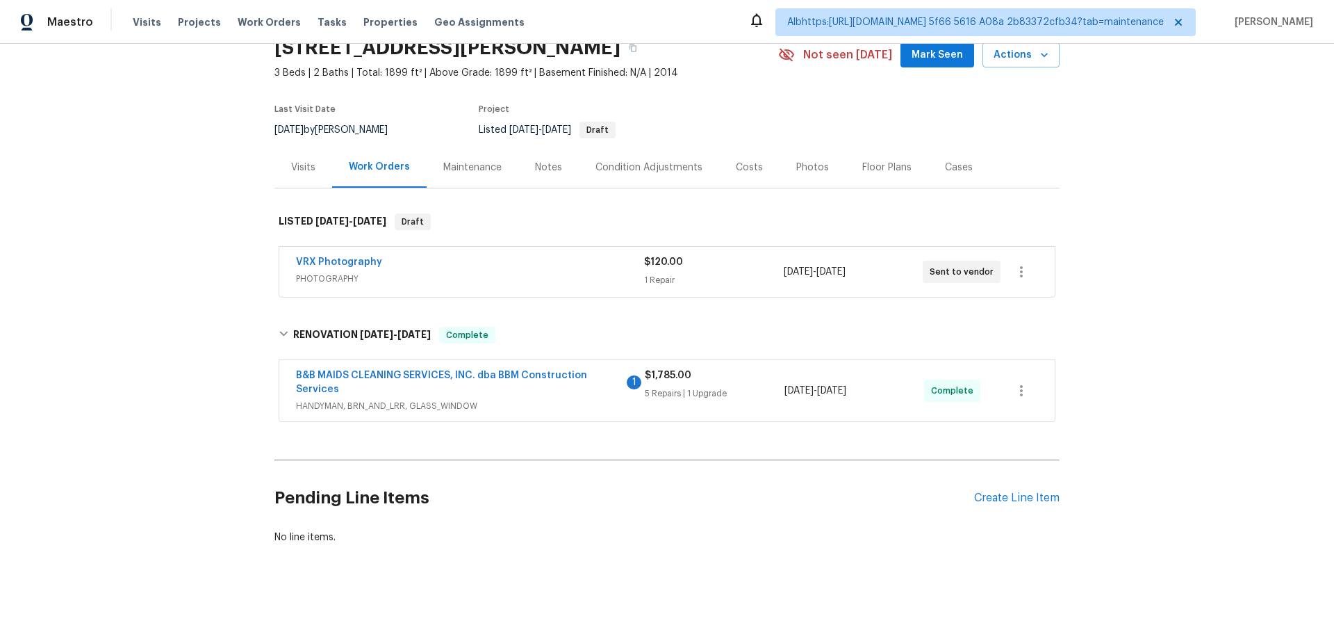
scroll to position [67, 0]
drag, startPoint x: 158, startPoint y: 345, endPoint x: 149, endPoint y: 345, distance: 9.1
click at [157, 345] on div "Back to all projects 904 Memory Ln, McKinney, TX 75072 3 Beds | 2 Baths | Total…" at bounding box center [667, 341] width 1334 height 595
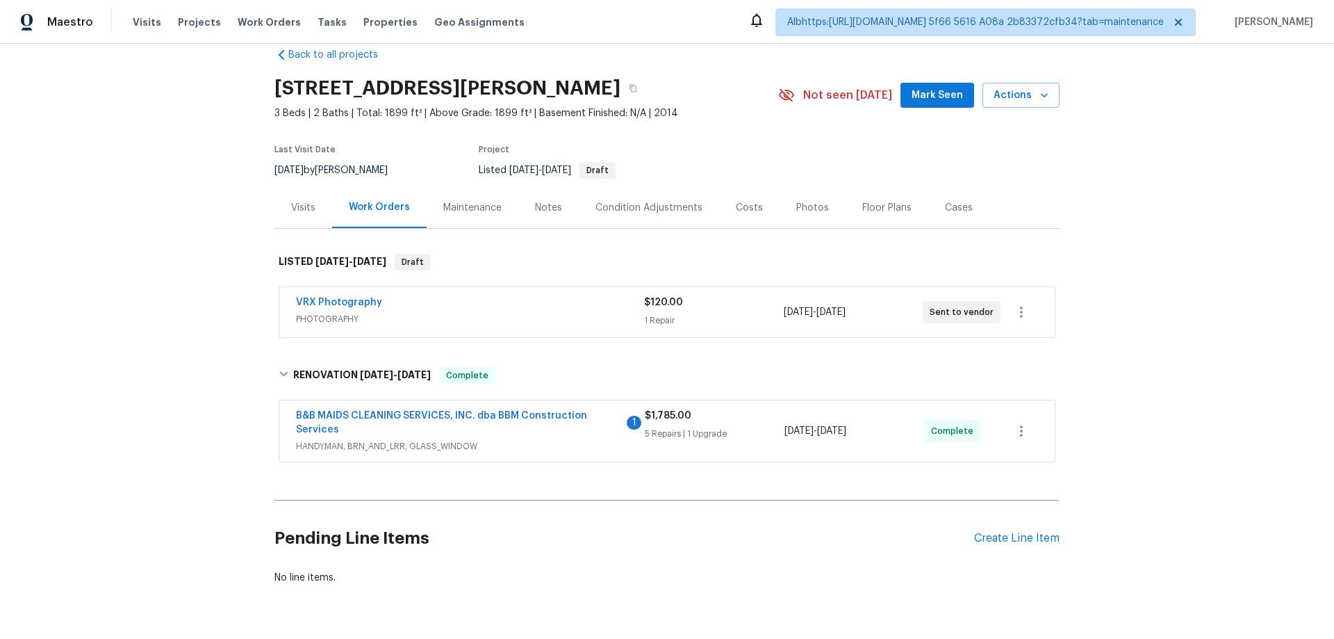
scroll to position [0, 0]
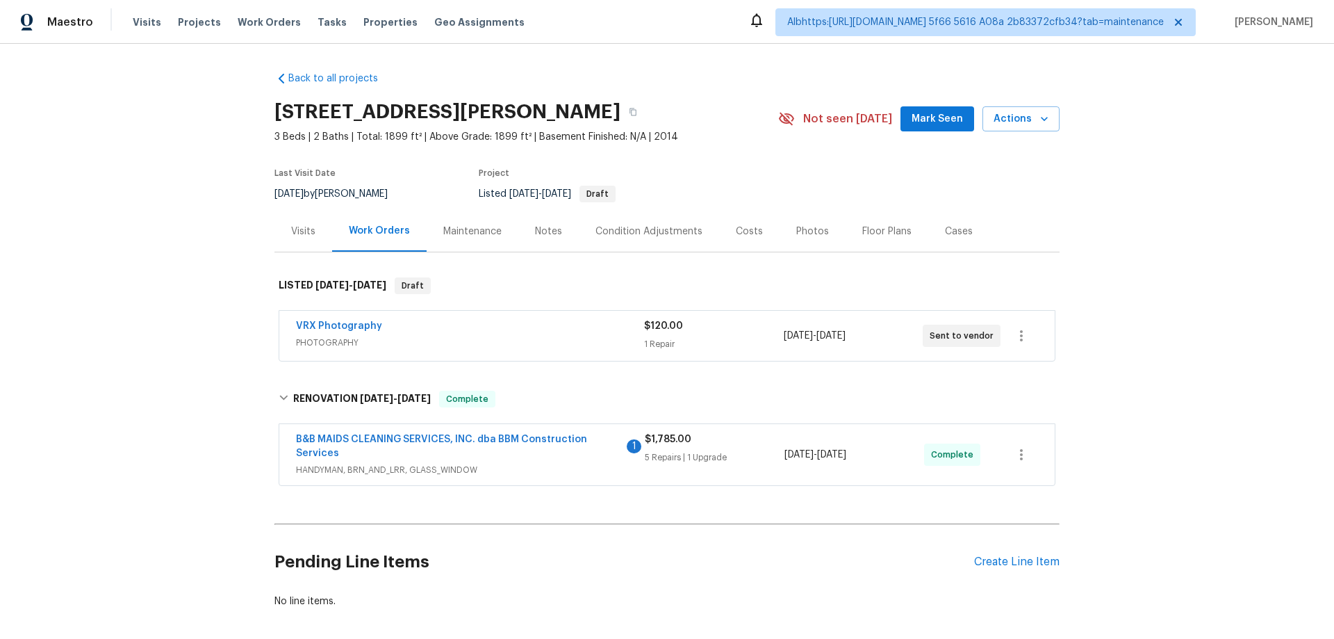
click at [208, 393] on div "Back to all projects 904 Memory Ln, McKinney, TX 75072 3 Beds | 2 Baths | Total…" at bounding box center [667, 341] width 1334 height 595
click at [197, 404] on div "Back to all projects 904 Memory Ln, McKinney, TX 75072 3 Beds | 2 Baths | Total…" at bounding box center [667, 341] width 1334 height 595
click at [199, 344] on div "Back to all projects 904 Memory Ln, McKinney, TX 75072 3 Beds | 2 Baths | Total…" at bounding box center [667, 341] width 1334 height 595
click at [153, 356] on div "Back to all projects 904 Memory Ln, McKinney, TX 75072 3 Beds | 2 Baths | Total…" at bounding box center [667, 341] width 1334 height 595
click at [42, 388] on div "Back to all projects 904 Memory Ln, McKinney, TX 75072 3 Beds | 2 Baths | Total…" at bounding box center [667, 341] width 1334 height 595
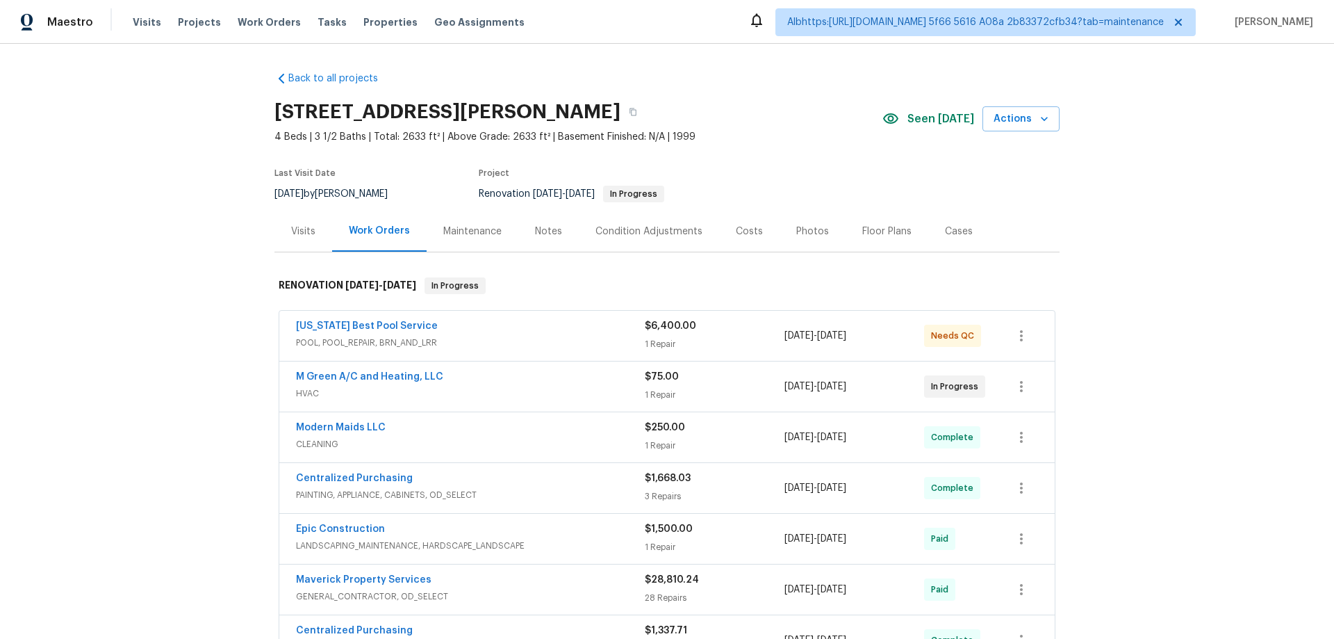
scroll to position [305, 0]
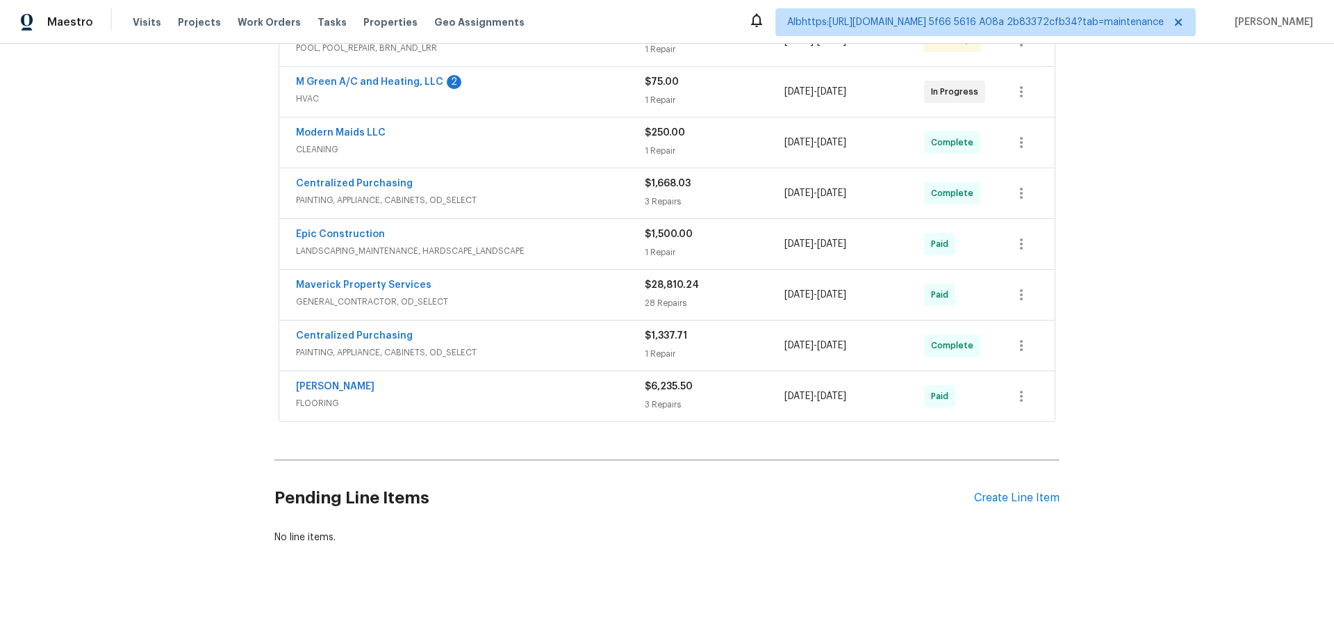
click at [195, 252] on div "Back to all projects 8801 Falcon Crest Dr, McKinney, TX 75072 4 Beds | 3 1/2 Ba…" at bounding box center [667, 341] width 1334 height 595
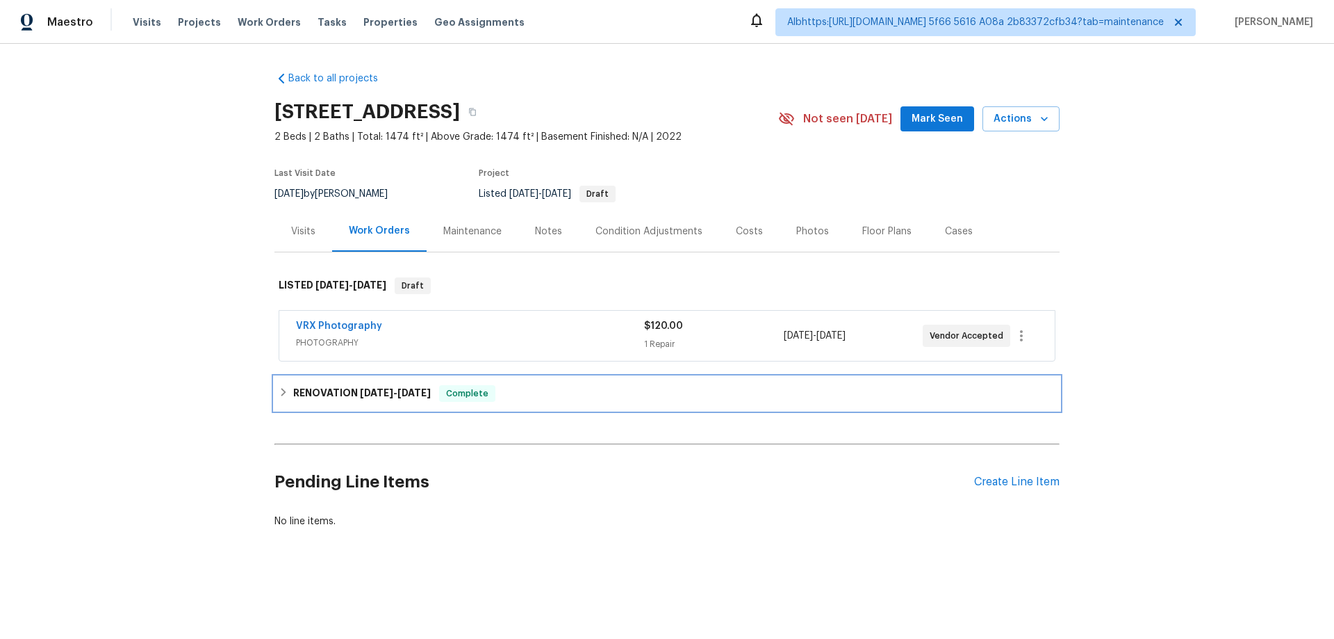
click at [329, 384] on div "RENOVATION [DATE] - [DATE] Complete" at bounding box center [666, 393] width 785 height 33
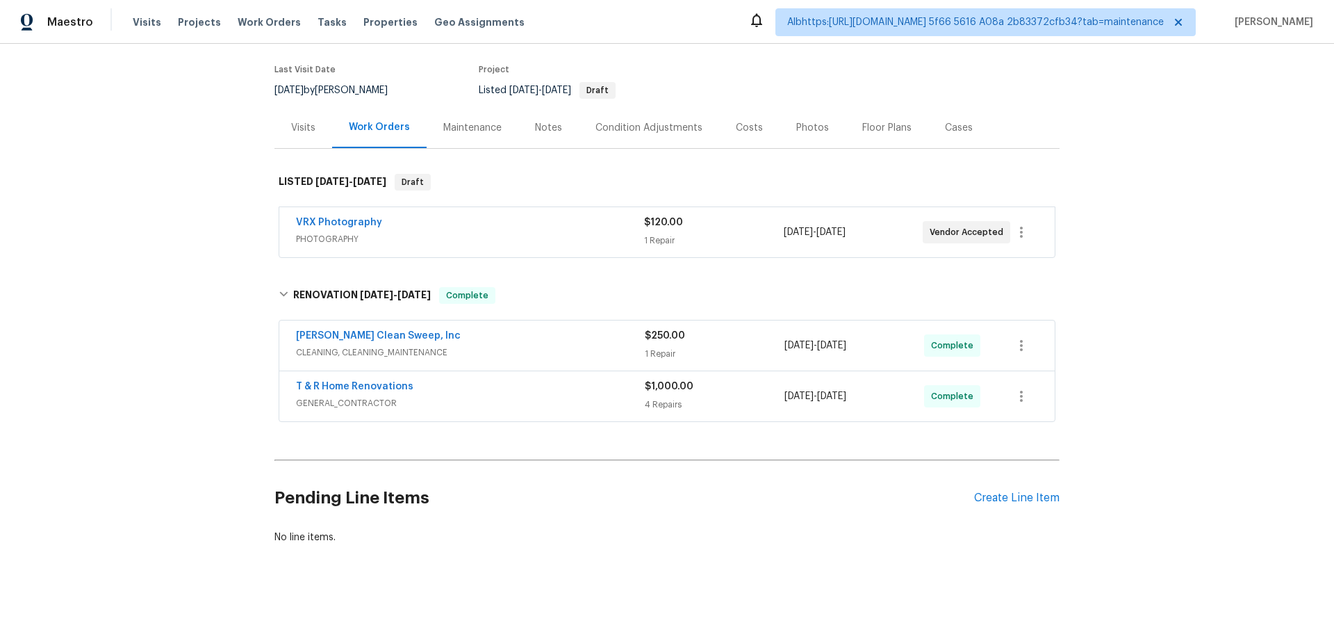
scroll to position [110, 0]
click at [186, 386] on div "Back to all projects [STREET_ADDRESS] 2 Beds | 2 Baths | Total: 1474 ft² | Abov…" at bounding box center [667, 341] width 1334 height 595
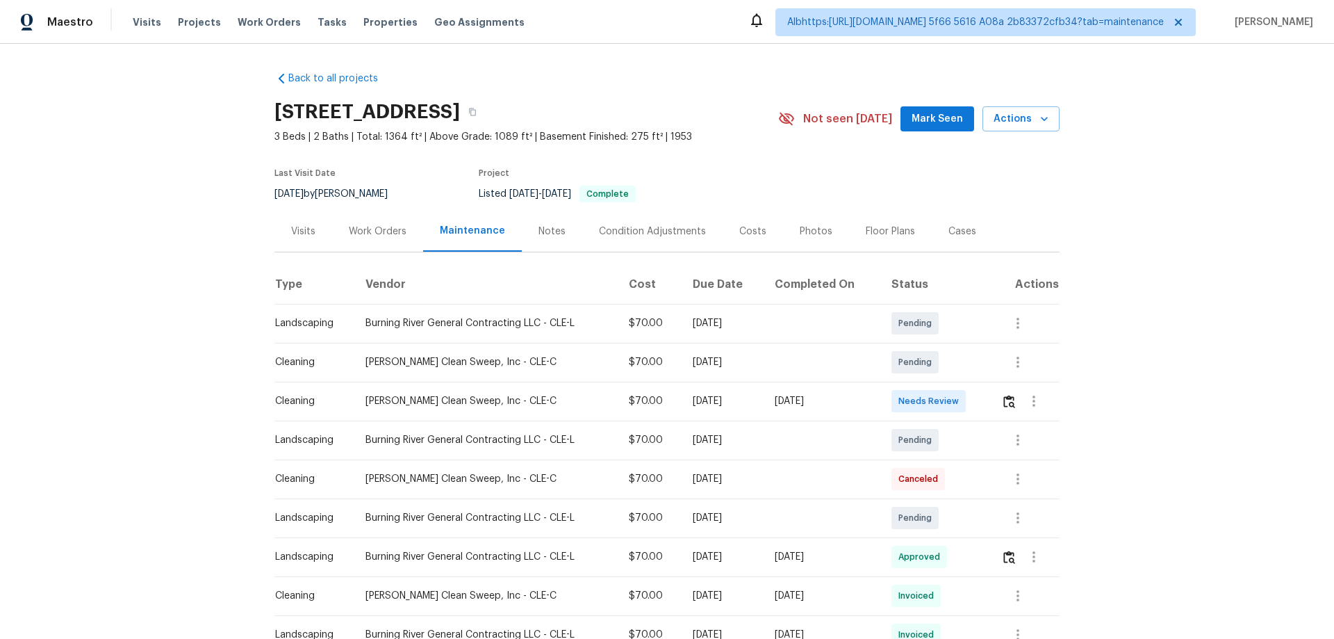
scroll to position [208, 0]
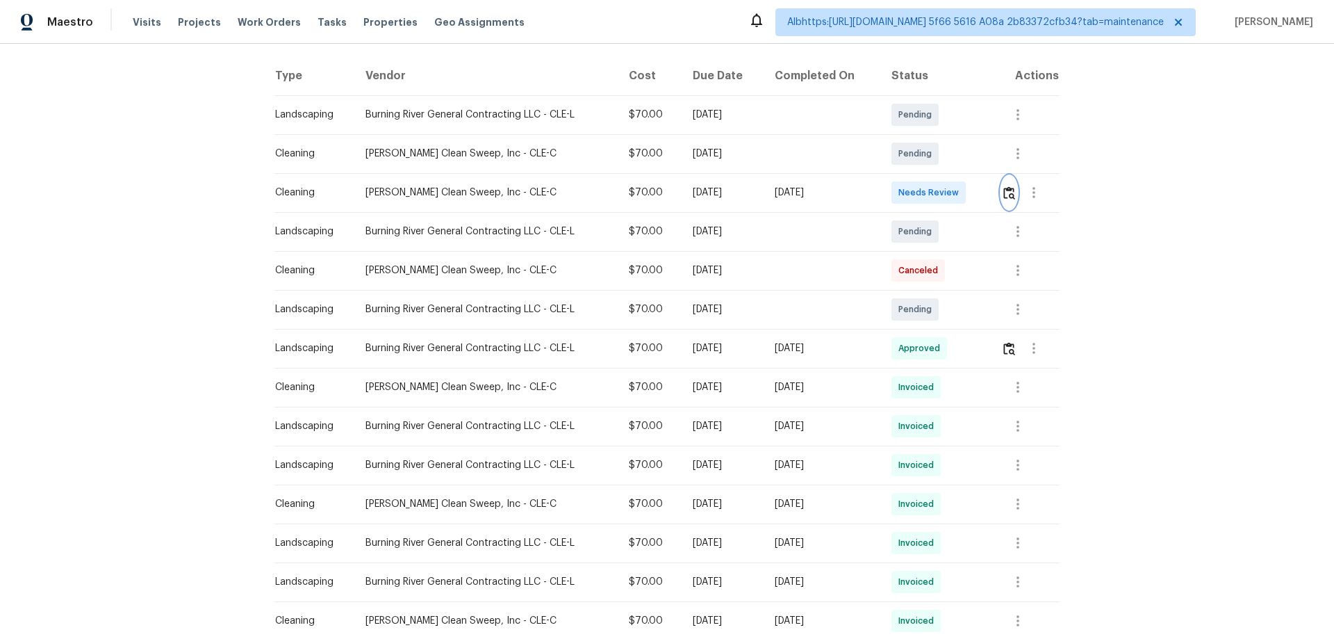
click at [1007, 190] on img "button" at bounding box center [1009, 192] width 12 height 13
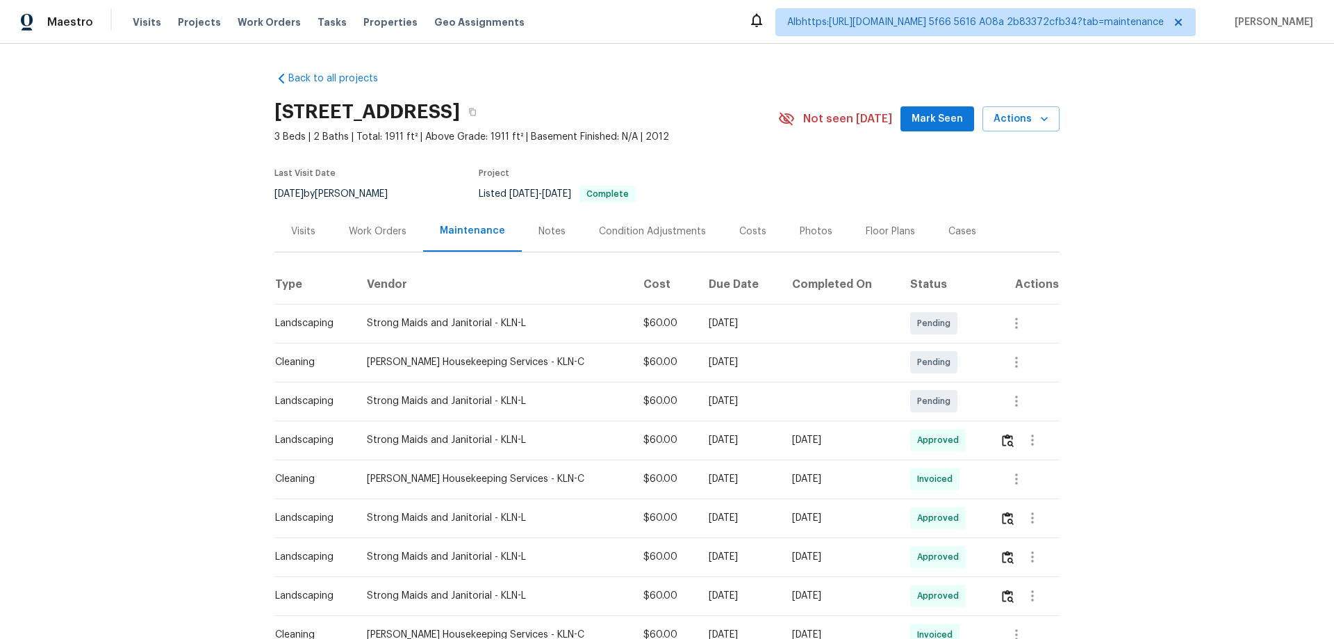
scroll to position [110, 0]
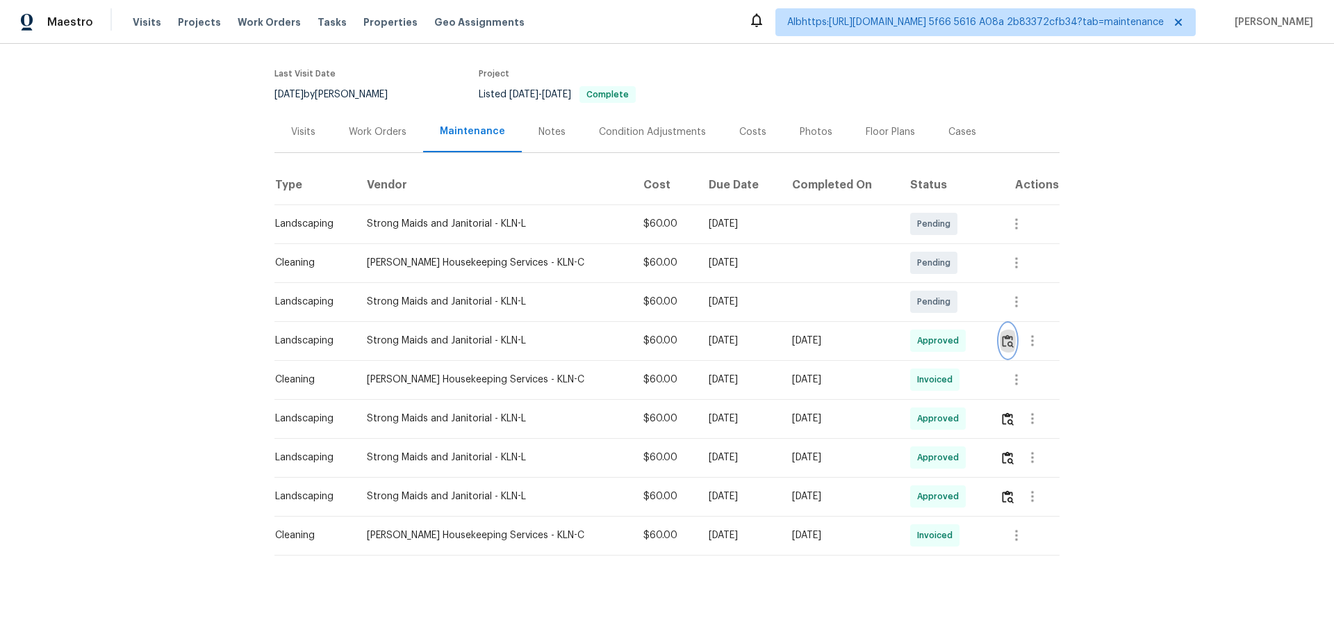
click at [1004, 334] on img "button" at bounding box center [1008, 340] width 12 height 13
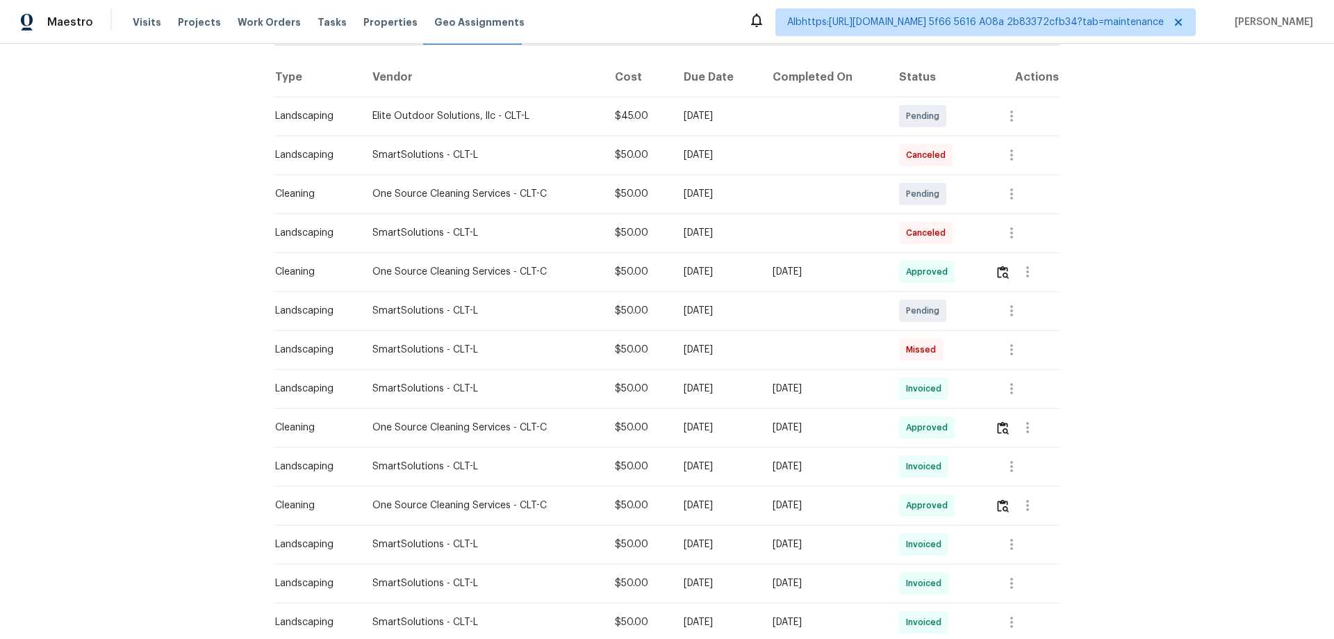
scroll to position [208, 0]
drag, startPoint x: 874, startPoint y: 259, endPoint x: 721, endPoint y: 265, distance: 153.7
click at [715, 261] on tr "Cleaning One Source Cleaning Services - CLT-C $50.00 [DATE] [DATE] Approved" at bounding box center [666, 270] width 785 height 39
click at [1016, 269] on button "button" at bounding box center [1027, 270] width 33 height 33
drag, startPoint x: 997, startPoint y: 249, endPoint x: 1002, endPoint y: 258, distance: 9.7
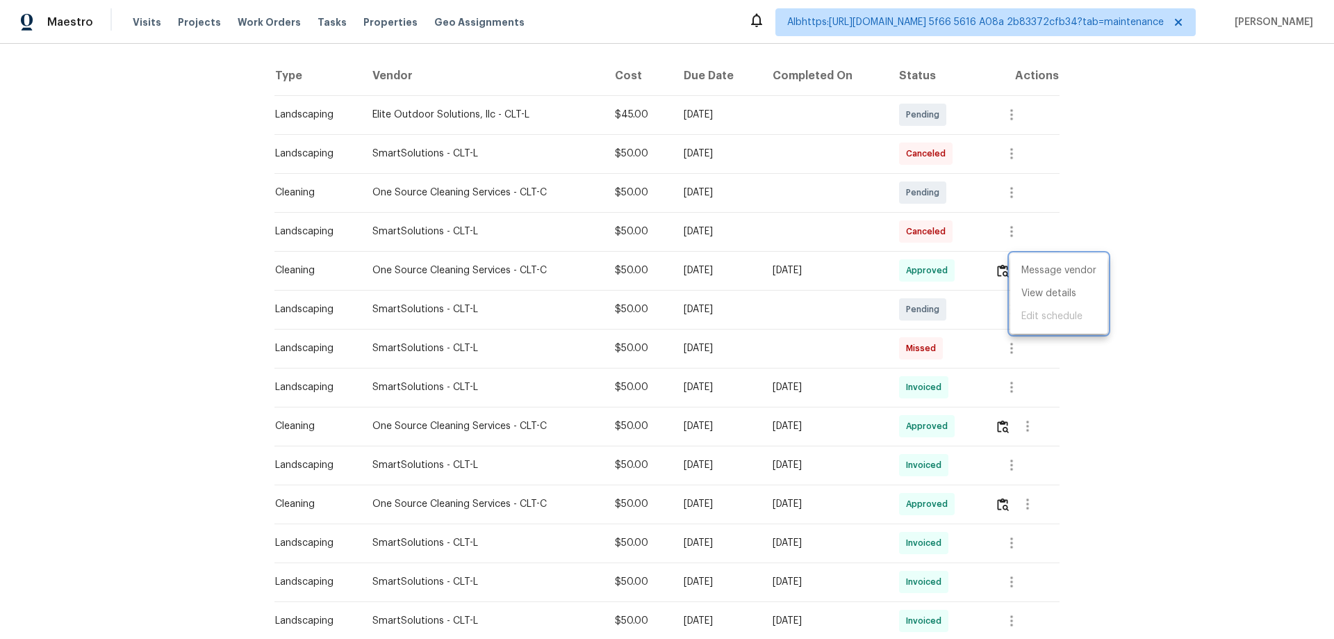
click at [998, 249] on div at bounding box center [667, 319] width 1334 height 639
click at [1005, 266] on img "button" at bounding box center [1003, 270] width 12 height 13
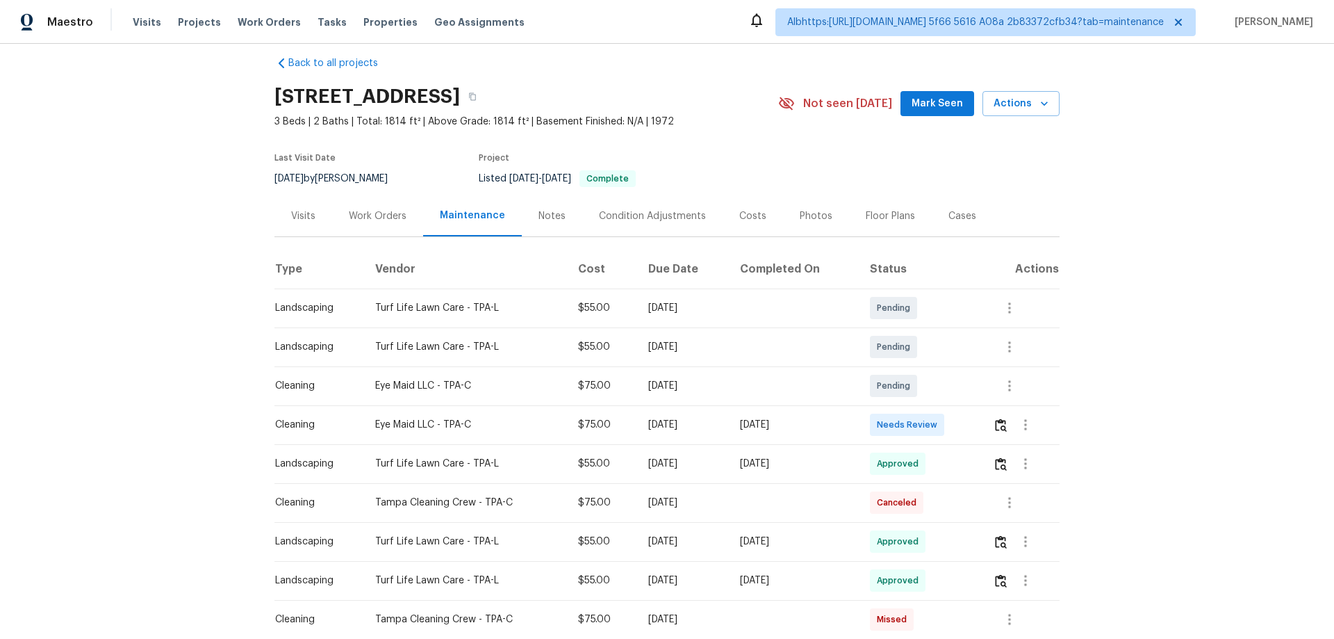
scroll to position [139, 0]
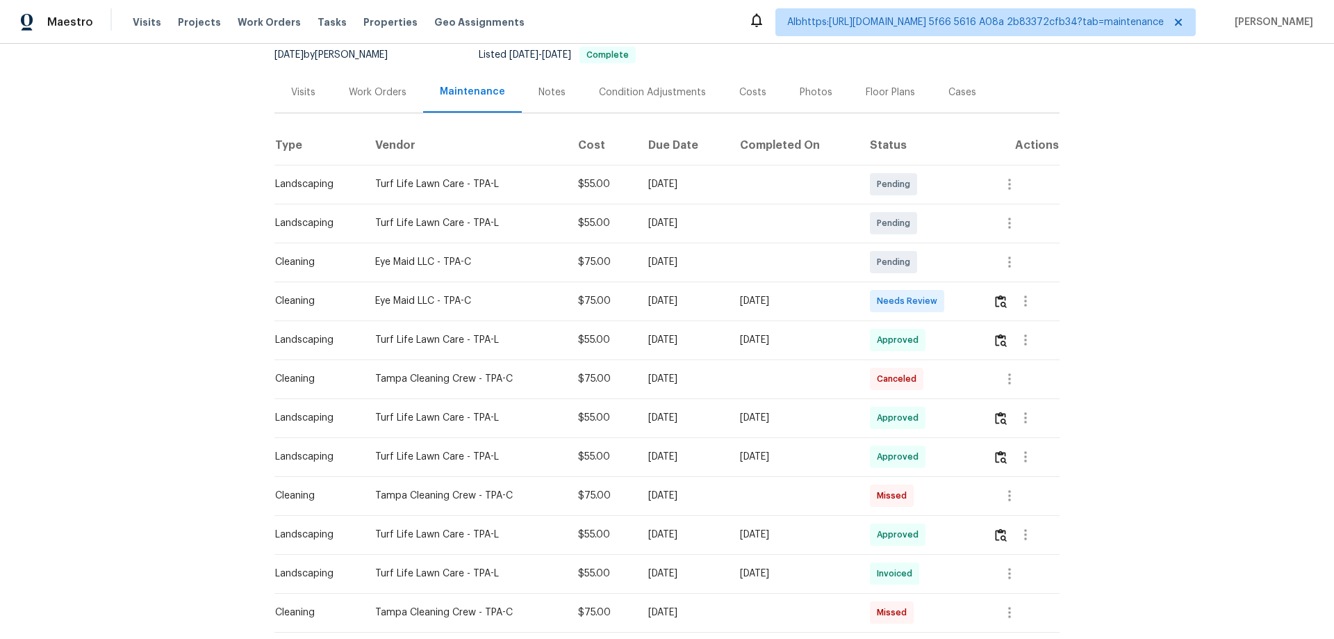
drag, startPoint x: 660, startPoint y: 319, endPoint x: 896, endPoint y: 327, distance: 236.4
click at [856, 320] on tbody "Landscaping Turf Life Lawn Care - TPA-L $55.00 Mon, Oct 06 2025 Pending Landsca…" at bounding box center [666, 651] width 785 height 973
click at [995, 343] on img "button" at bounding box center [1001, 340] width 12 height 13
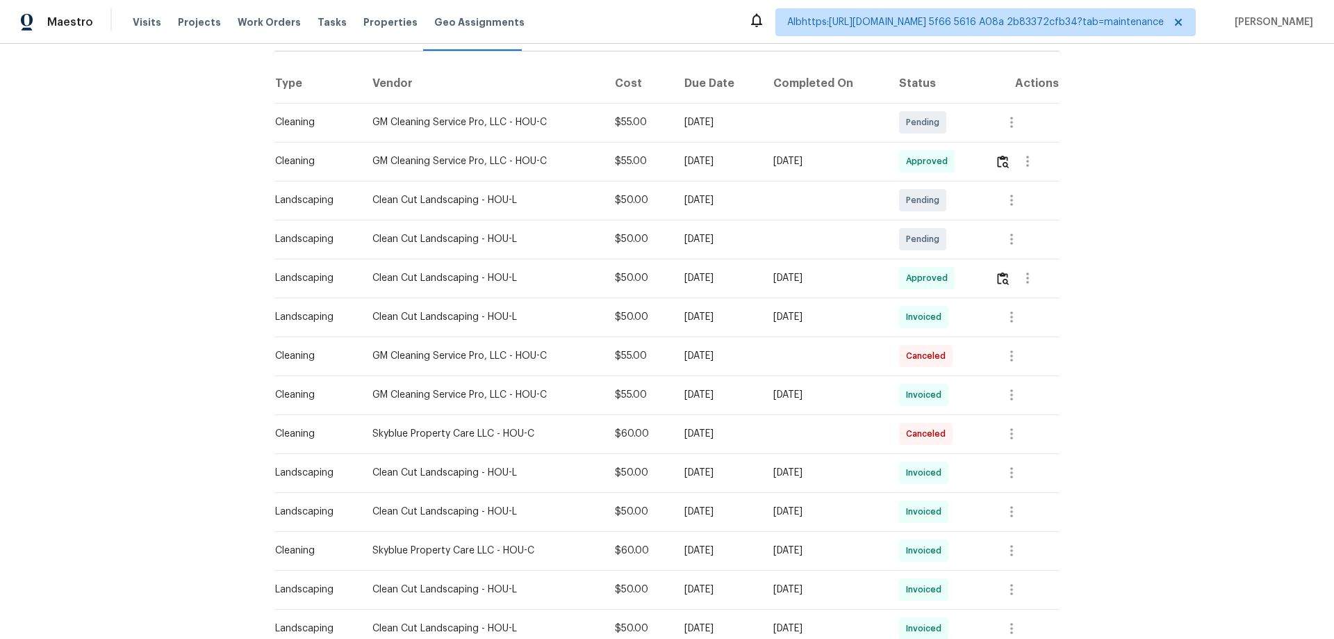
scroll to position [139, 0]
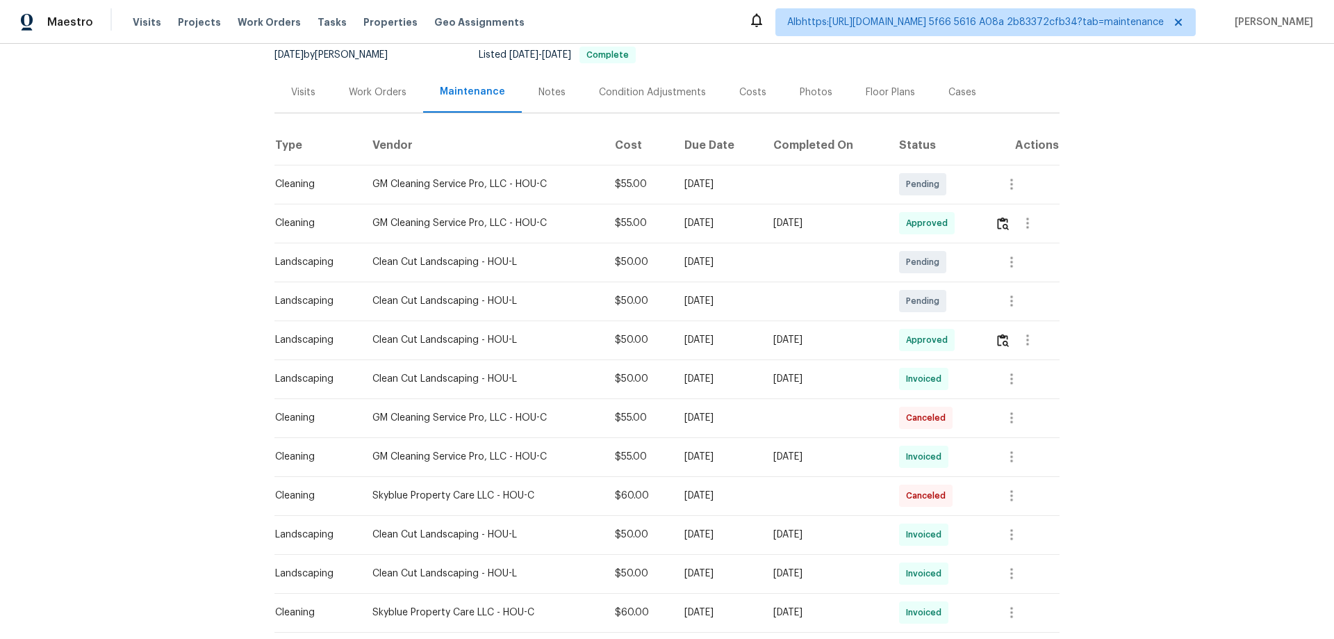
drag, startPoint x: 879, startPoint y: 227, endPoint x: 423, endPoint y: 226, distance: 455.8
click at [574, 226] on tr "Cleaning GM Cleaning Service Pro, LLC - HOU-C $55.00 [DATE] [DATE] Approved" at bounding box center [666, 223] width 785 height 39
click at [998, 220] on img "button" at bounding box center [1003, 223] width 12 height 13
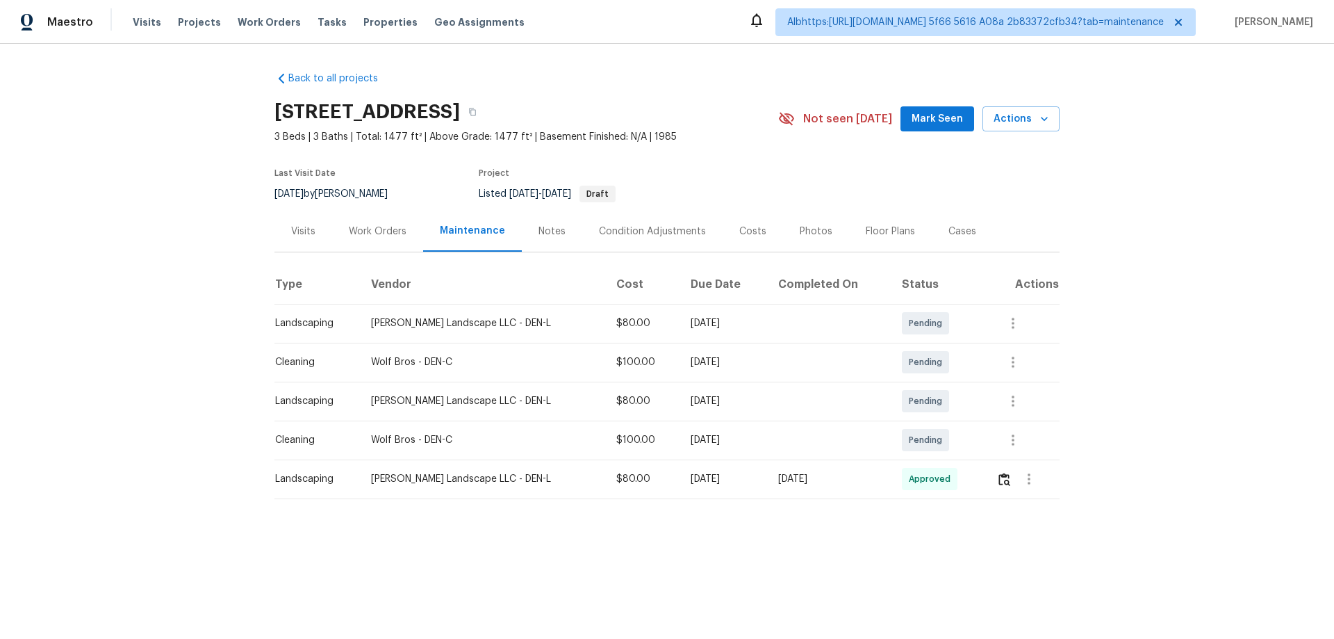
click at [987, 476] on td at bounding box center [1022, 478] width 74 height 39
click at [1012, 477] on button "button" at bounding box center [1028, 478] width 33 height 33
click at [1001, 476] on div at bounding box center [667, 319] width 1334 height 639
click at [999, 477] on img "button" at bounding box center [1005, 478] width 12 height 13
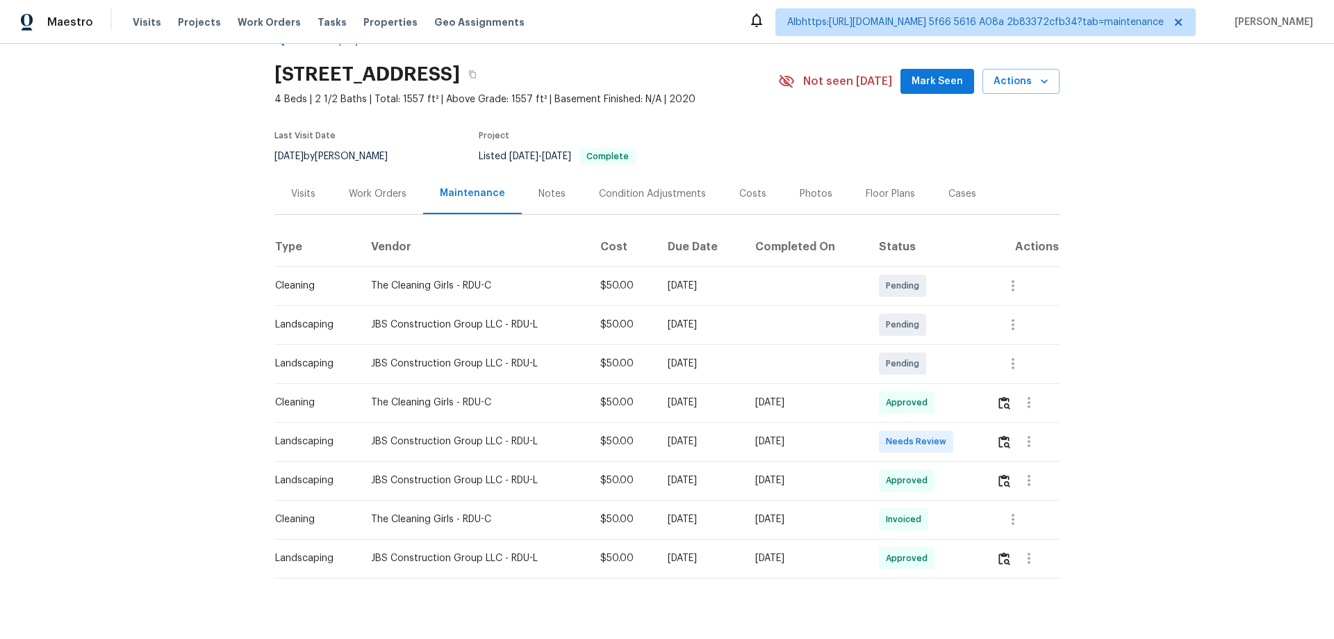
scroll to position [71, 0]
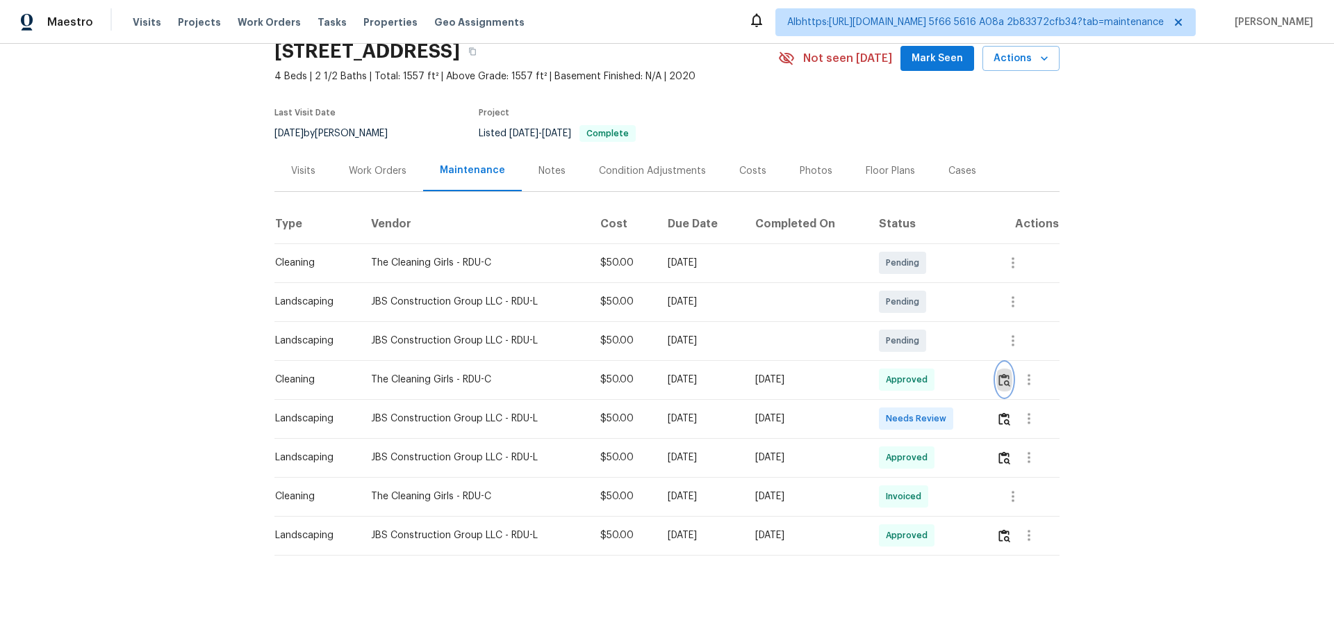
click at [1001, 373] on img "button" at bounding box center [1005, 379] width 12 height 13
